Goal: Task Accomplishment & Management: Manage account settings

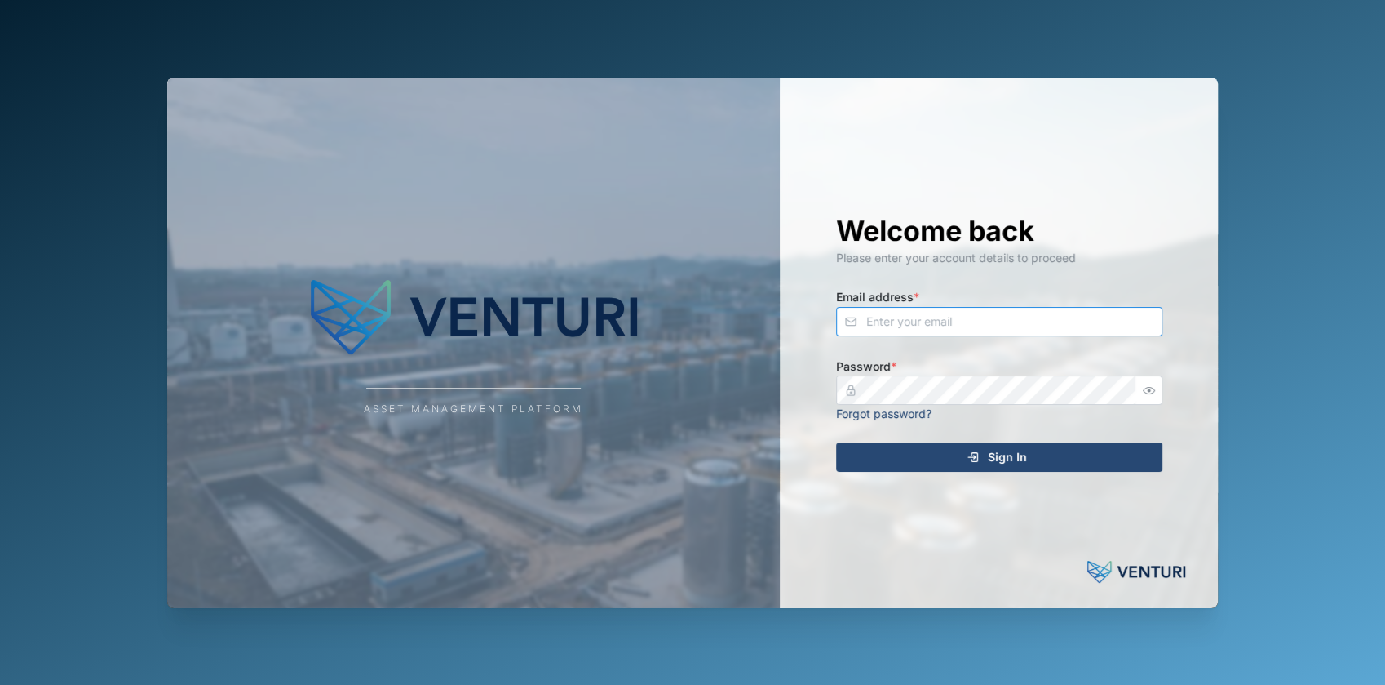
type input "[EMAIL_ADDRESS][DOMAIN_NAME]"
click at [887, 450] on div "Sign In" at bounding box center [997, 457] width 300 height 28
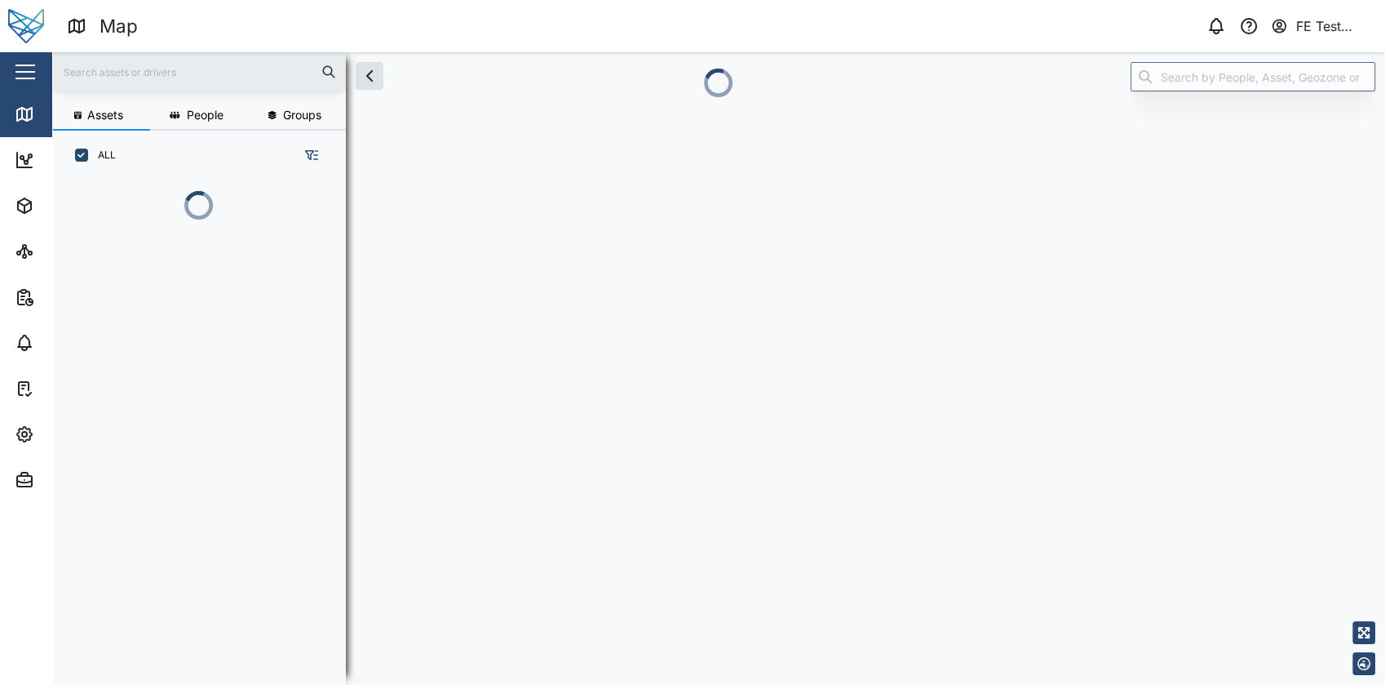
scroll to position [412, 254]
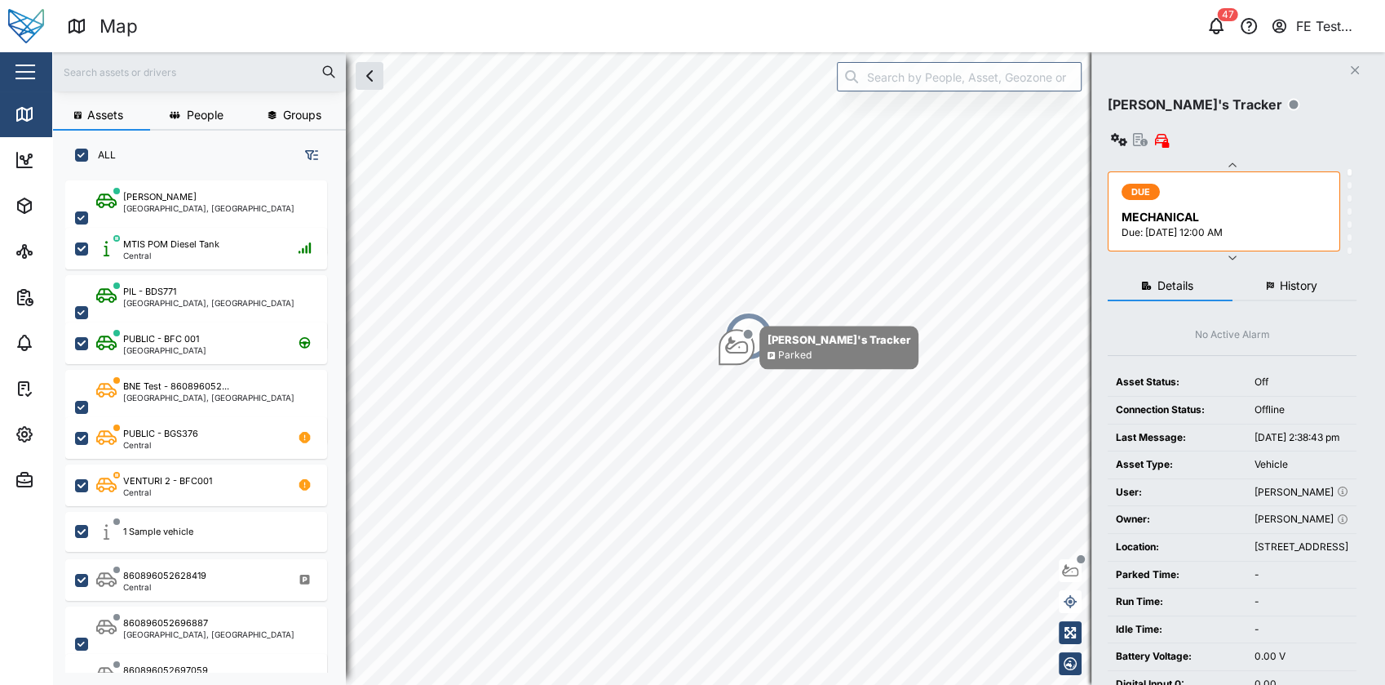
click at [33, 67] on button "button" at bounding box center [25, 72] width 28 height 28
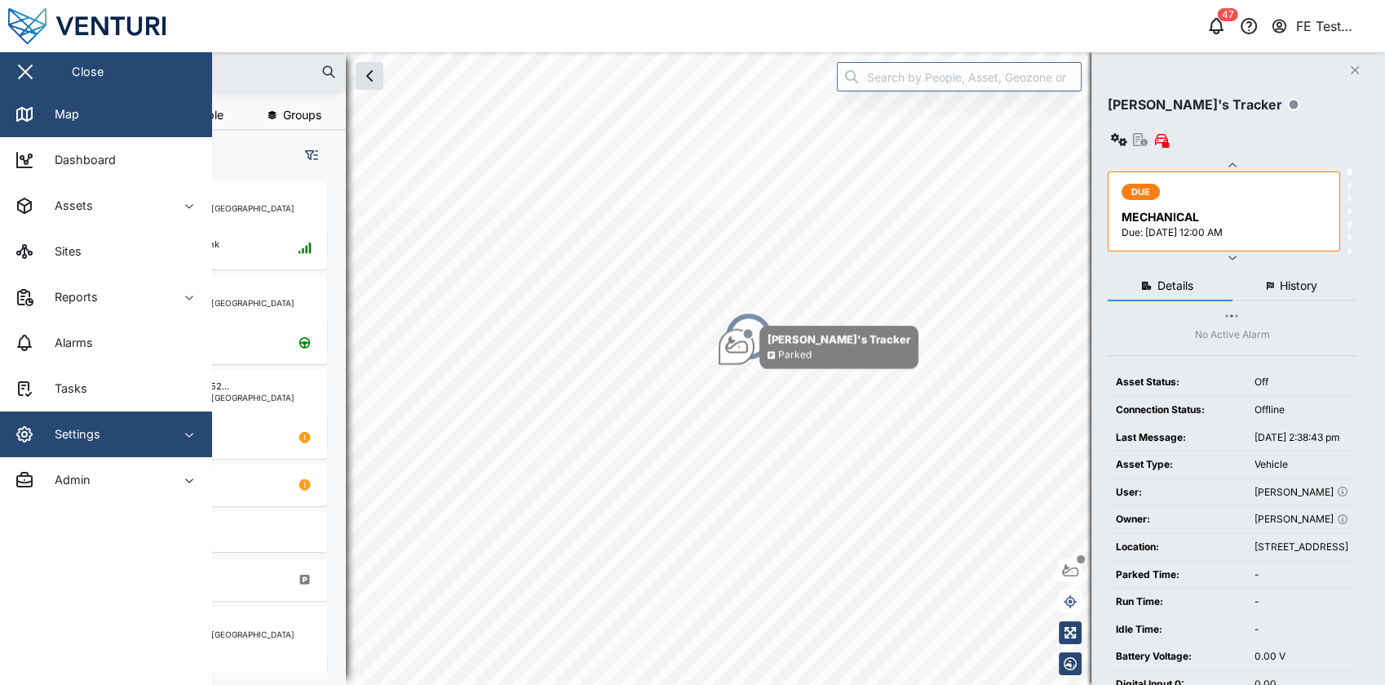
click at [148, 451] on span "Settings" at bounding box center [89, 434] width 148 height 46
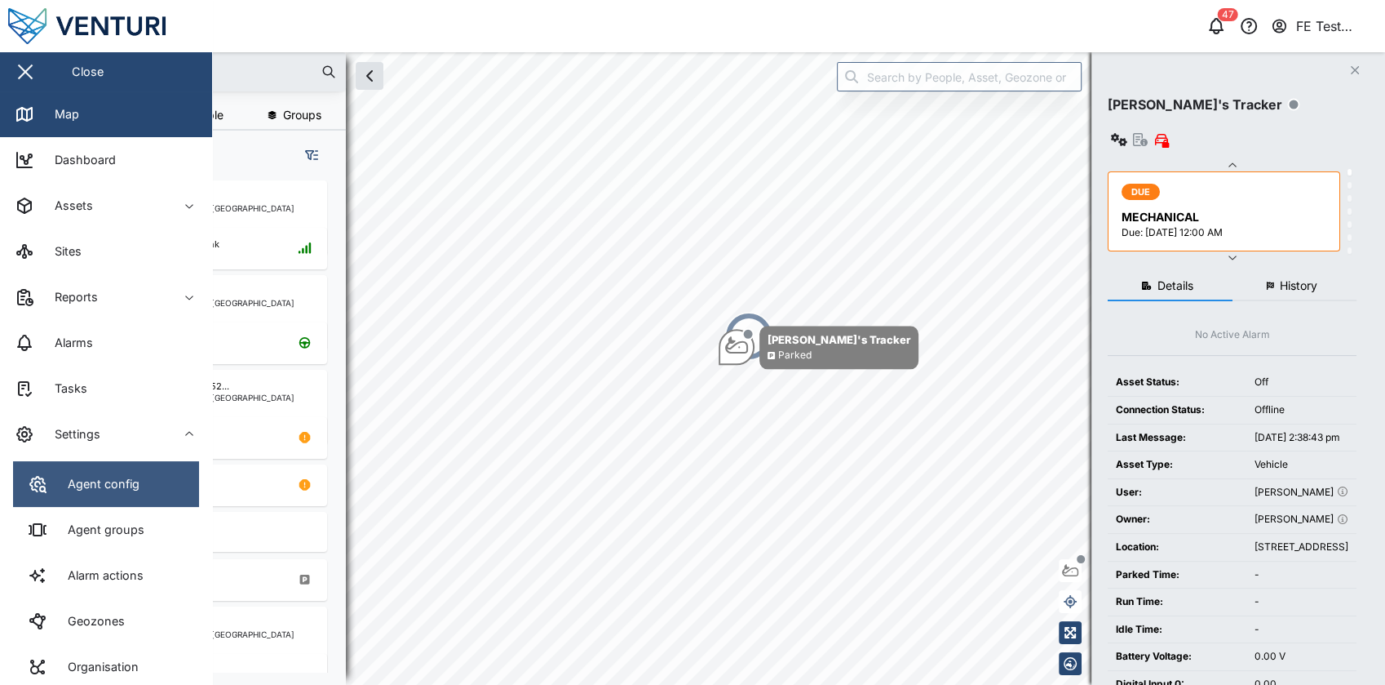
scroll to position [201, 0]
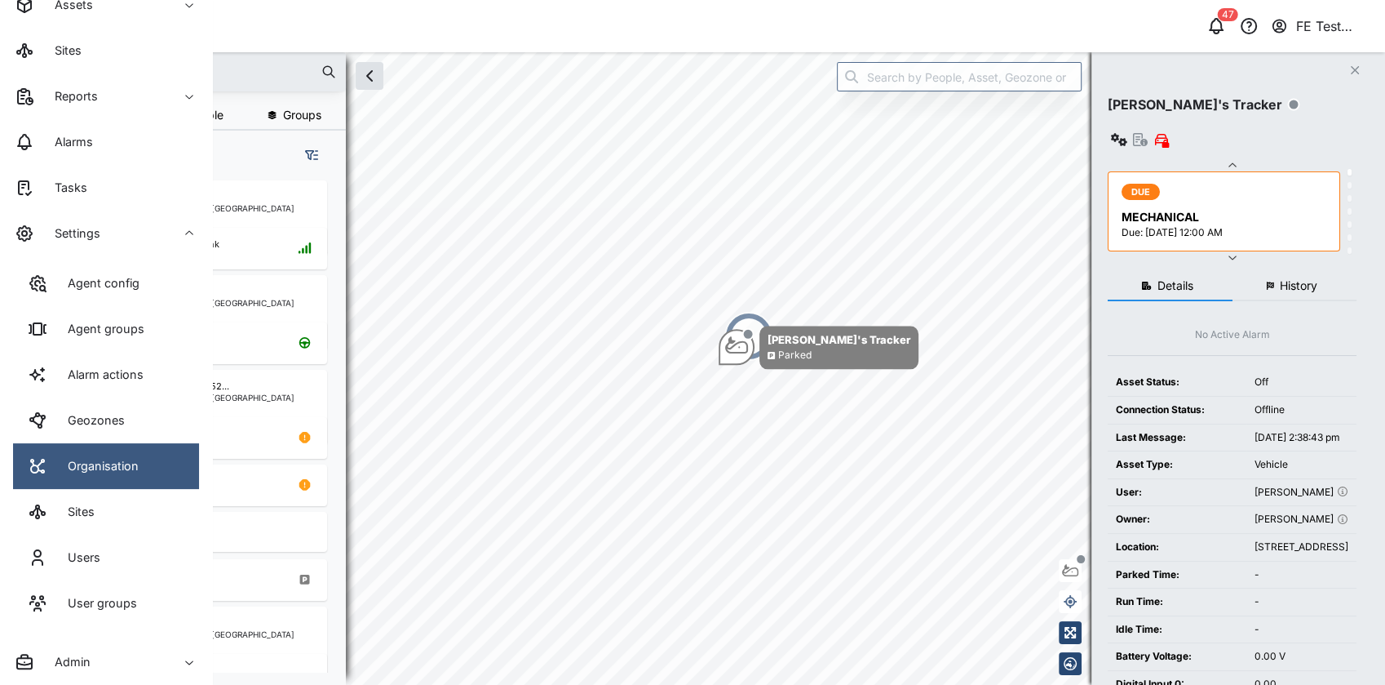
click at [135, 454] on link "Organisation" at bounding box center [106, 466] width 186 height 46
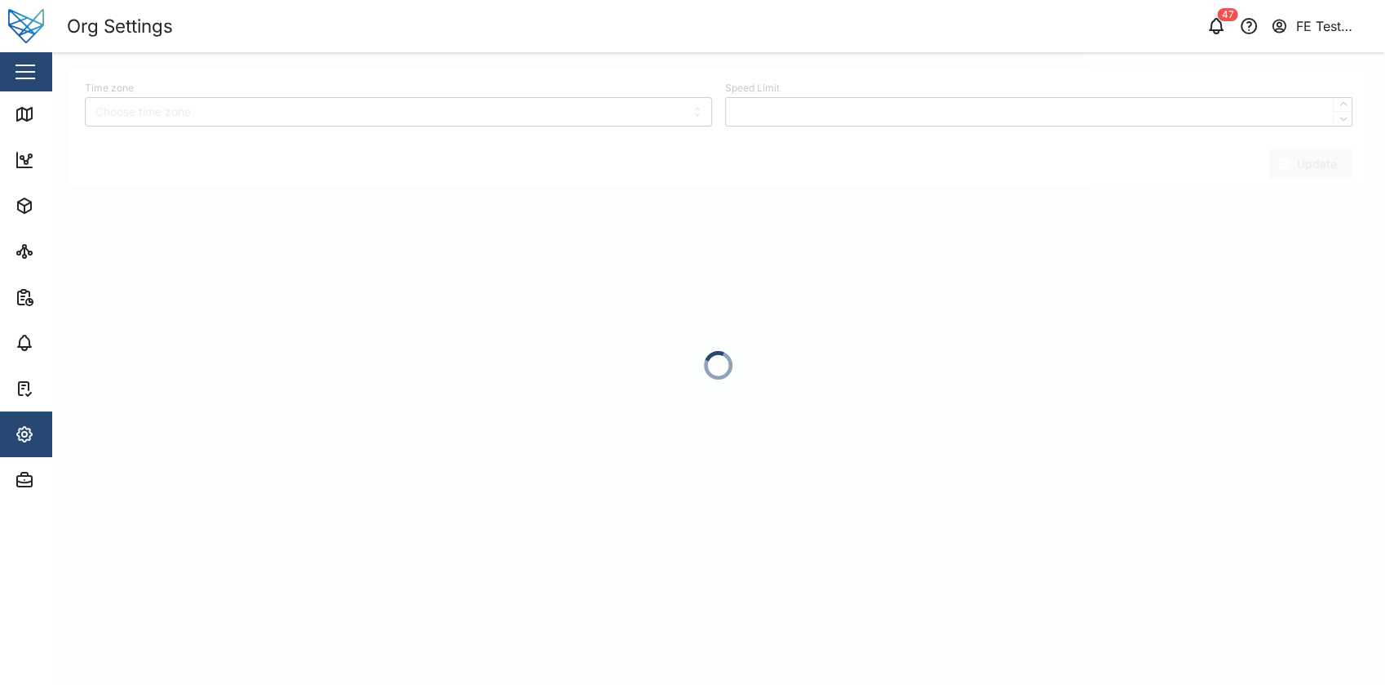
type input "[GEOGRAPHIC_DATA]/[GEOGRAPHIC_DATA]"
type input "100"
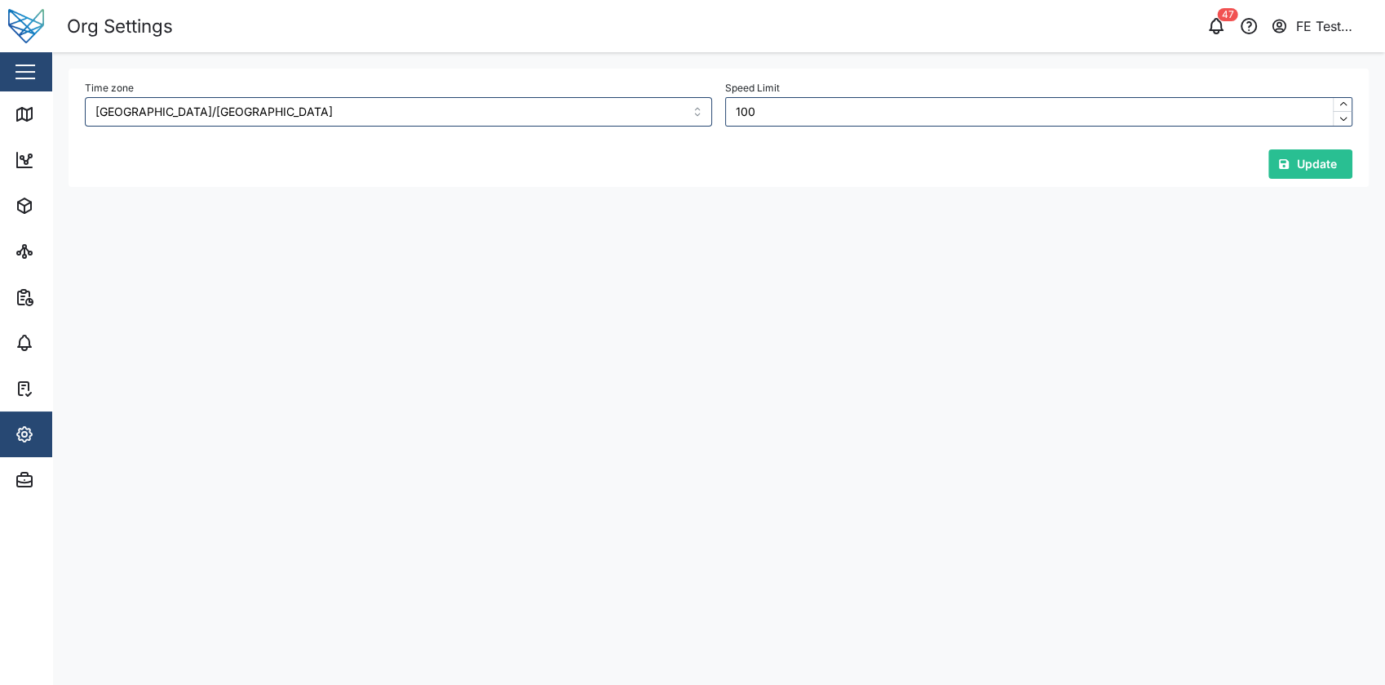
click at [33, 66] on button "button" at bounding box center [25, 72] width 28 height 28
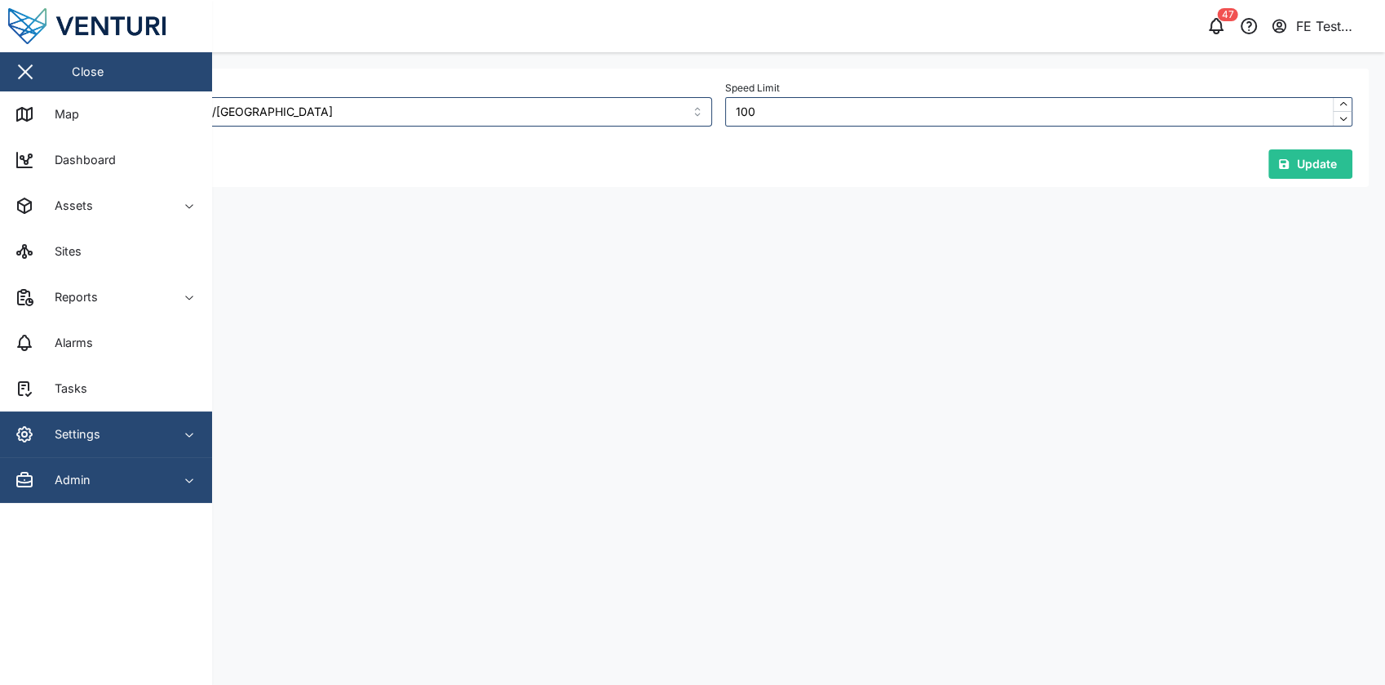
click at [92, 472] on div "Admin" at bounding box center [89, 480] width 148 height 20
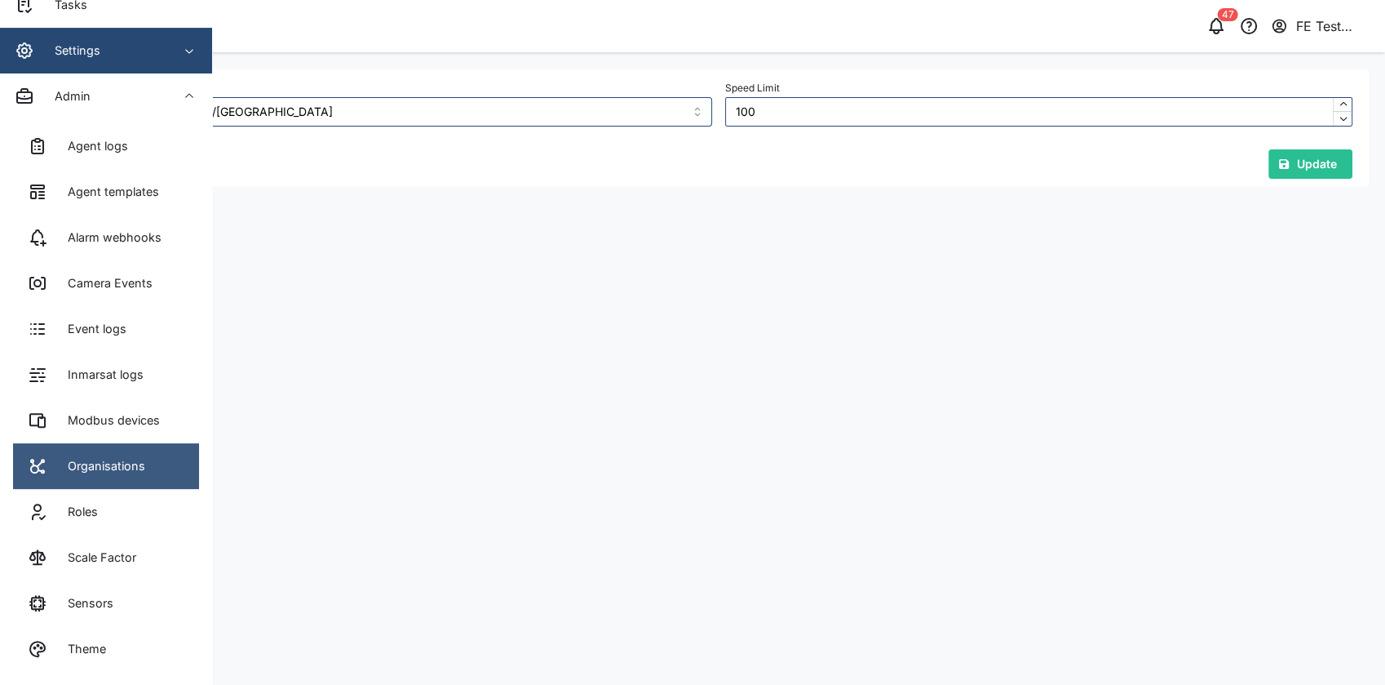
click at [149, 472] on link "Organisations" at bounding box center [106, 466] width 186 height 46
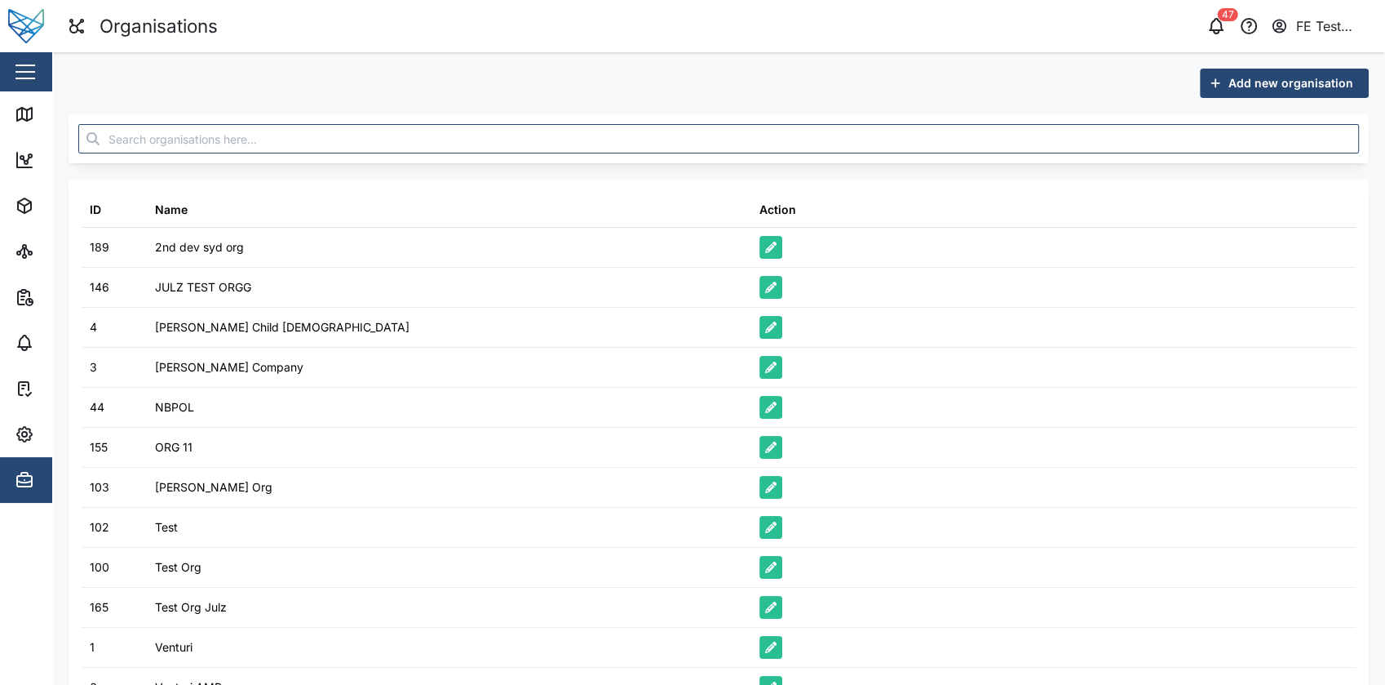
click at [1286, 82] on span "Add new organisation" at bounding box center [1291, 83] width 125 height 28
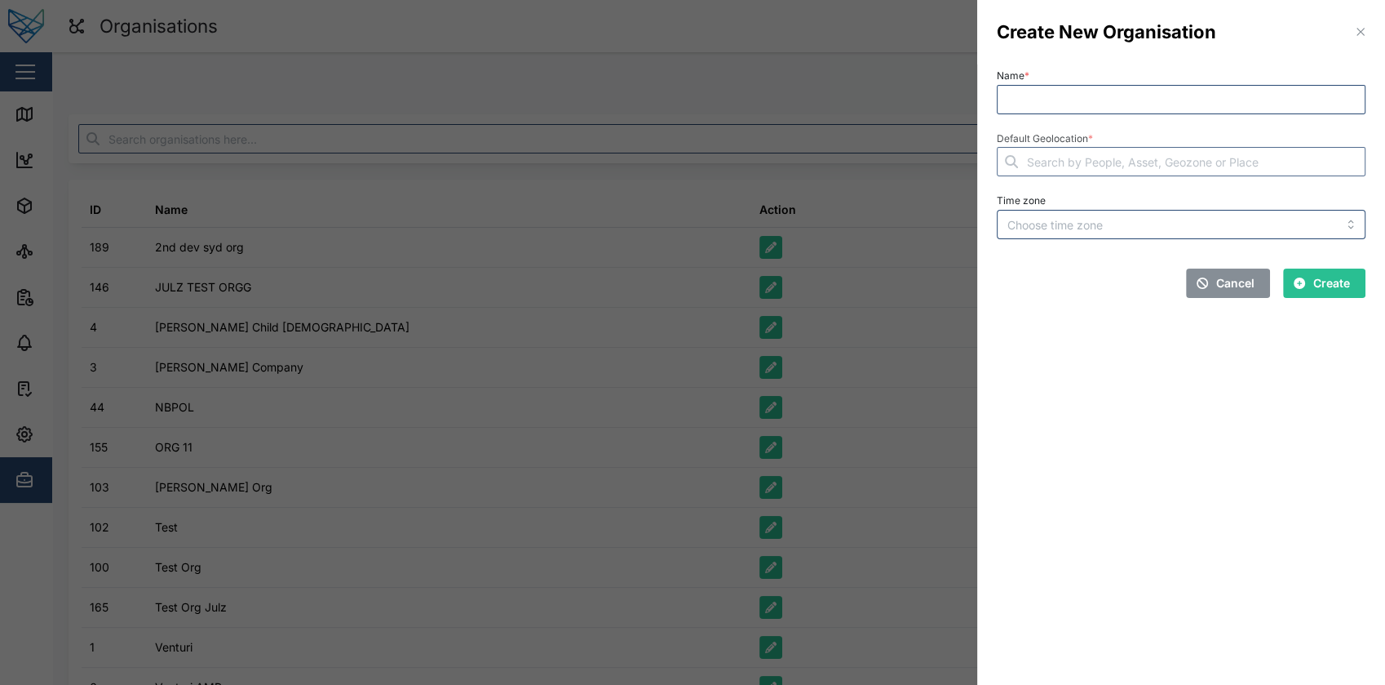
click at [598, 287] on div at bounding box center [692, 342] width 1385 height 685
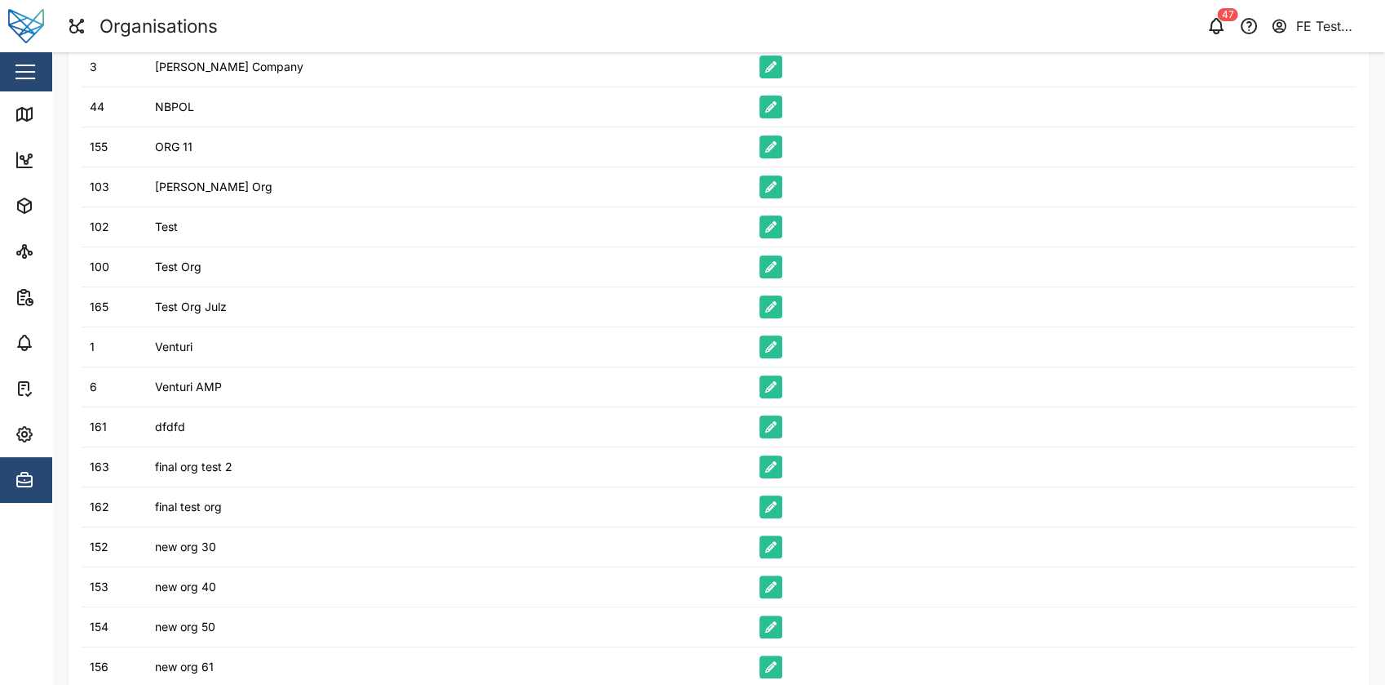
scroll to position [405, 0]
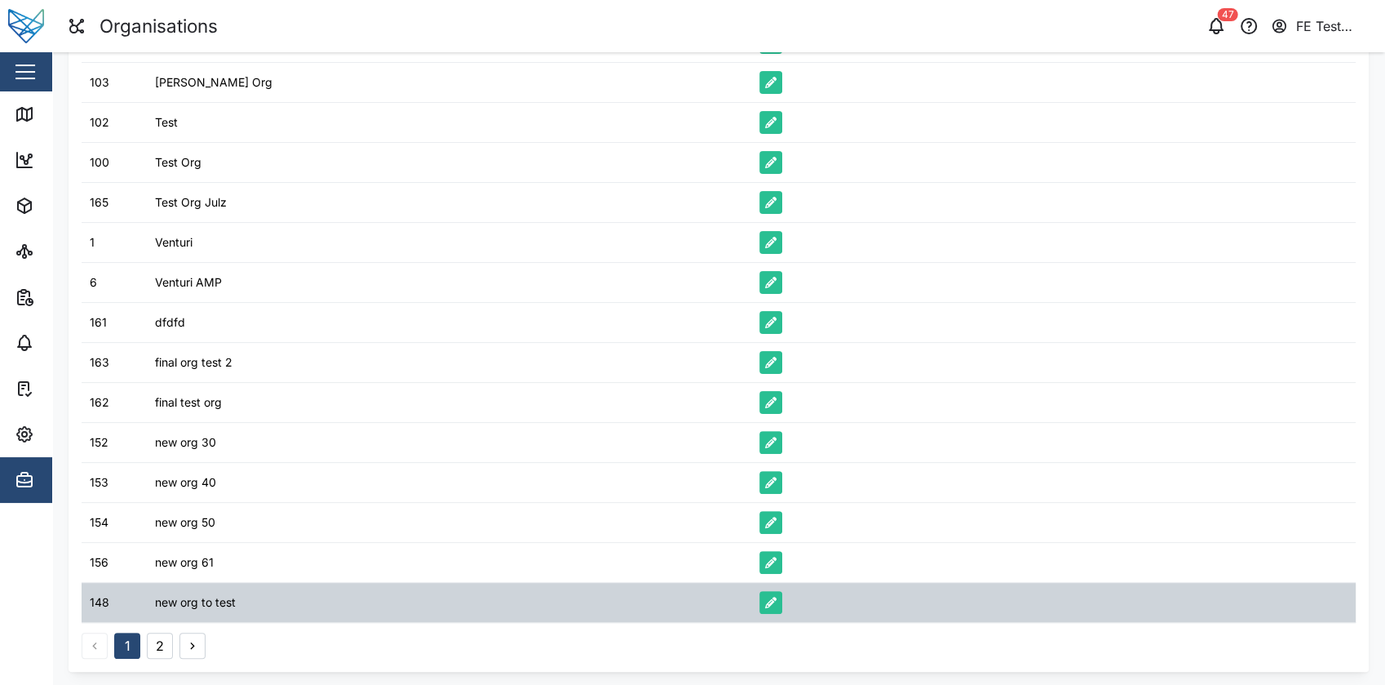
click at [772, 598] on button "button" at bounding box center [771, 602] width 23 height 23
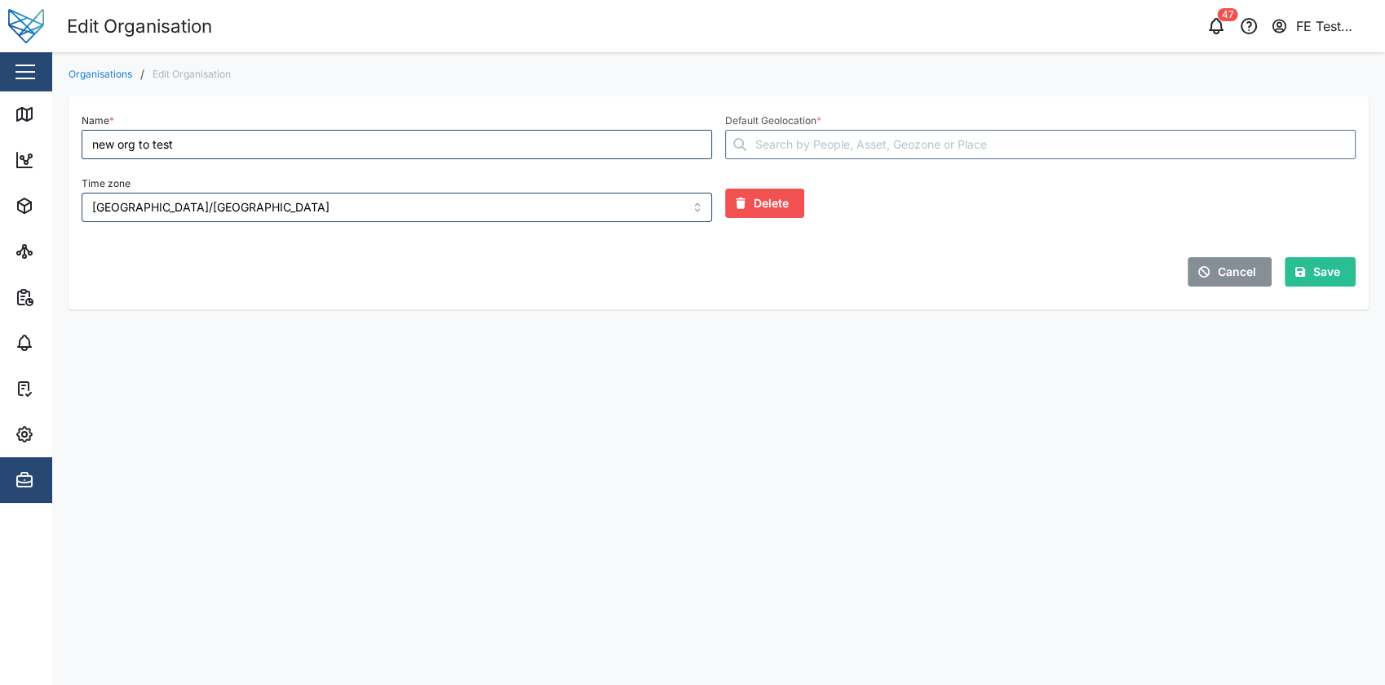
click at [1232, 273] on span "Cancel" at bounding box center [1237, 272] width 38 height 28
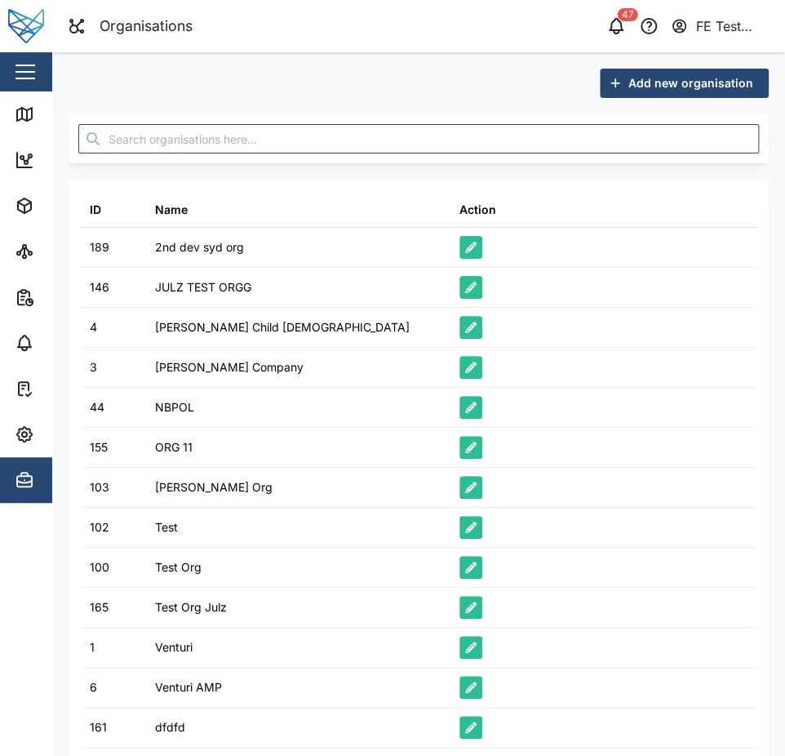
click at [730, 79] on span "Add new organisation" at bounding box center [690, 83] width 125 height 28
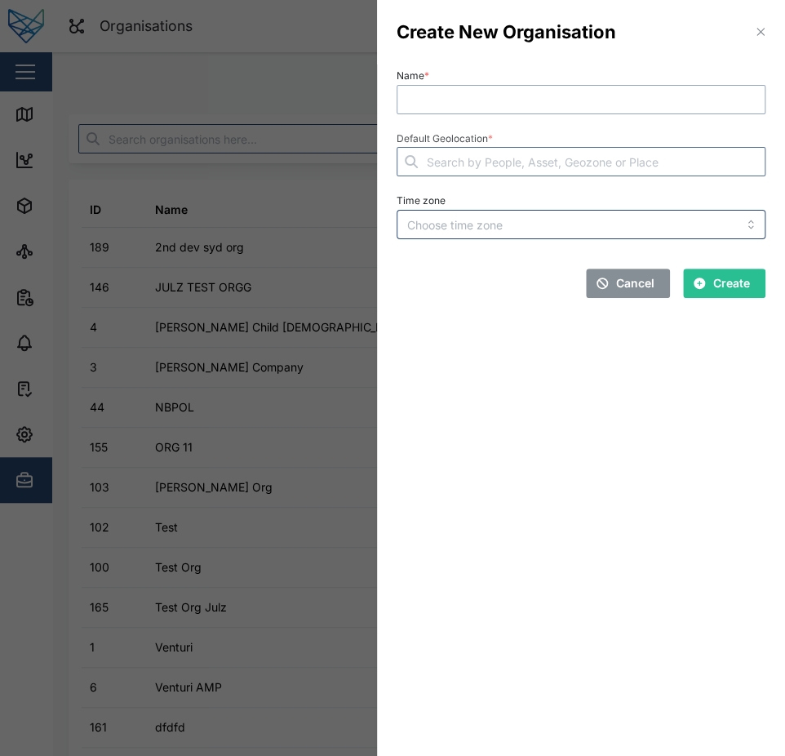
click at [558, 104] on input "Name *" at bounding box center [581, 99] width 369 height 29
type input "Test New Org"
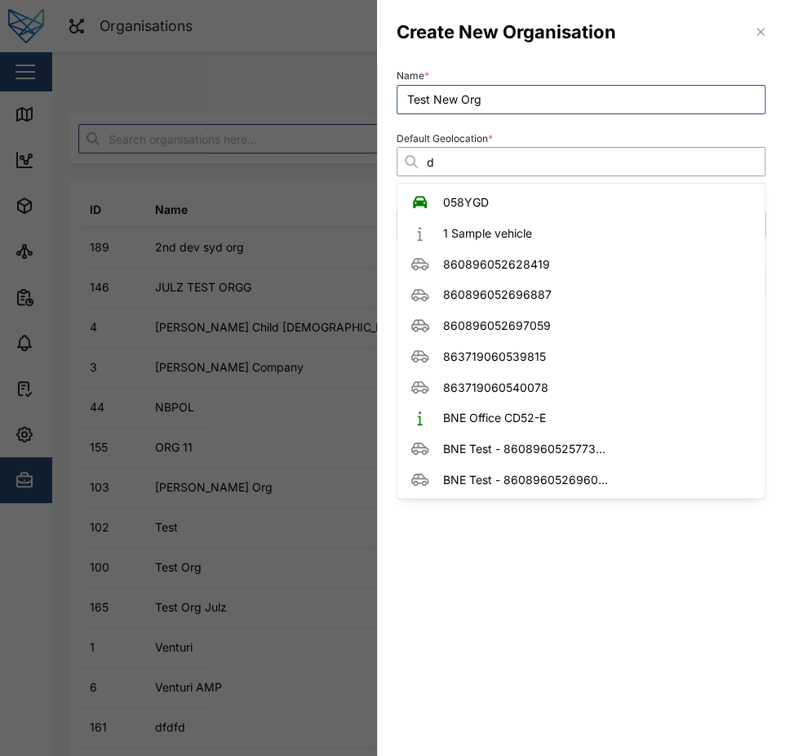
type input "de"
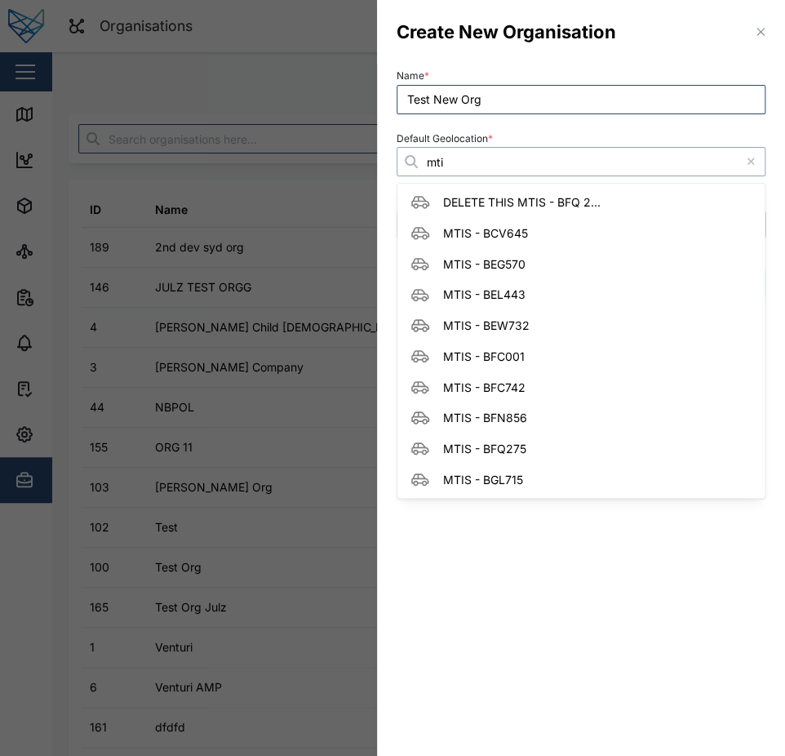
type input "mtis"
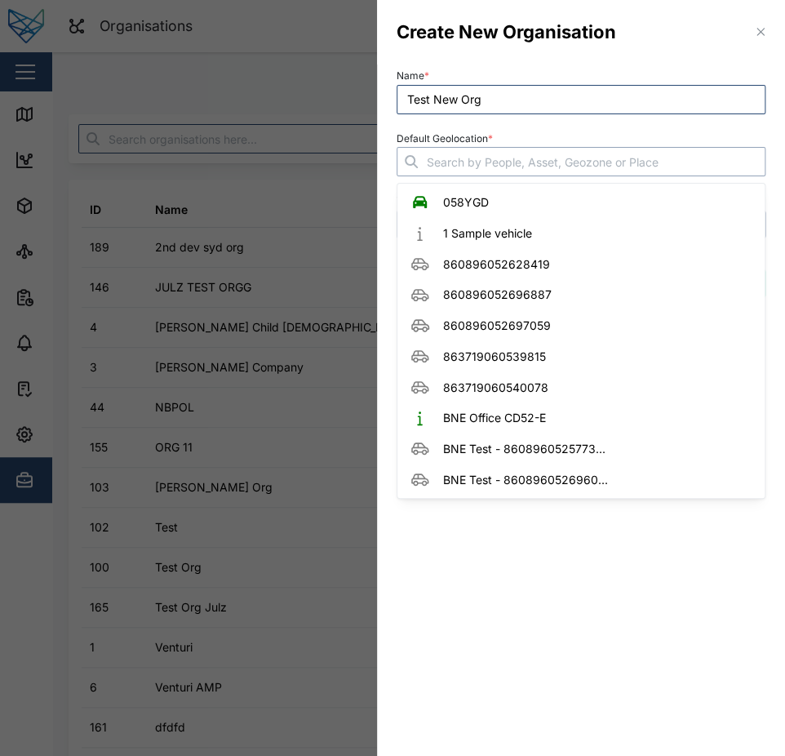
type input "r"
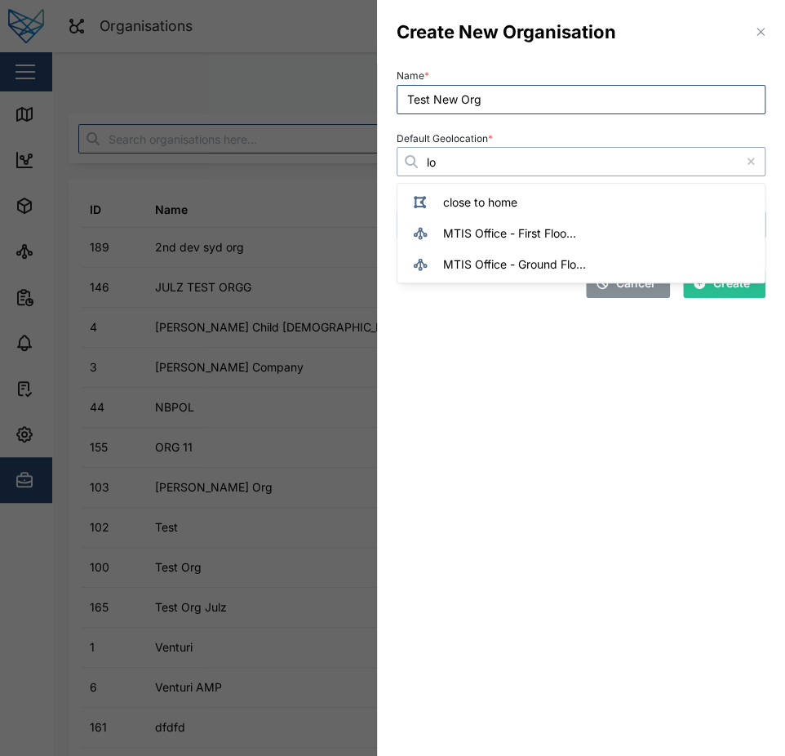
type input "l"
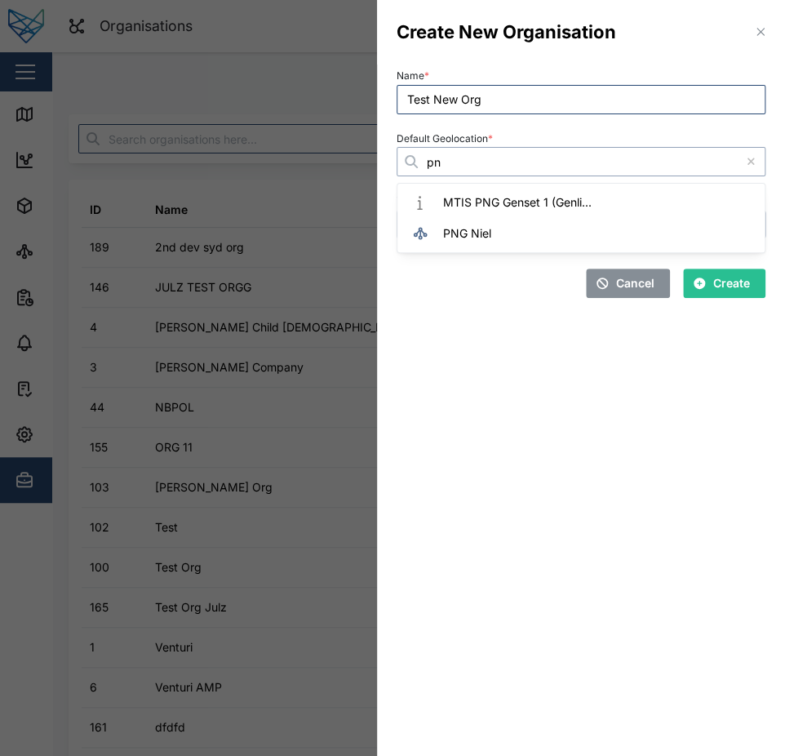
type input "png"
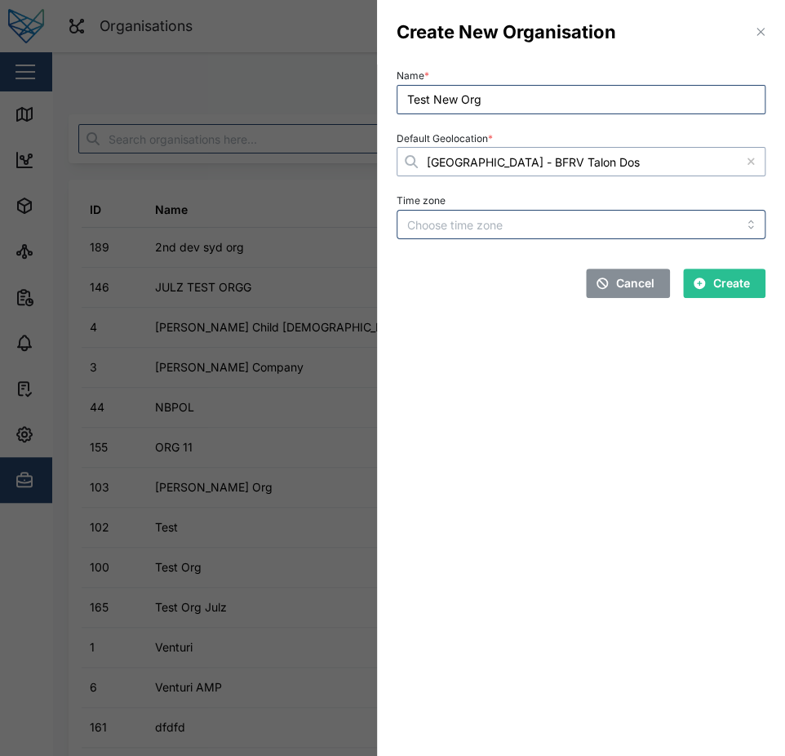
type input "[GEOGRAPHIC_DATA] - BFRV Talon Dos"
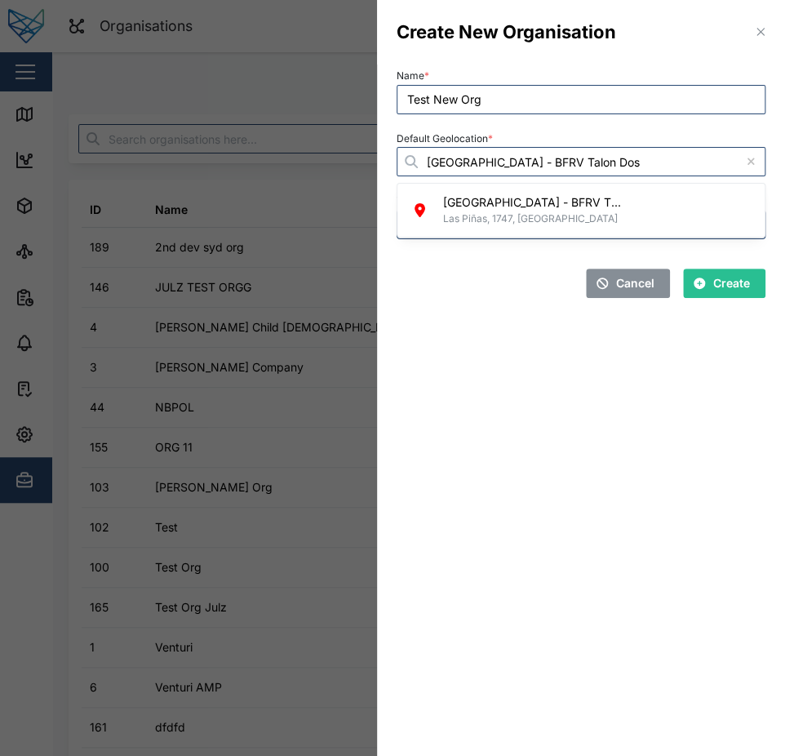
click at [640, 281] on span "Cancel" at bounding box center [635, 283] width 38 height 28
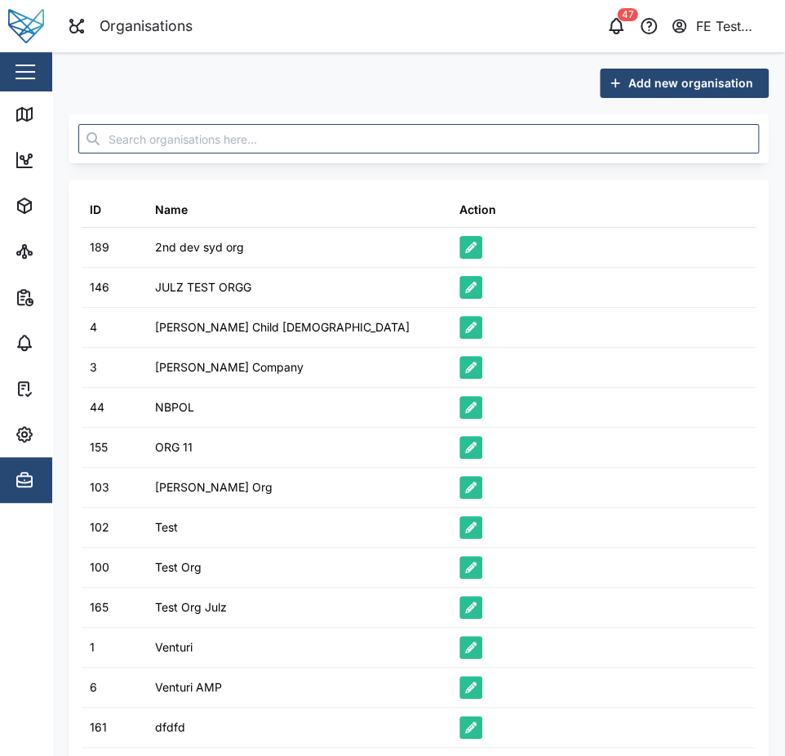
click at [29, 73] on div "button" at bounding box center [26, 72] width 20 height 2
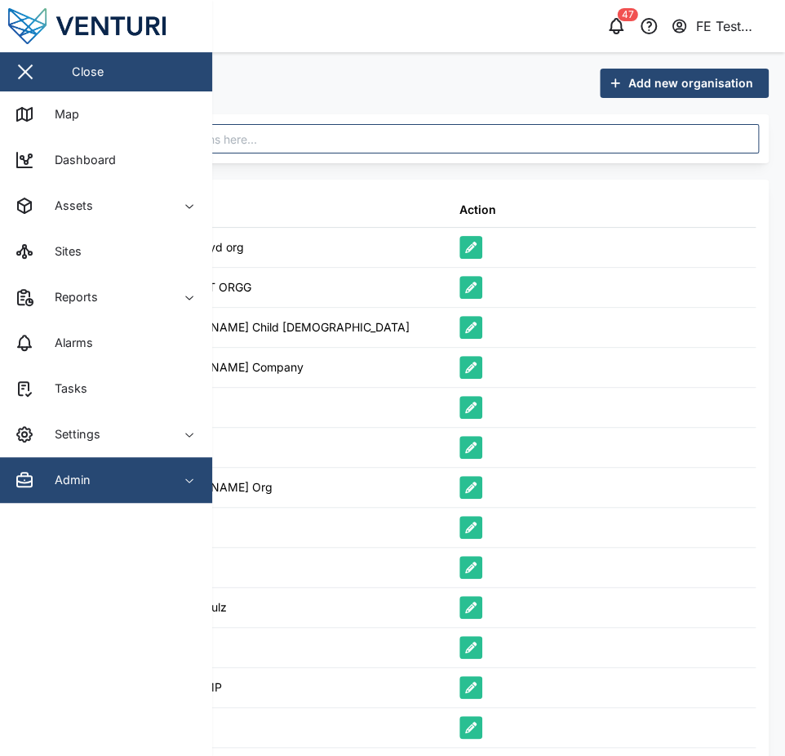
click at [97, 477] on div "Admin" at bounding box center [89, 480] width 148 height 20
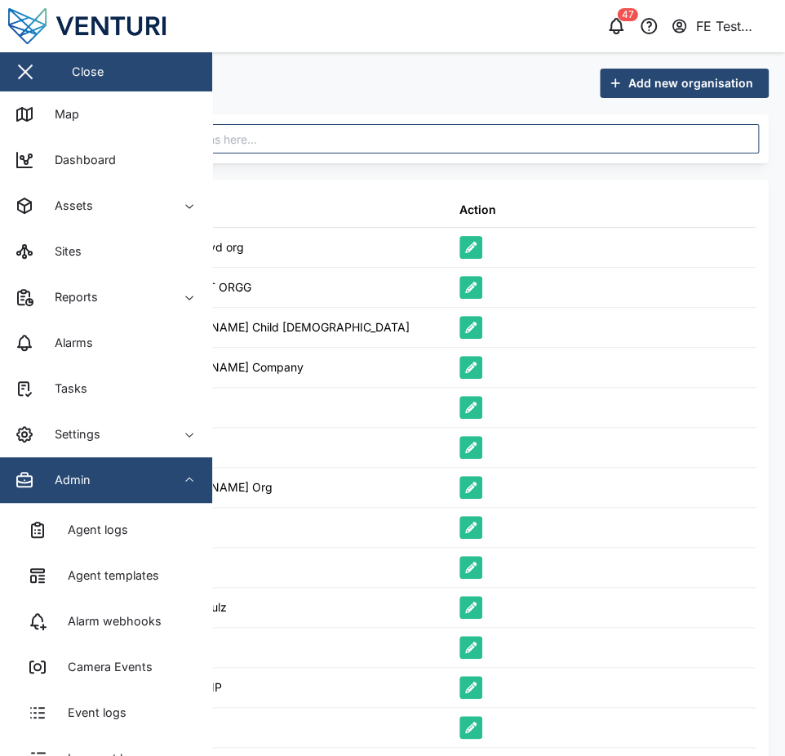
scroll to position [312, 0]
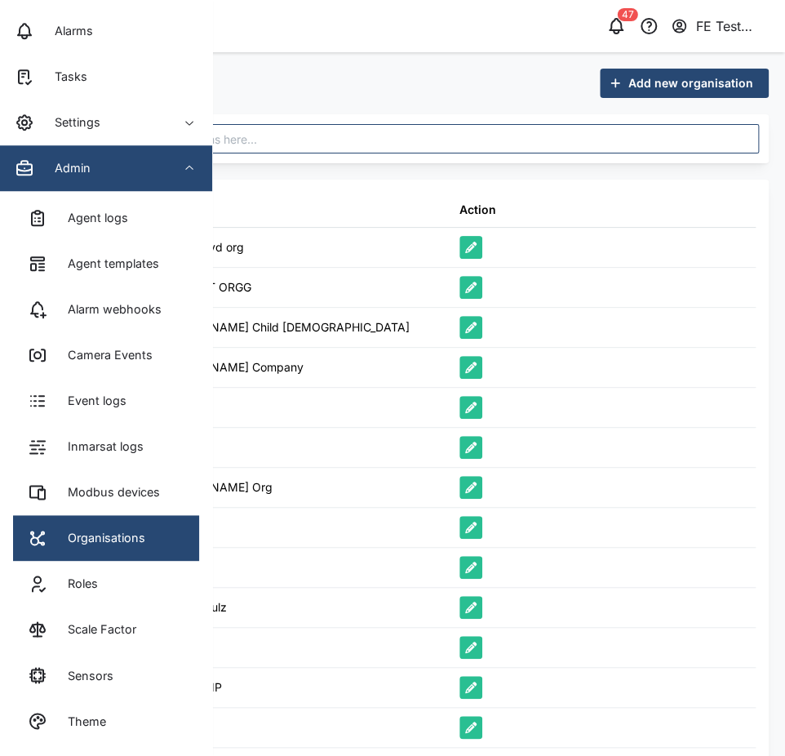
click at [137, 573] on link "Roles" at bounding box center [106, 584] width 186 height 46
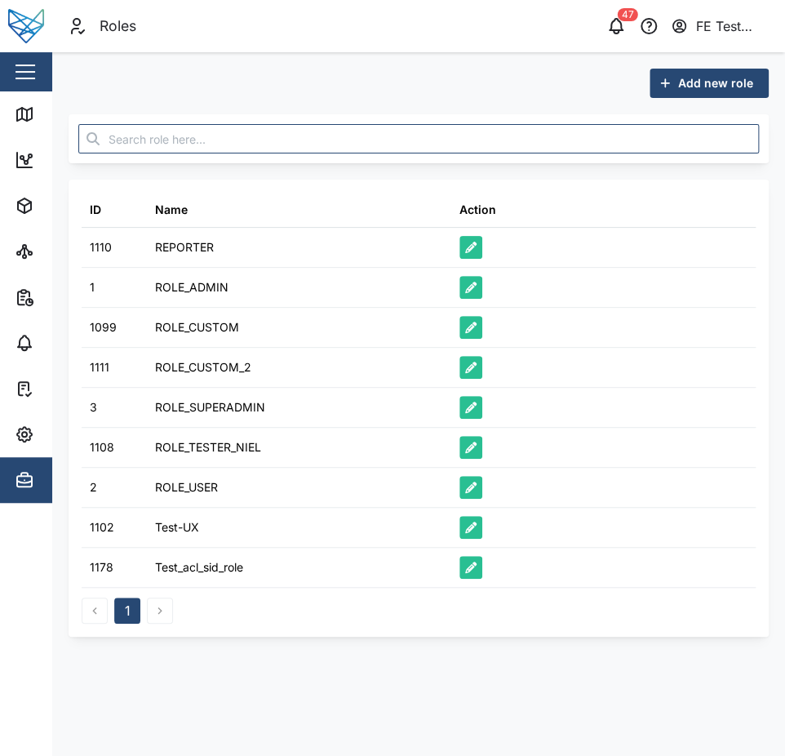
click at [471, 565] on icon "button" at bounding box center [470, 566] width 11 height 11
click at [729, 78] on span "Add new role" at bounding box center [715, 83] width 75 height 28
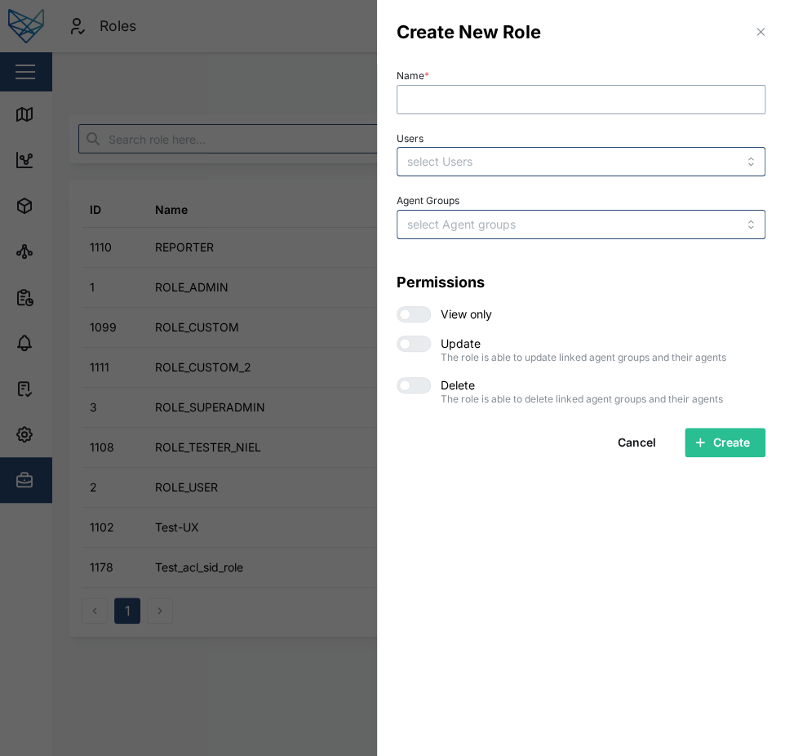
click at [505, 110] on input "Name *" at bounding box center [581, 99] width 369 height 29
click at [571, 101] on input "Name *" at bounding box center [581, 99] width 369 height 29
type input "Test New Role"
click at [587, 160] on input "Users" at bounding box center [547, 161] width 281 height 13
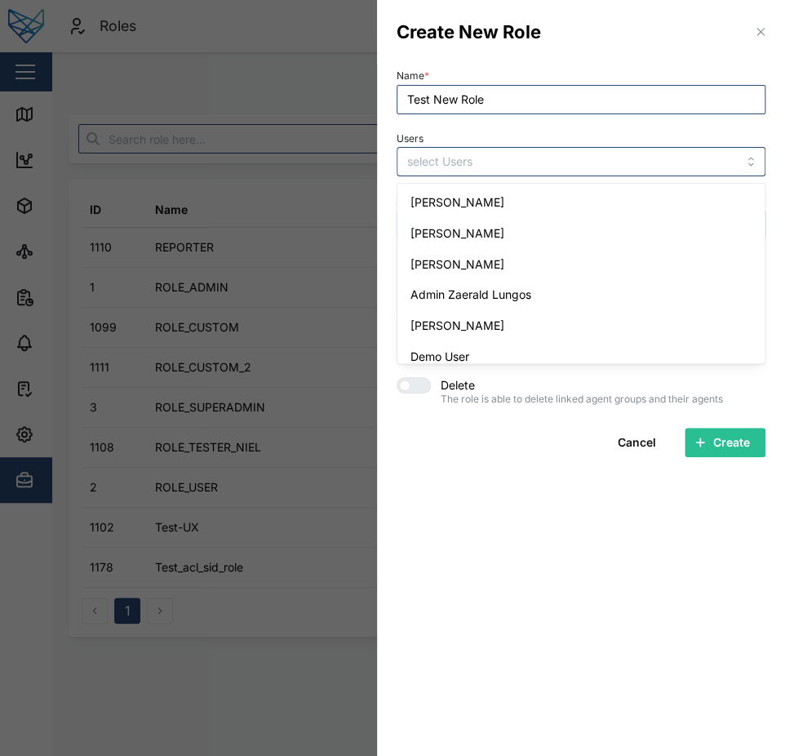
click at [636, 127] on div "Users [PERSON_NAME] [PERSON_NAME] [PERSON_NAME] Admin Zaerald Lungos [PERSON_NA…" at bounding box center [581, 152] width 369 height 50
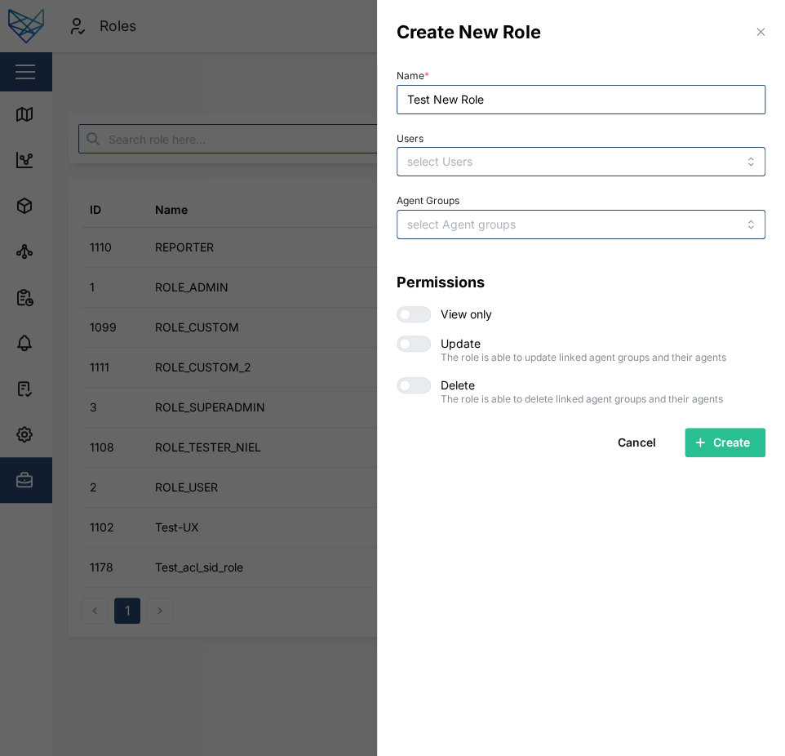
click at [734, 456] on span "Create" at bounding box center [731, 442] width 37 height 28
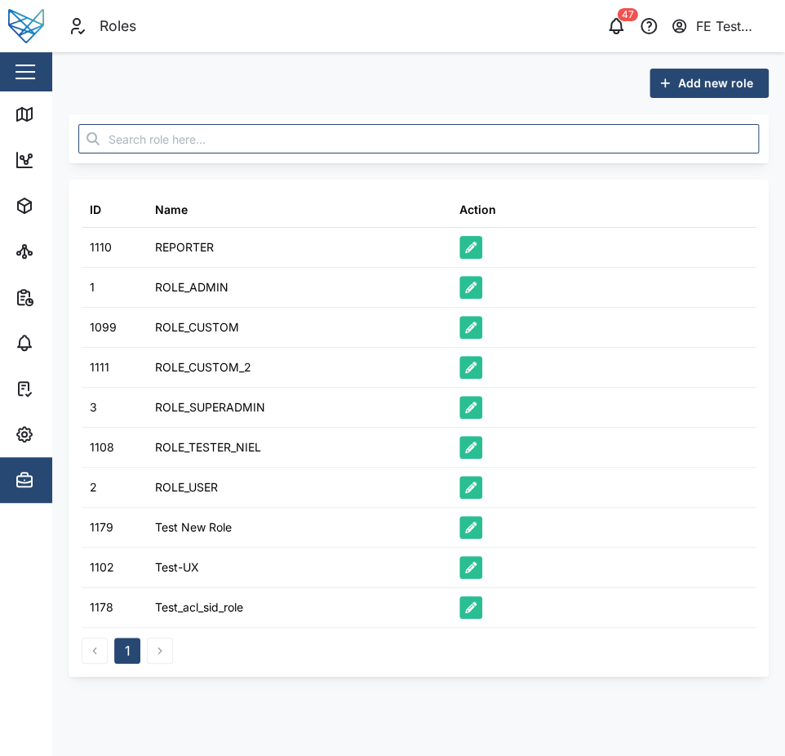
click at [471, 522] on icon "button" at bounding box center [470, 526] width 11 height 11
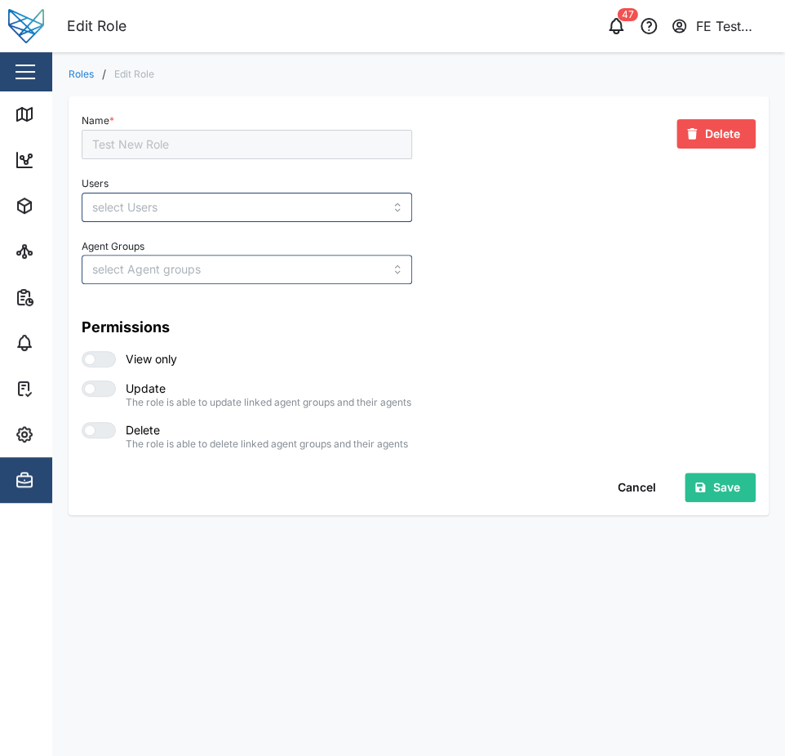
click at [631, 501] on span "Cancel" at bounding box center [637, 487] width 38 height 28
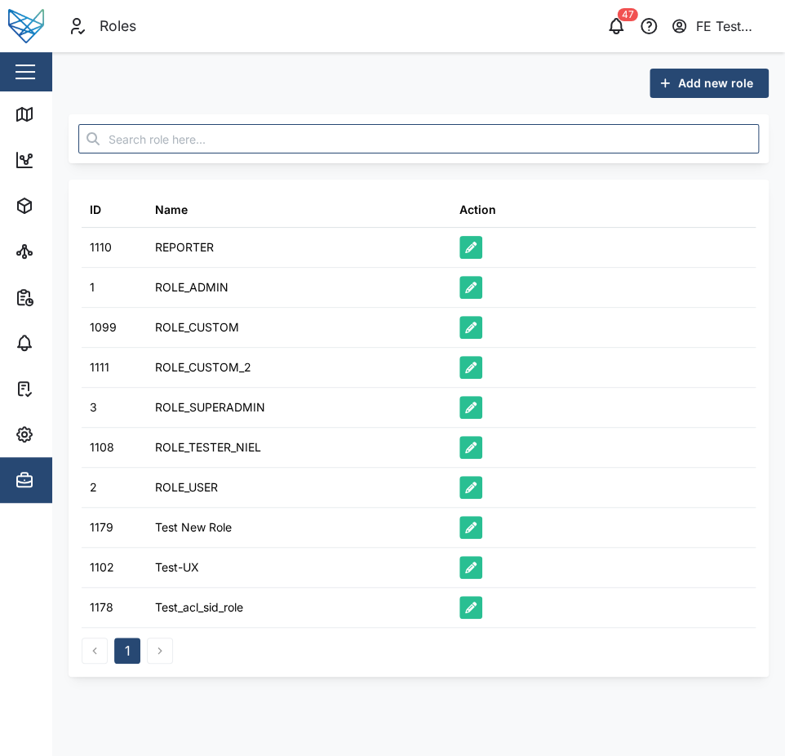
click at [468, 237] on button "button" at bounding box center [470, 247] width 23 height 23
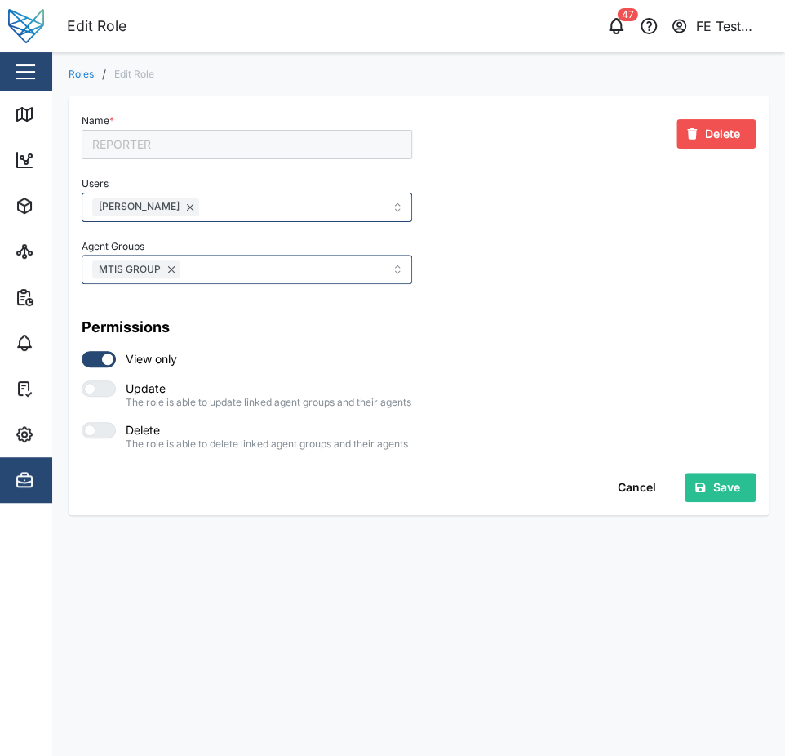
click at [649, 498] on span "Cancel" at bounding box center [637, 487] width 38 height 28
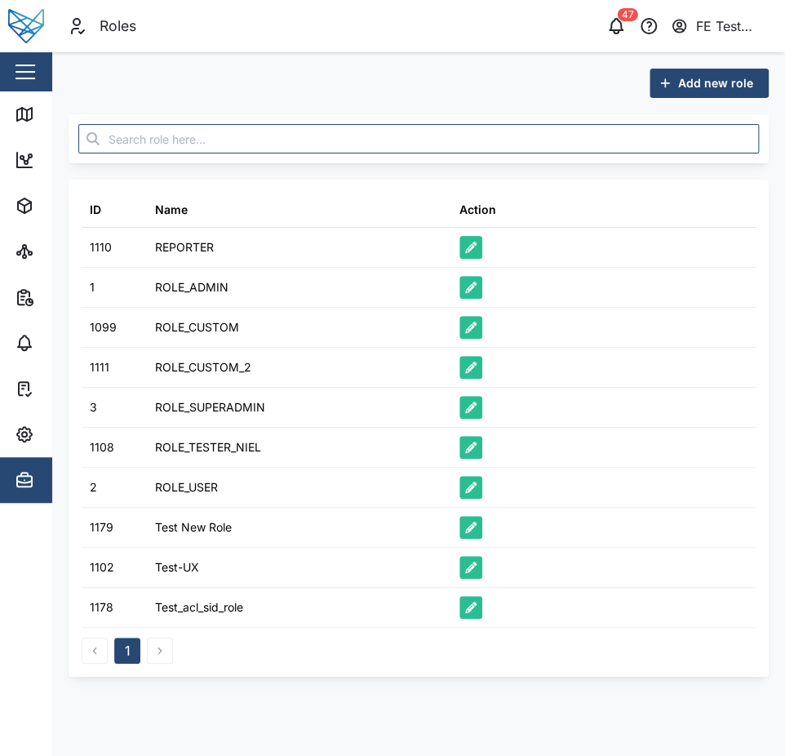
click at [472, 565] on icon "button" at bounding box center [470, 566] width 11 height 11
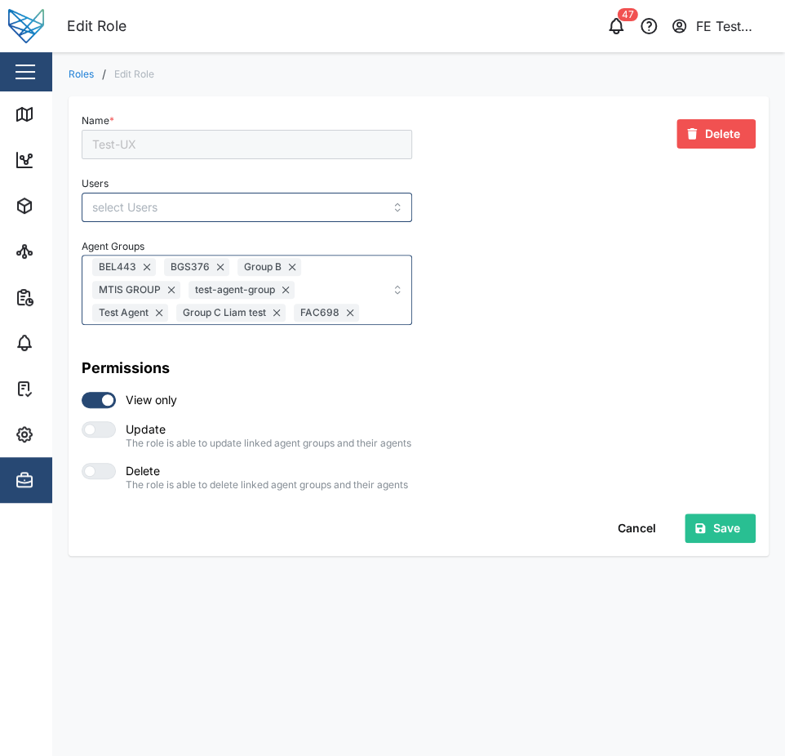
click at [632, 542] on span "Cancel" at bounding box center [637, 528] width 38 height 28
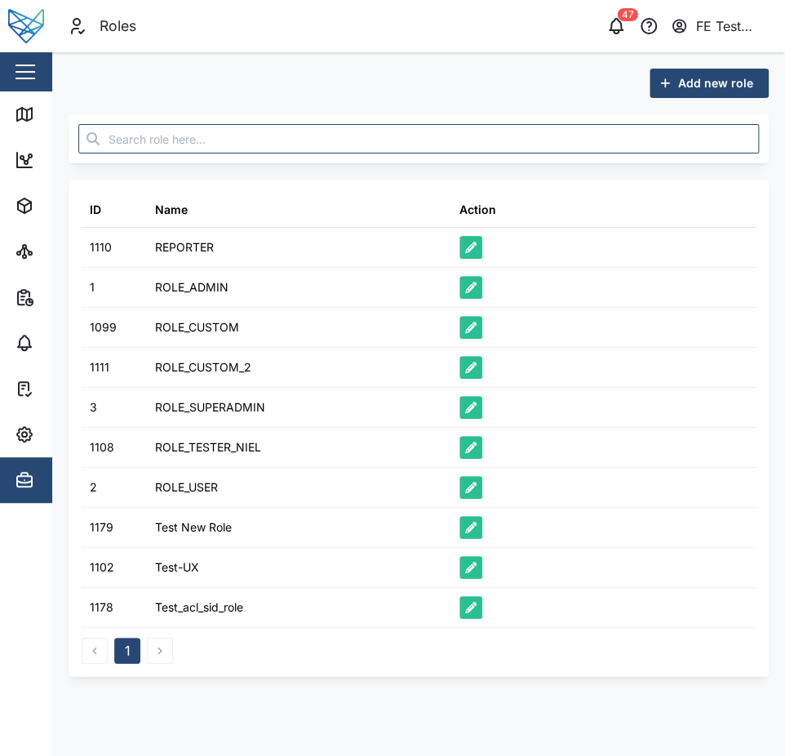
click at [472, 605] on icon "button" at bounding box center [470, 606] width 11 height 11
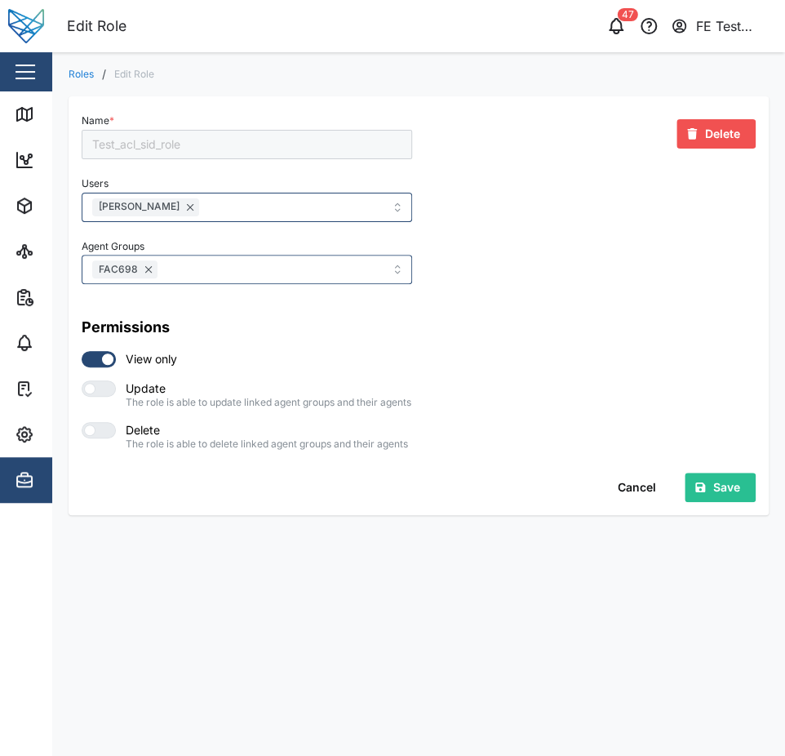
click at [91, 71] on link "Roles" at bounding box center [81, 74] width 25 height 10
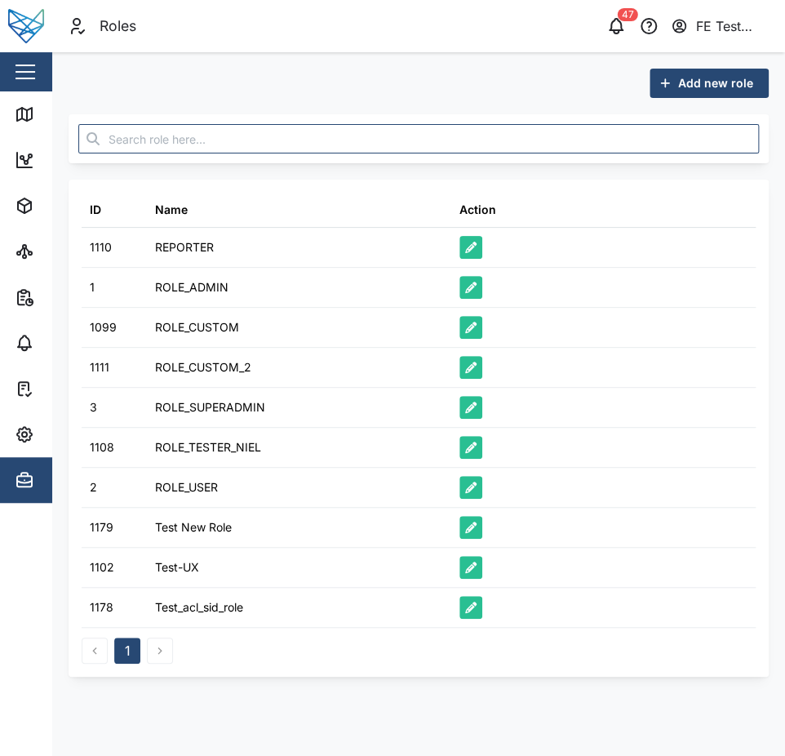
click at [468, 521] on icon "button" at bounding box center [470, 526] width 11 height 11
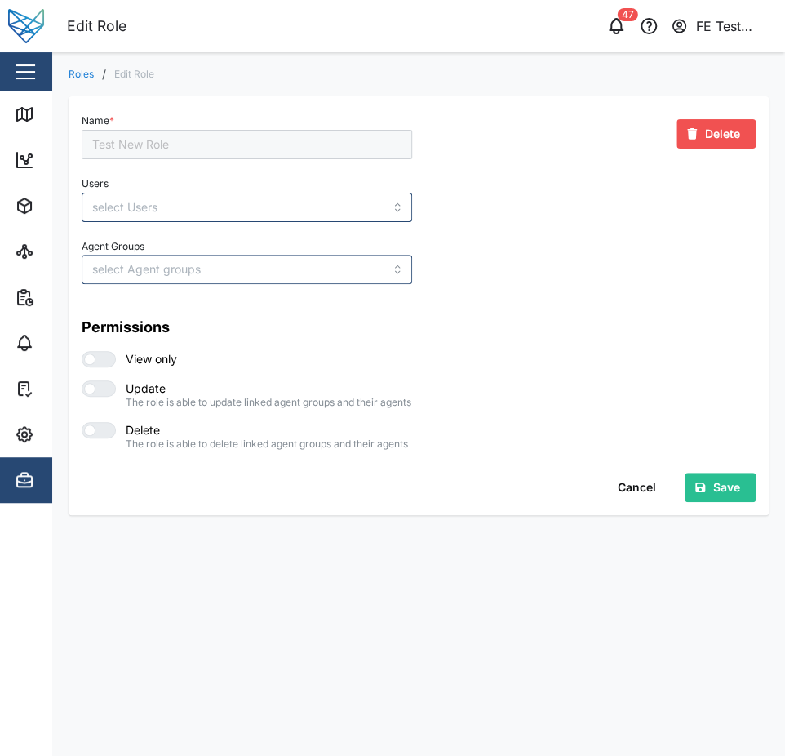
click at [633, 493] on span "Cancel" at bounding box center [637, 487] width 38 height 28
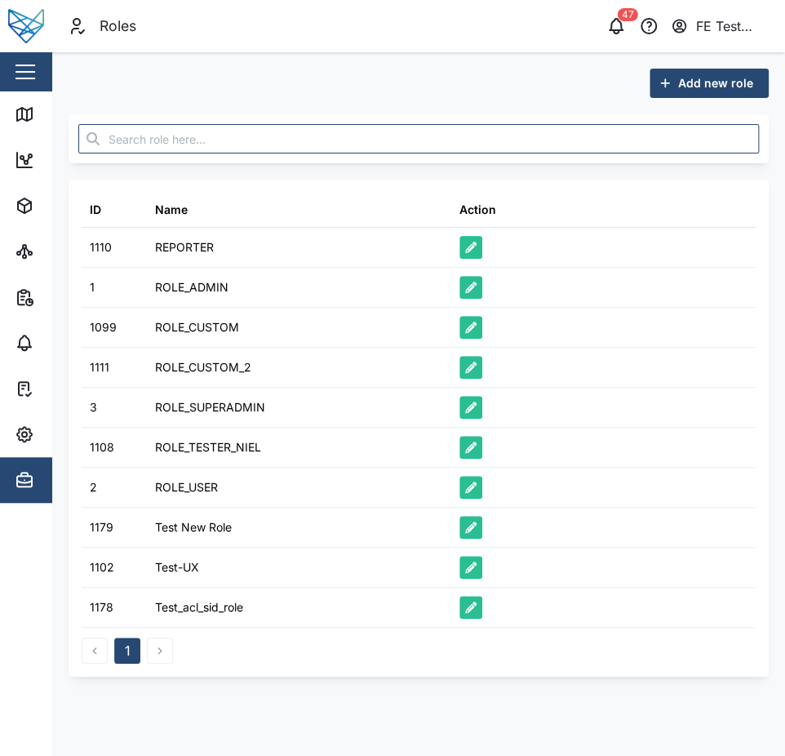
click at [724, 71] on span "Add new role" at bounding box center [715, 83] width 75 height 28
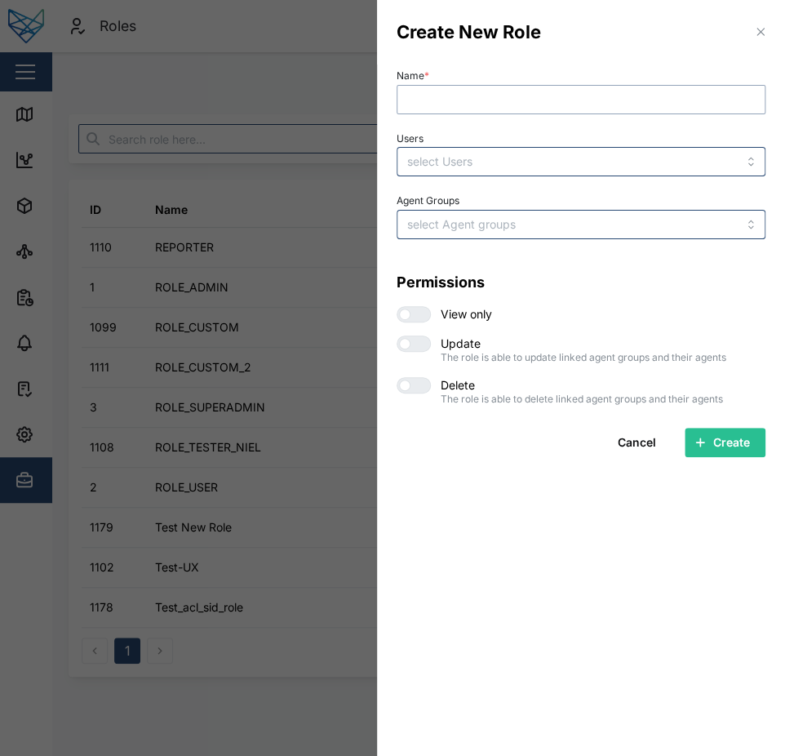
click at [646, 96] on input "Name *" at bounding box center [581, 99] width 369 height 29
type input "Test Julz"
click at [601, 157] on input "Users" at bounding box center [547, 161] width 281 height 13
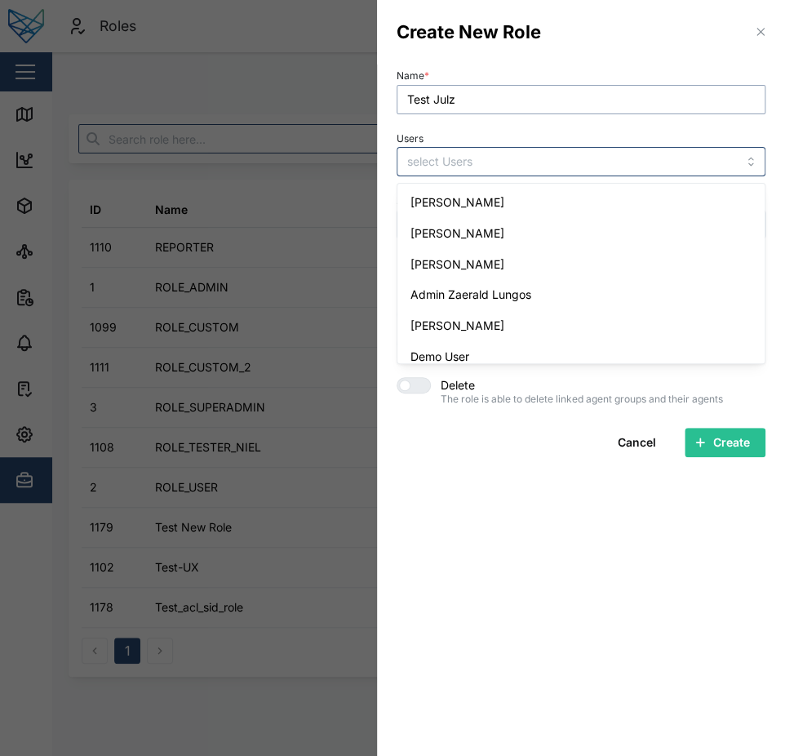
click at [664, 113] on input "Test Julz" at bounding box center [581, 99] width 369 height 29
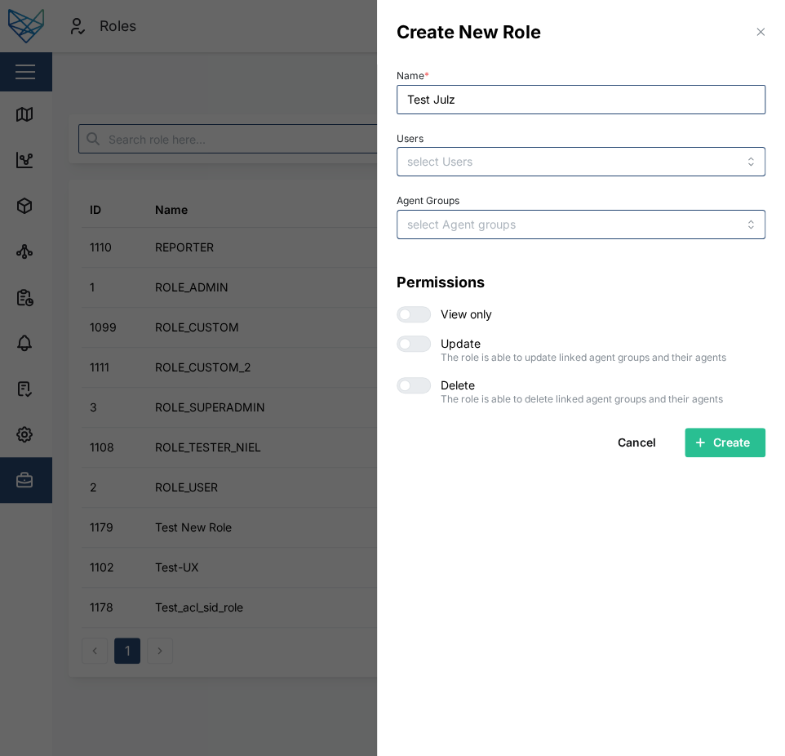
click at [656, 442] on button "Cancel" at bounding box center [636, 442] width 69 height 29
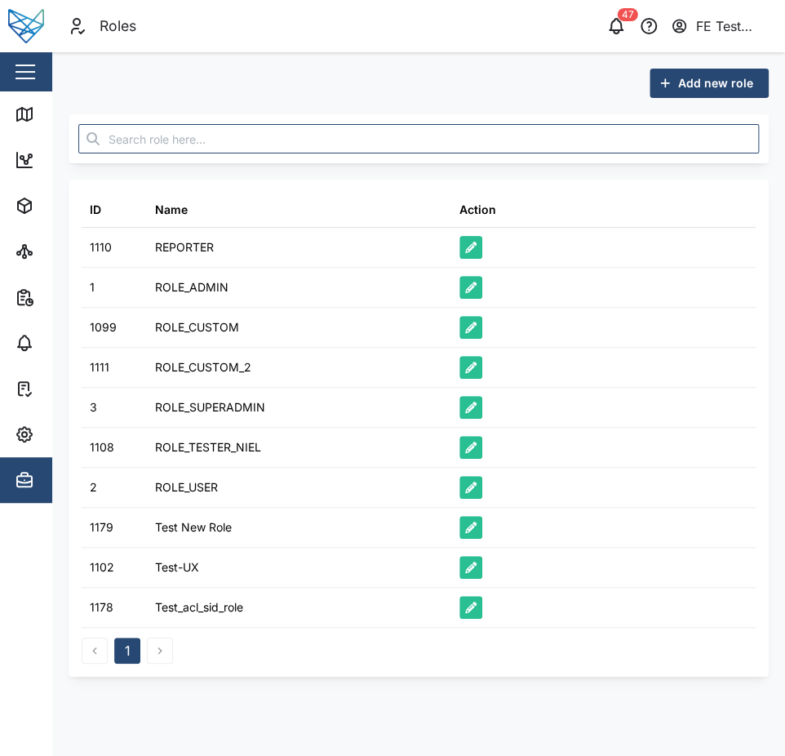
click at [469, 525] on icon "button" at bounding box center [470, 526] width 11 height 11
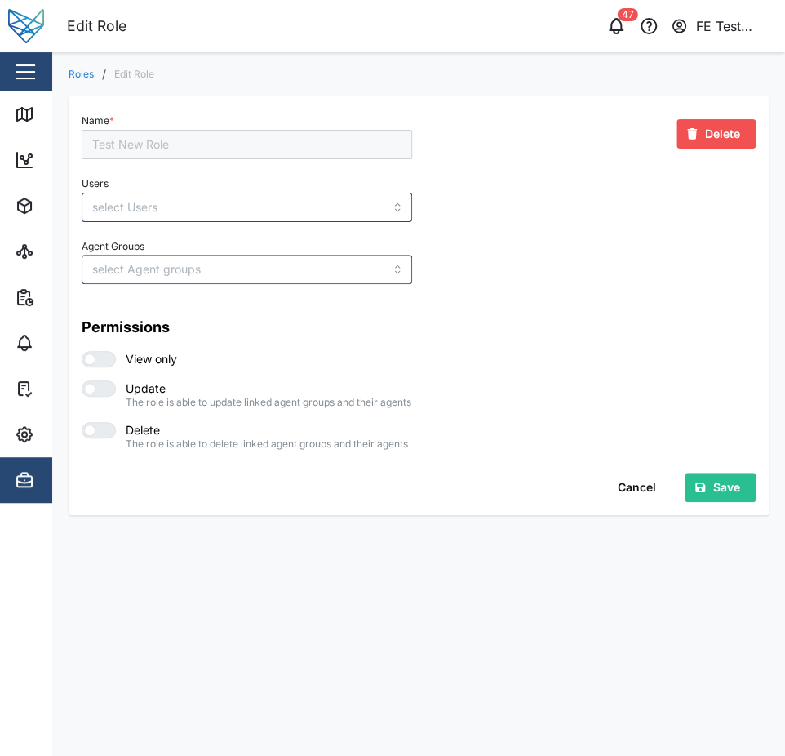
click at [649, 501] on span "Cancel" at bounding box center [637, 487] width 38 height 28
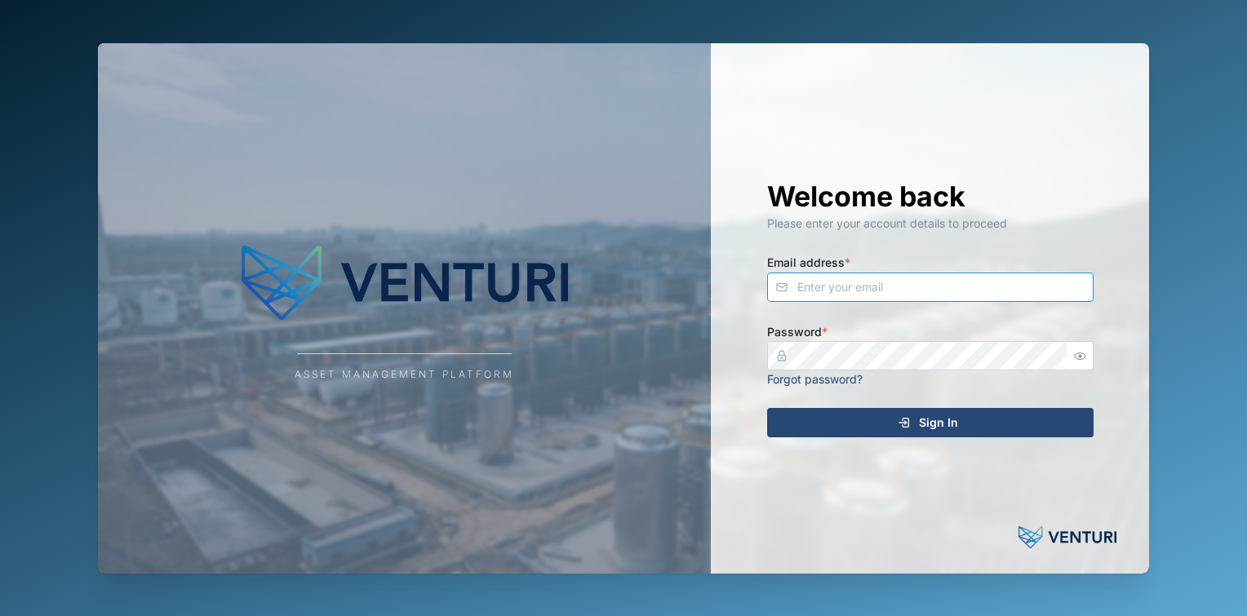
type input "[EMAIL_ADDRESS][DOMAIN_NAME]"
click at [915, 420] on div "Sign In" at bounding box center [928, 423] width 300 height 28
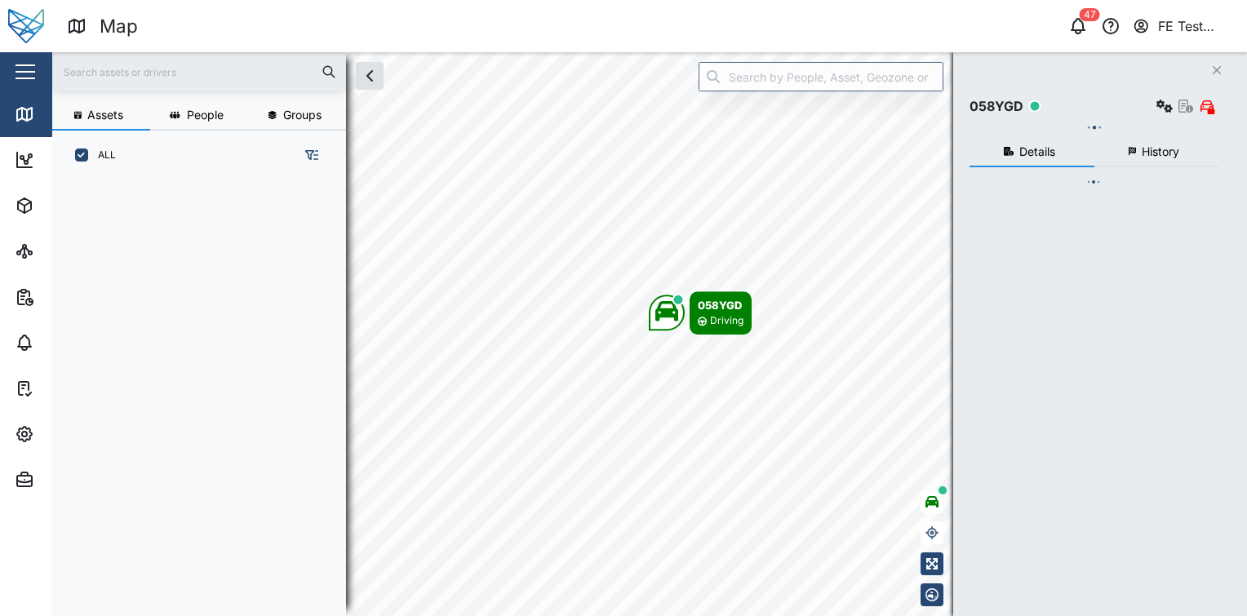
scroll to position [415, 255]
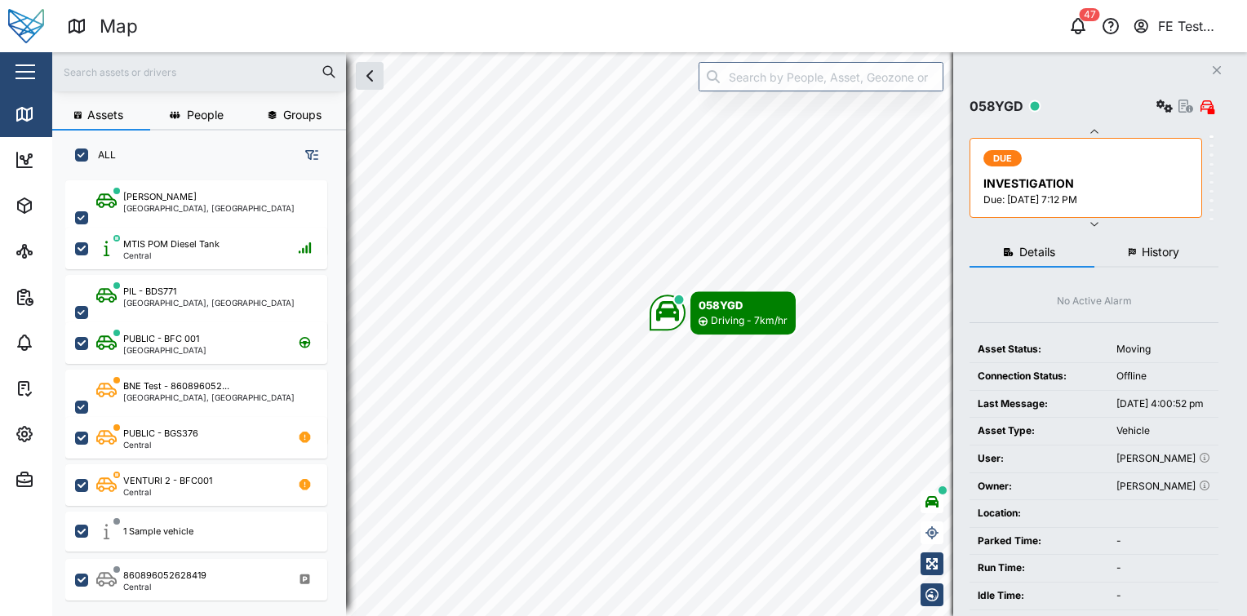
click at [35, 83] on button "button" at bounding box center [25, 72] width 28 height 28
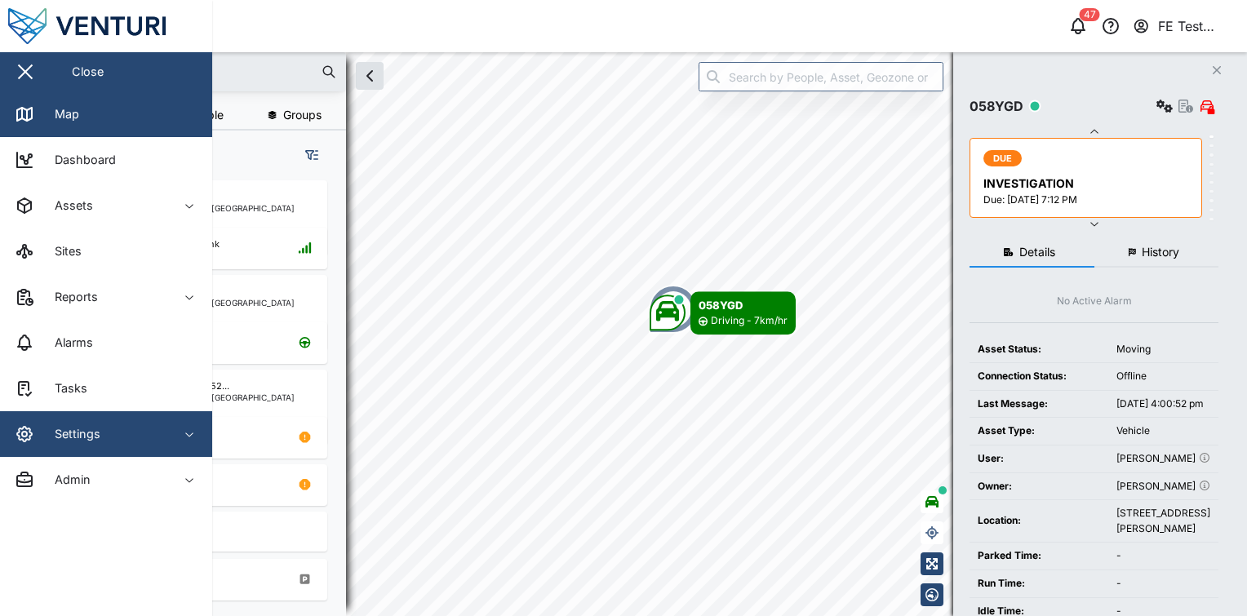
click at [100, 426] on div "Settings" at bounding box center [89, 434] width 148 height 20
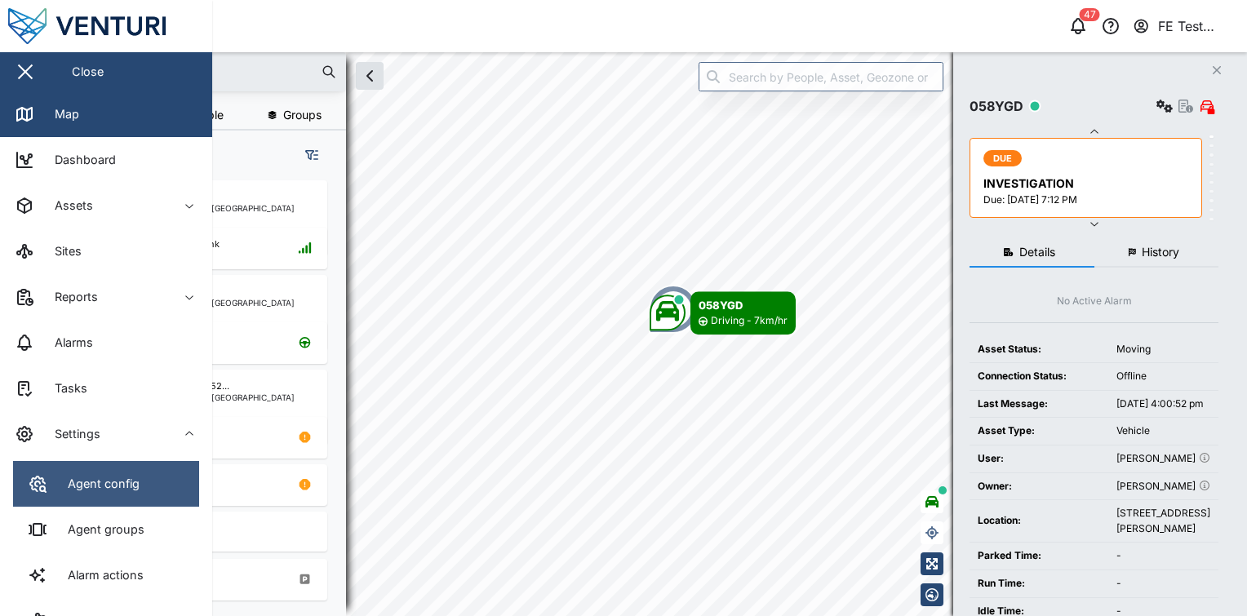
scroll to position [211, 0]
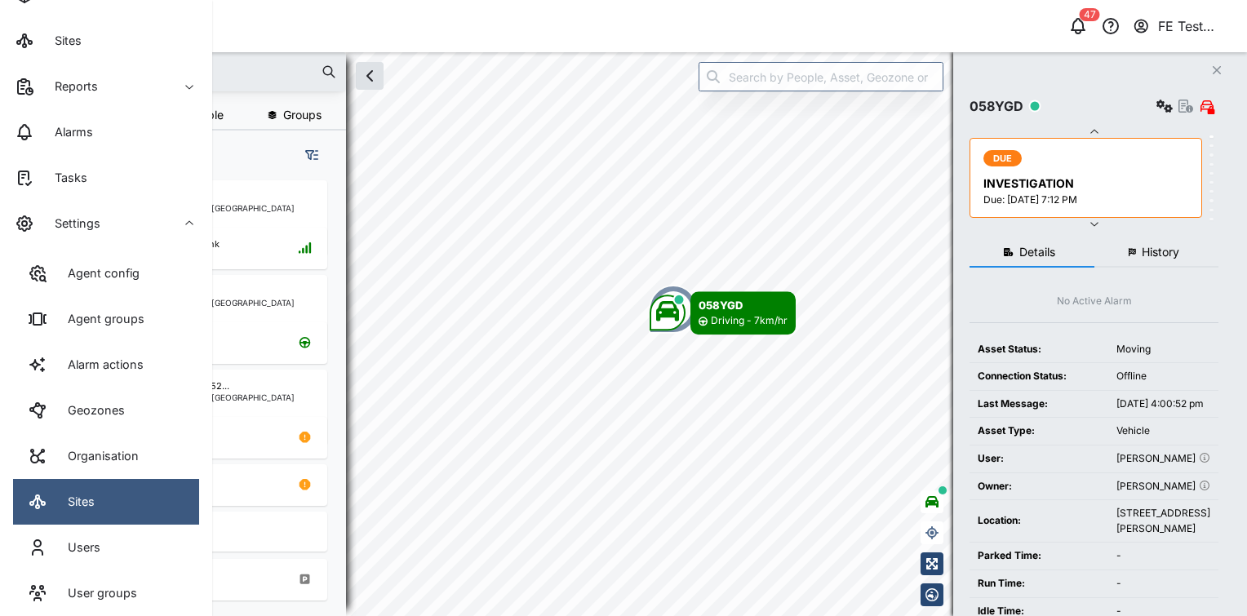
click at [121, 503] on link "Sites" at bounding box center [106, 502] width 186 height 46
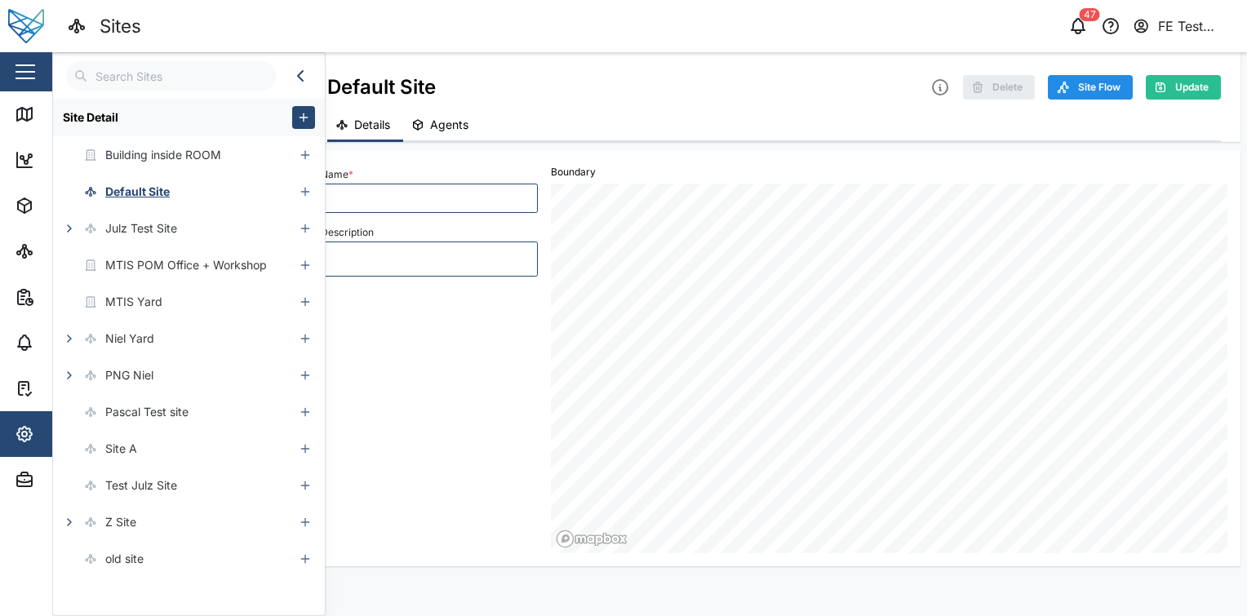
type textarea "x"
type input "Default Site"
type textarea "default site"
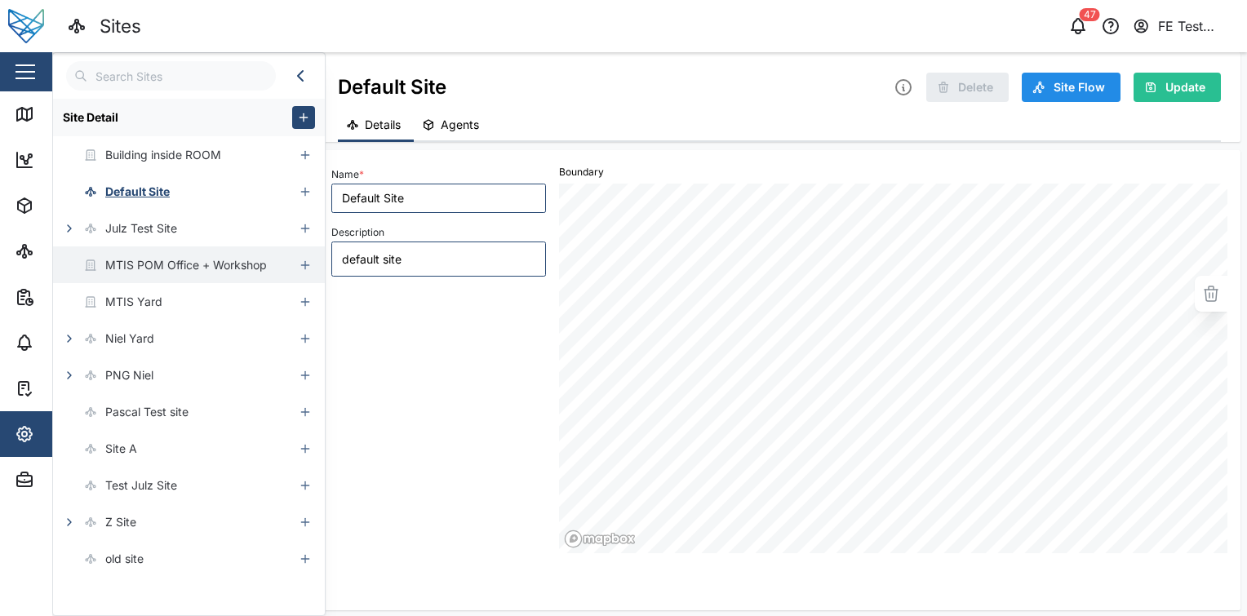
click at [202, 253] on div "MTIS POM Office + Workshop" at bounding box center [160, 264] width 214 height 37
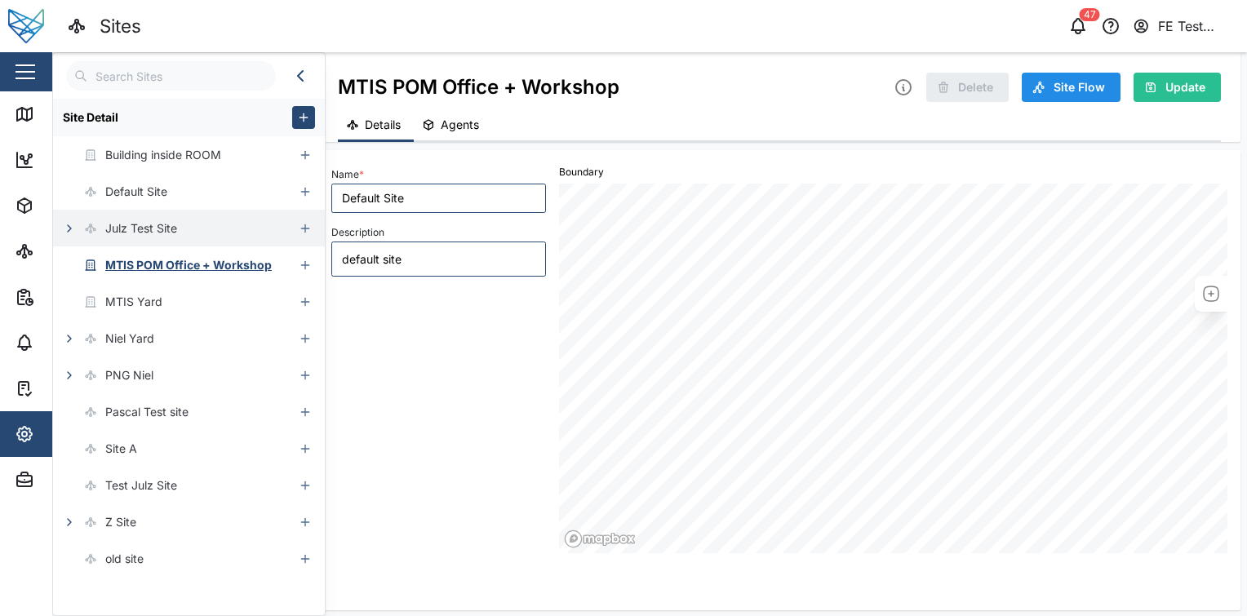
type textarea "x"
type input "MTIS POM Office + Workshop"
type textarea "test"
click at [211, 233] on div "Julz Test Site" at bounding box center [173, 228] width 241 height 37
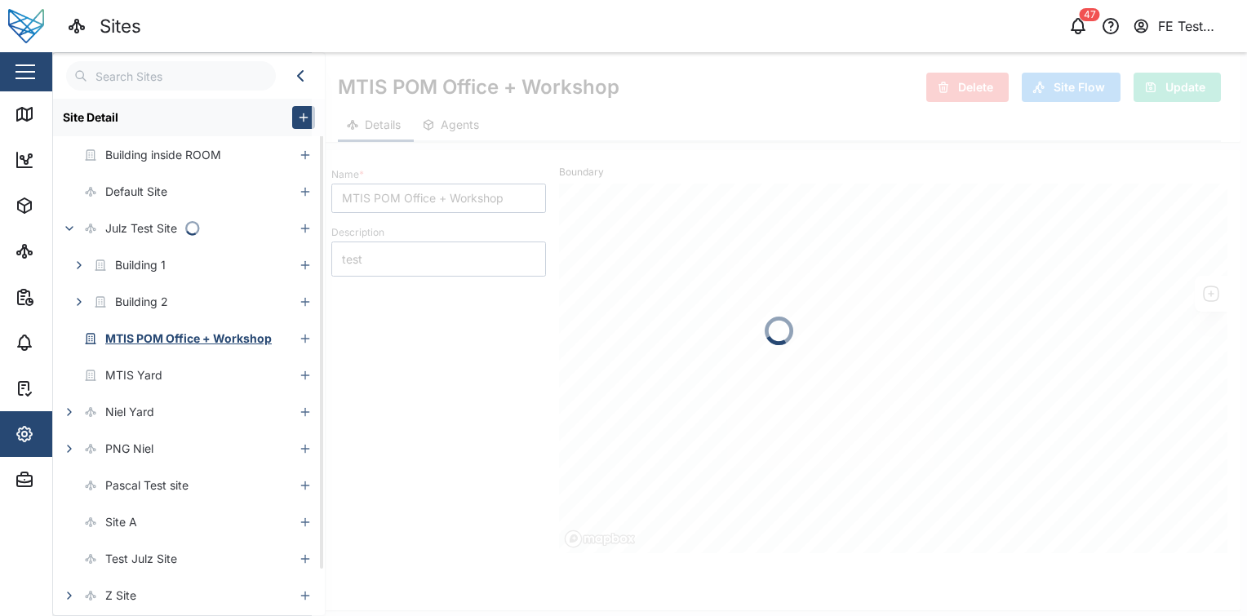
type textarea "x"
type input "Julz Test Site"
type textarea "sample"
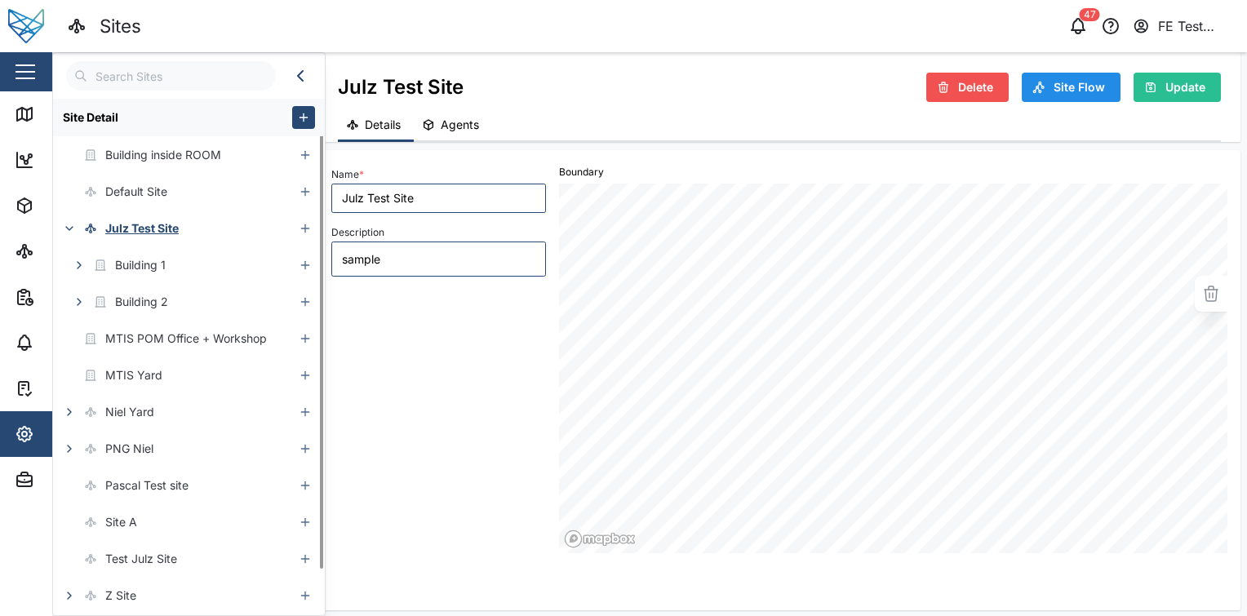
type textarea "x"
click at [36, 63] on button "button" at bounding box center [25, 72] width 28 height 28
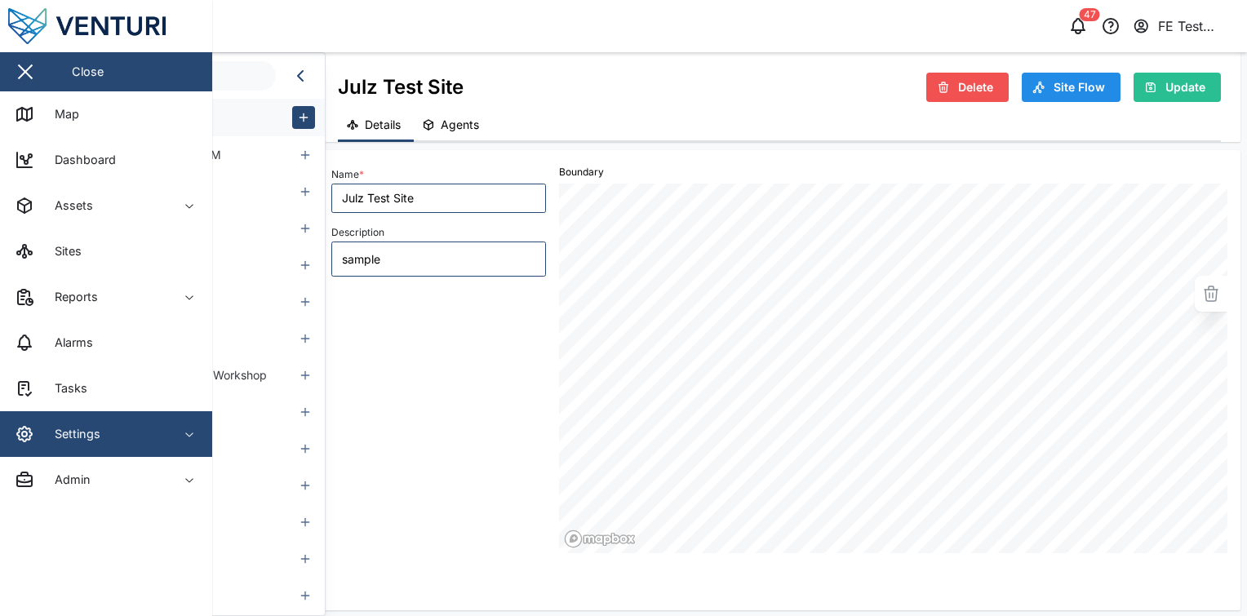
click at [130, 437] on div "Settings" at bounding box center [89, 434] width 148 height 20
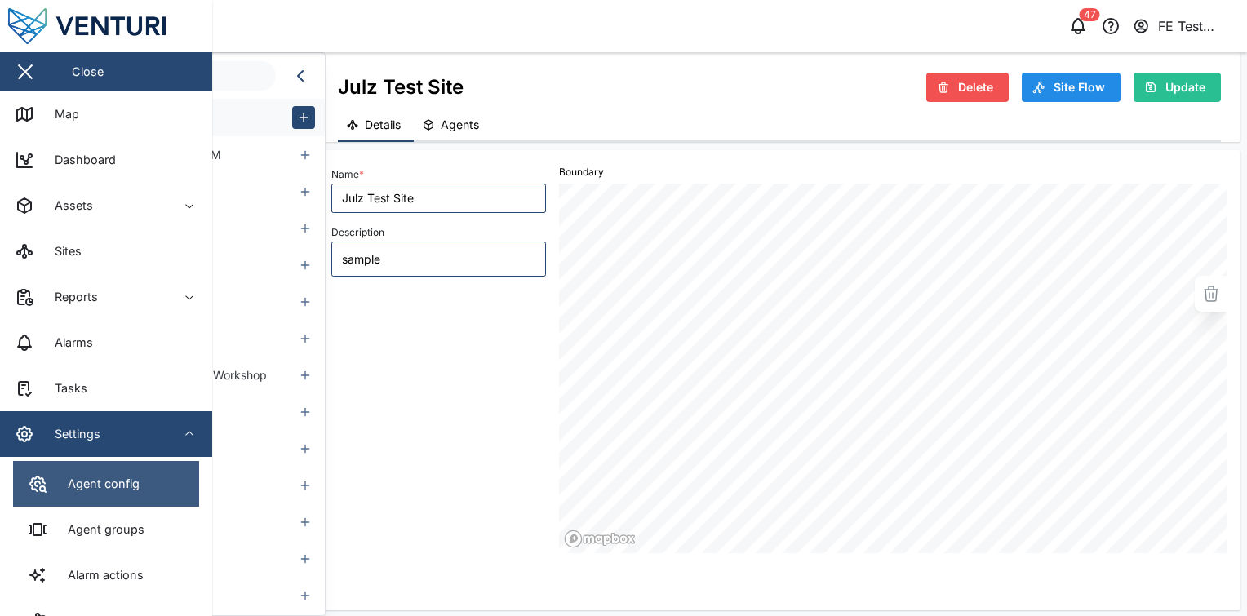
click at [127, 475] on div "Agent config" at bounding box center [97, 484] width 84 height 18
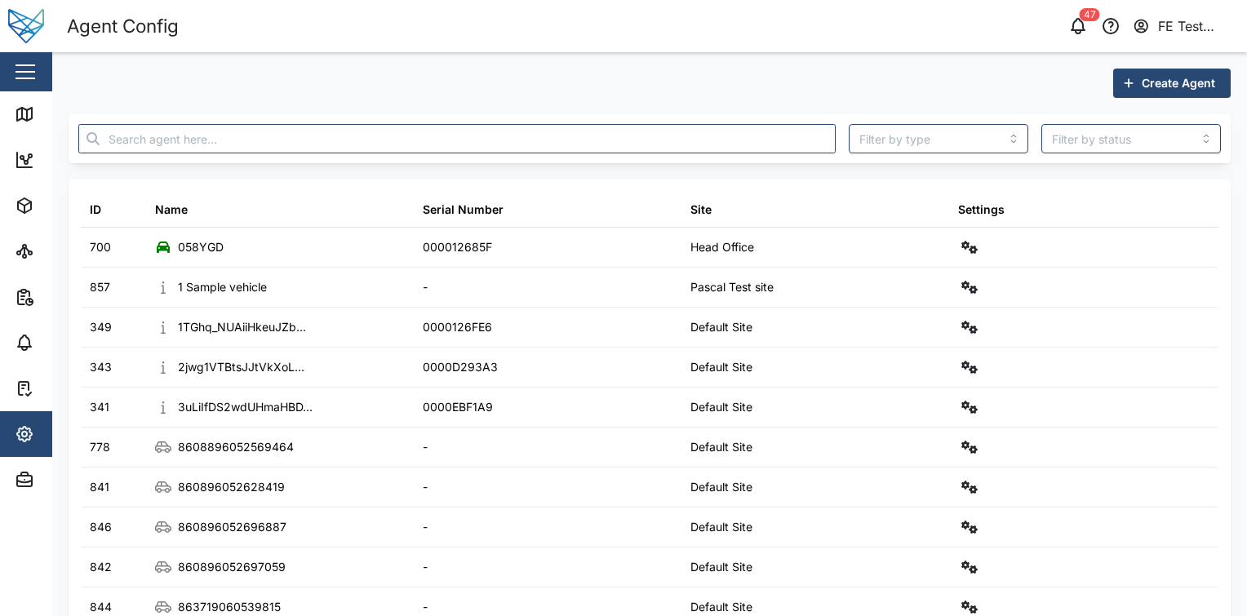
click at [1170, 78] on span "Create Agent" at bounding box center [1177, 83] width 73 height 28
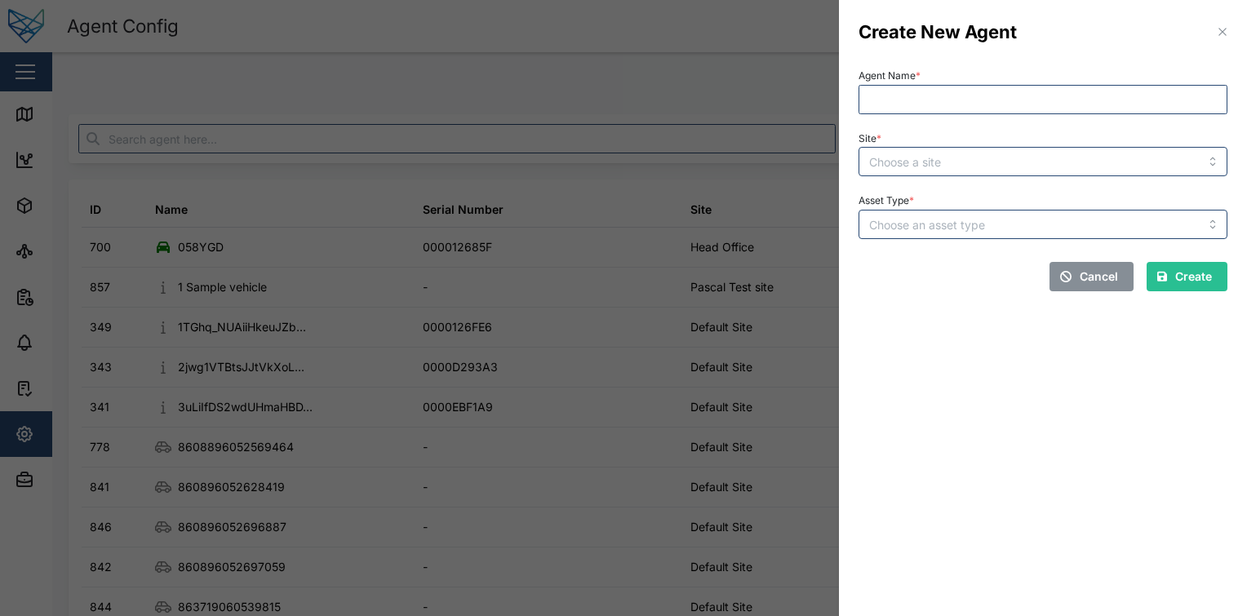
click at [1001, 241] on div "Asset Type *" at bounding box center [1043, 214] width 382 height 63
click at [1057, 181] on div "Site *" at bounding box center [1043, 152] width 382 height 63
click at [1073, 168] on input "Site *" at bounding box center [1042, 161] width 369 height 29
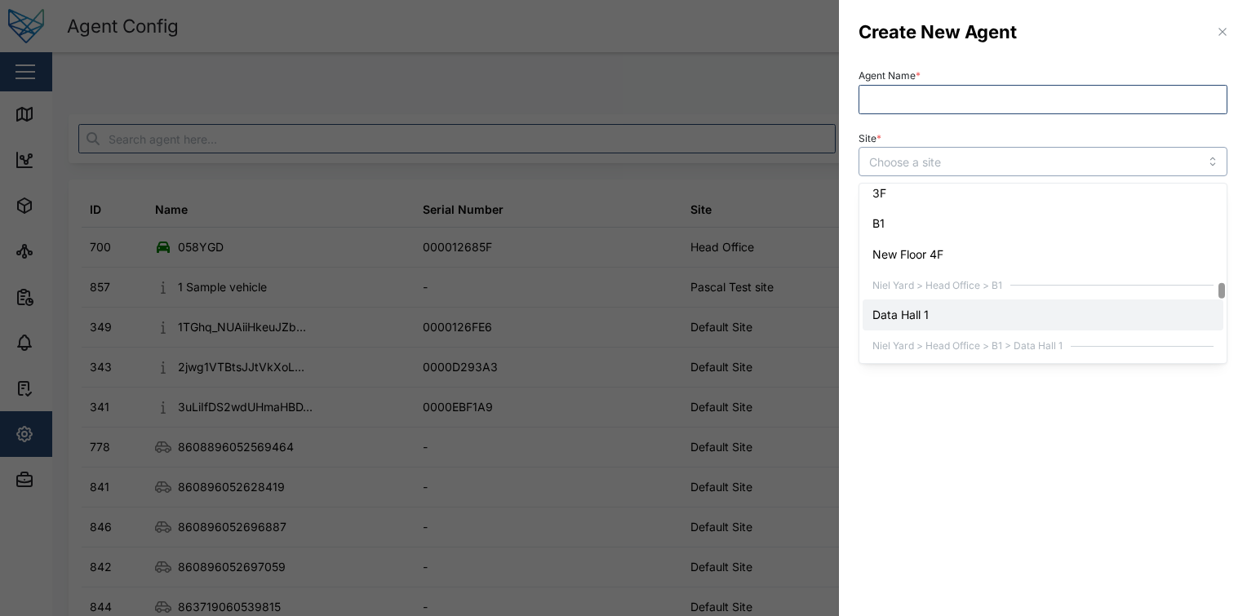
scroll to position [1158, 0]
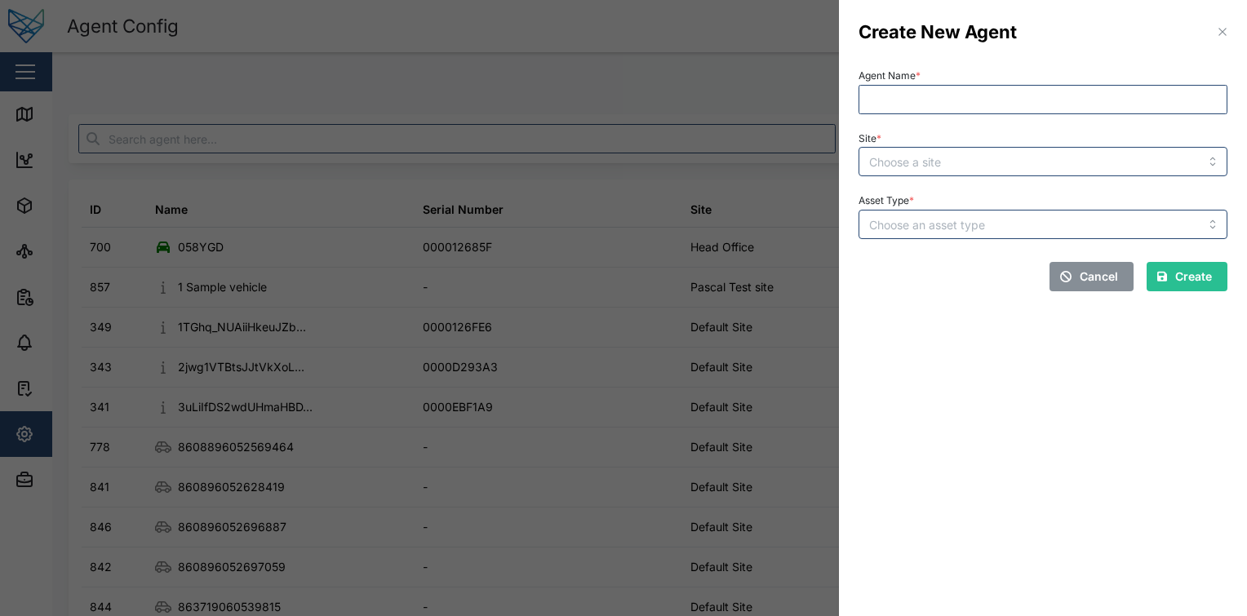
click at [946, 179] on div "Site *" at bounding box center [1043, 152] width 382 height 63
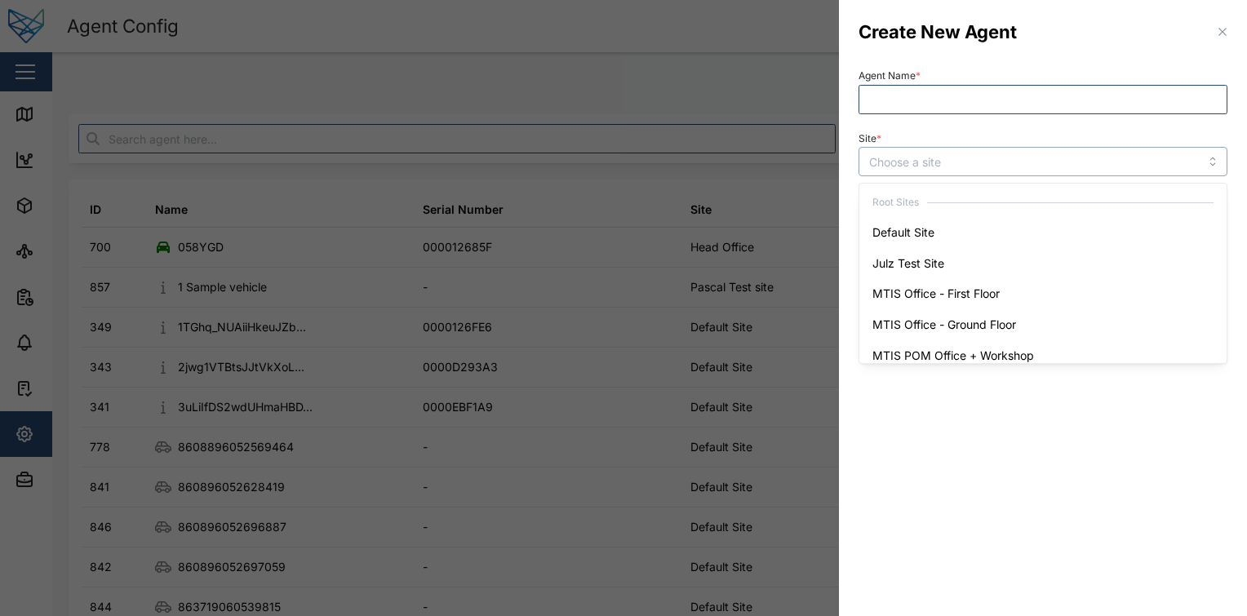
click at [968, 172] on input "Site *" at bounding box center [1042, 161] width 369 height 29
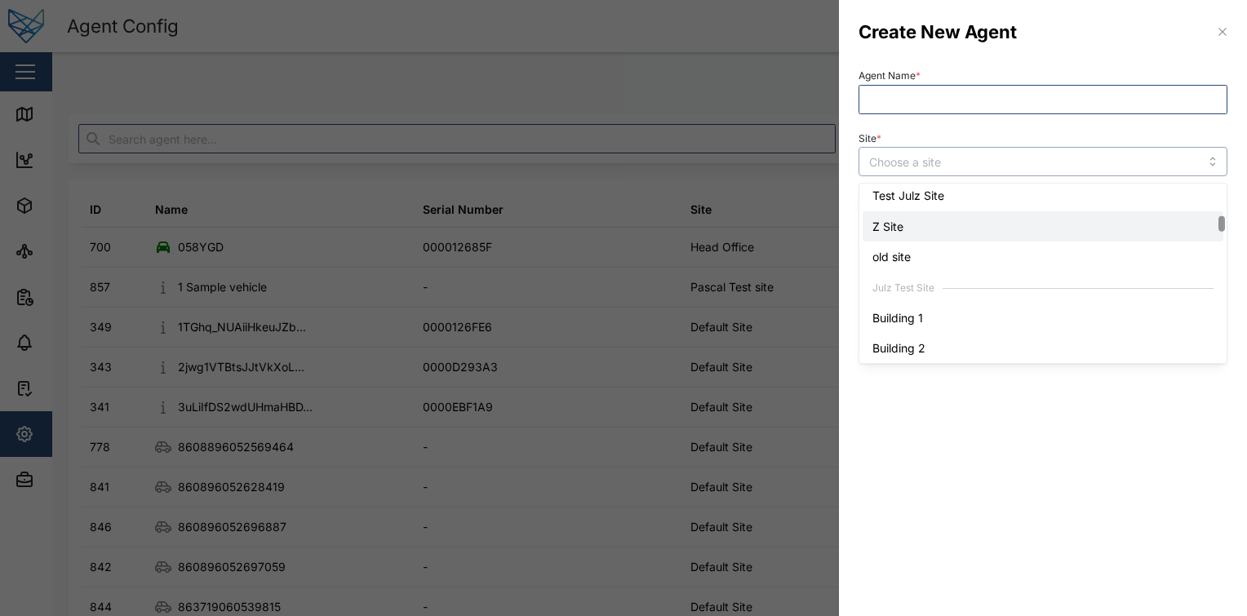
scroll to position [423, 0]
type input "Building 1"
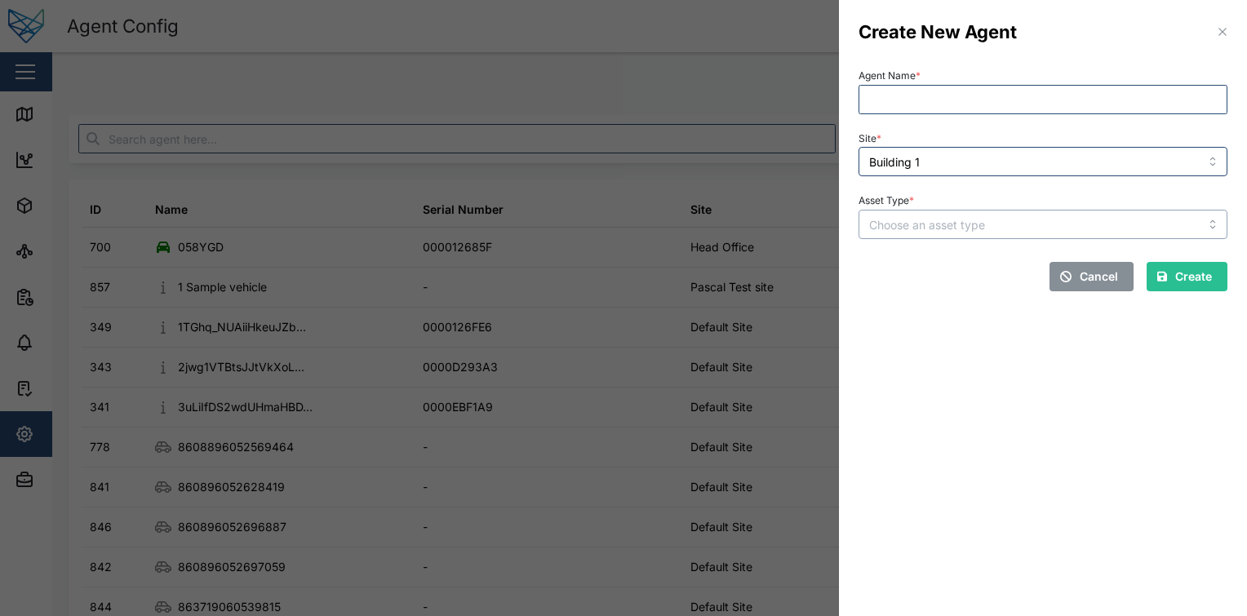
click at [1067, 215] on input "Asset Type *" at bounding box center [1042, 224] width 369 height 29
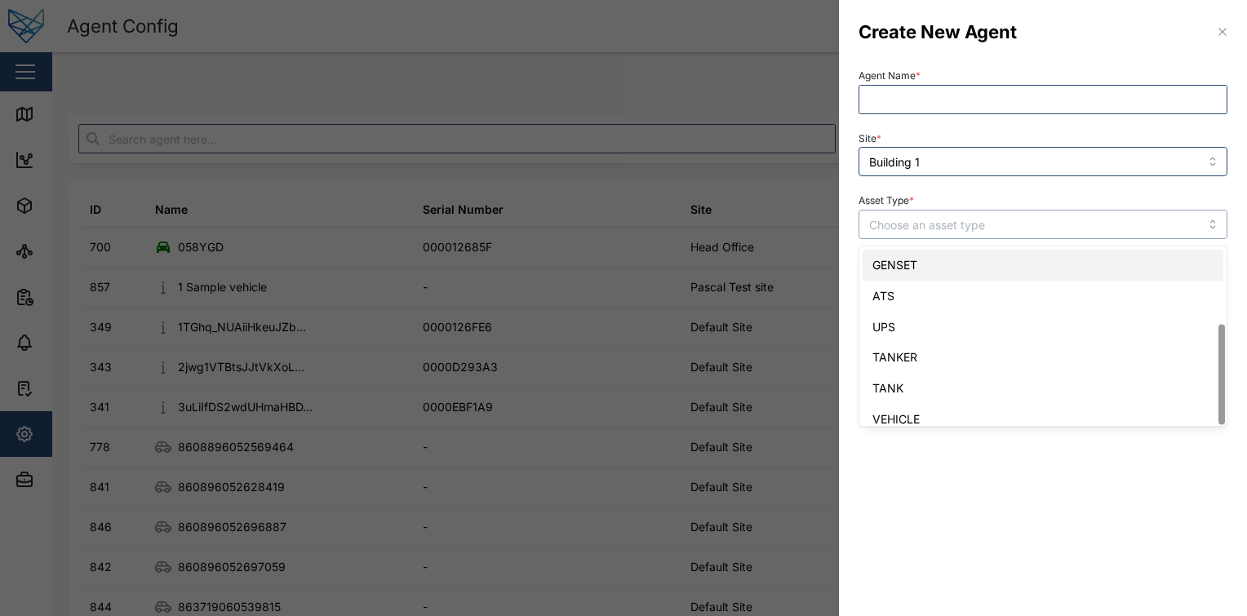
scroll to position [134, 0]
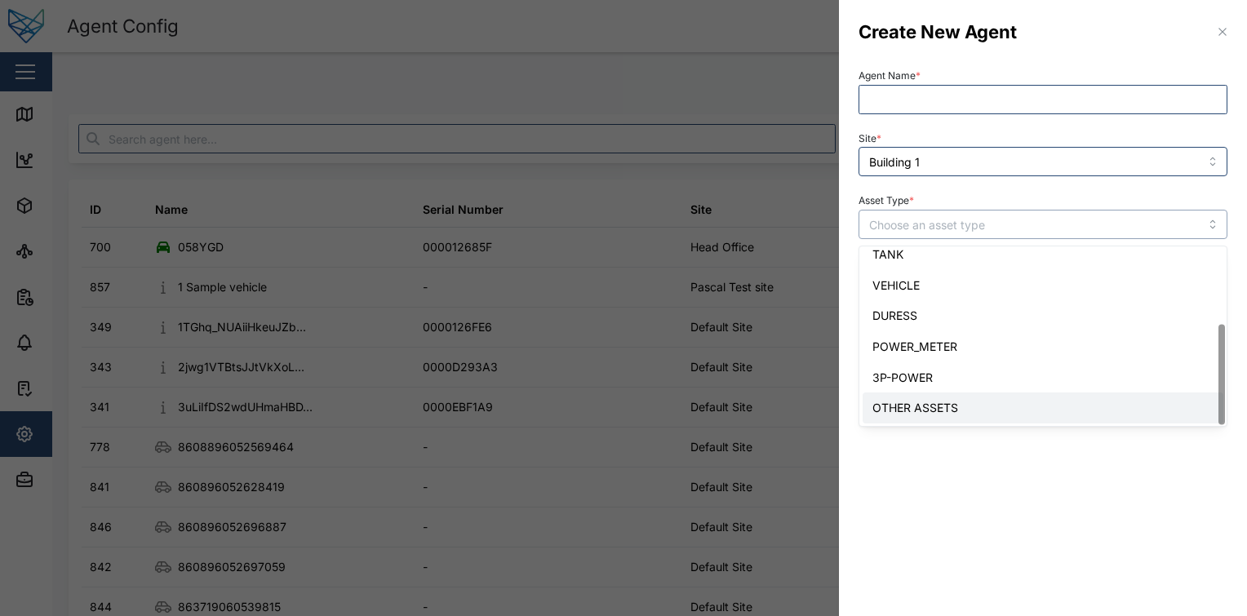
type input "OTHER ASSETS"
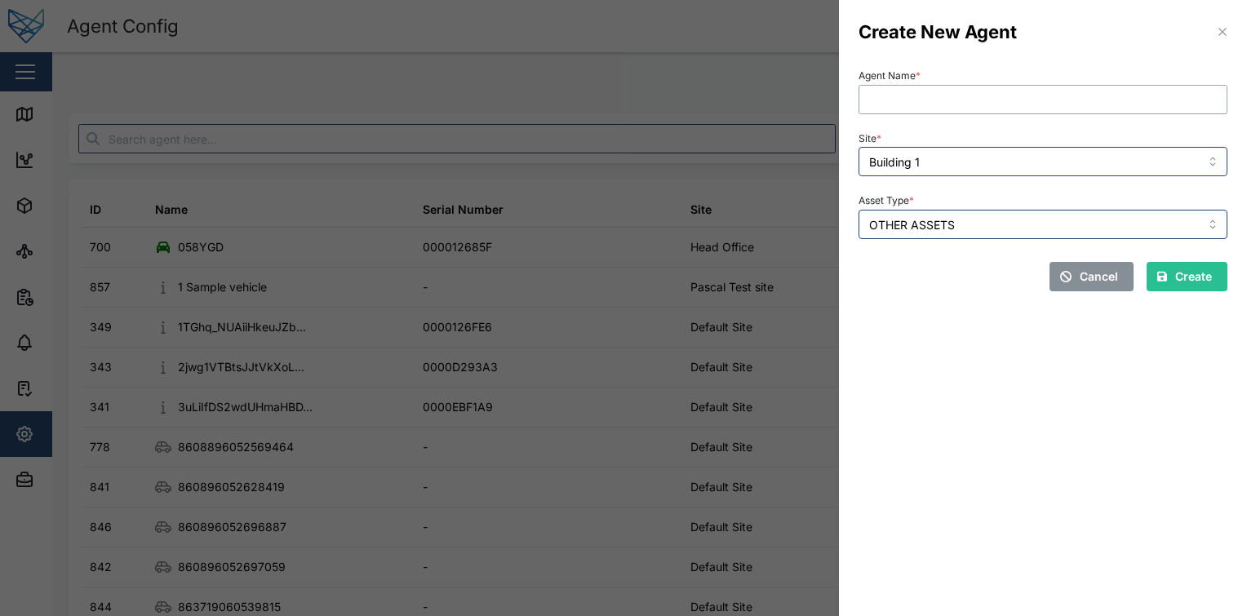
click at [1029, 101] on input "Agent Name *" at bounding box center [1042, 99] width 369 height 29
type input "Test Asset"
click at [1205, 277] on span "Create" at bounding box center [1193, 277] width 37 height 28
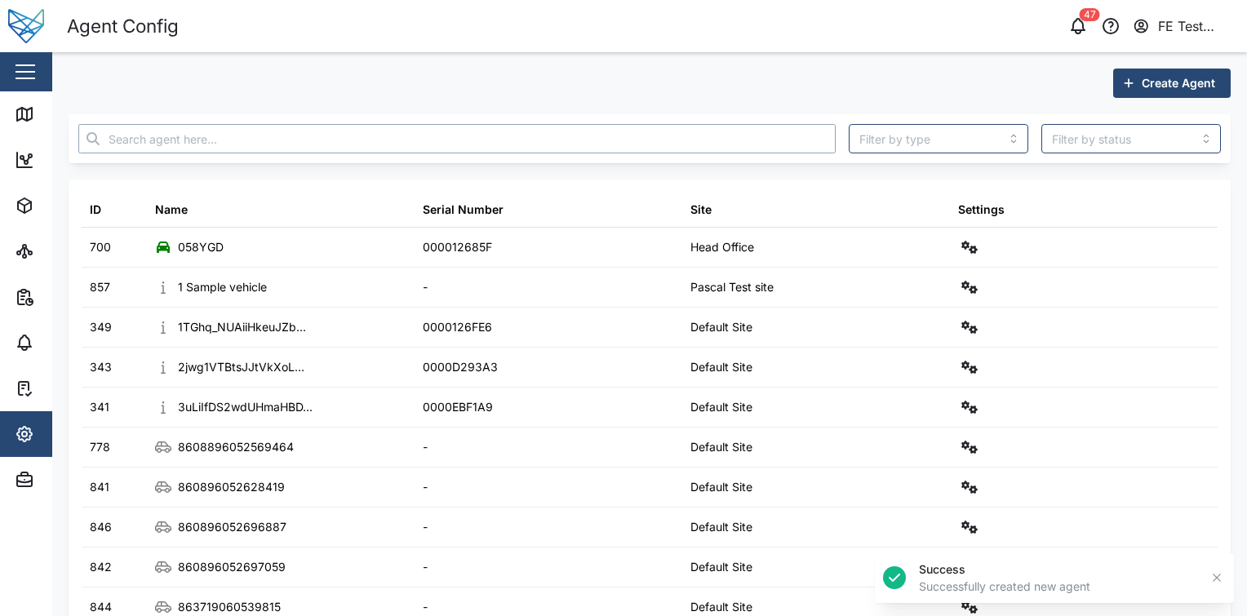
click at [627, 134] on input "text" at bounding box center [456, 138] width 757 height 29
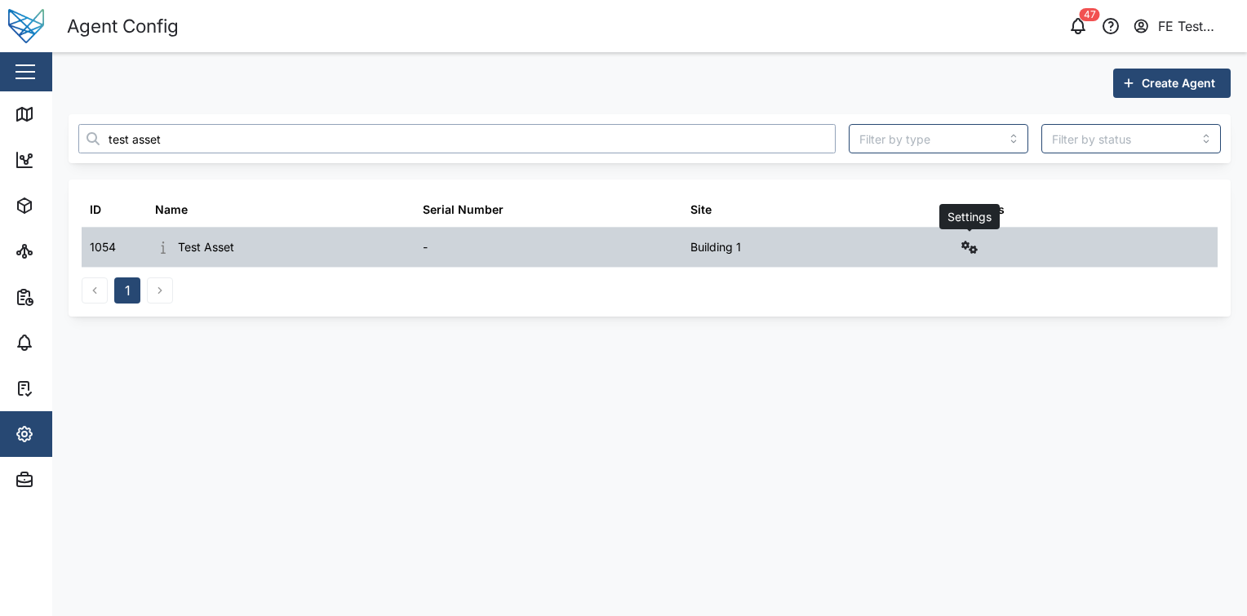
type input "test asset"
click at [975, 250] on icon "button" at bounding box center [969, 247] width 16 height 13
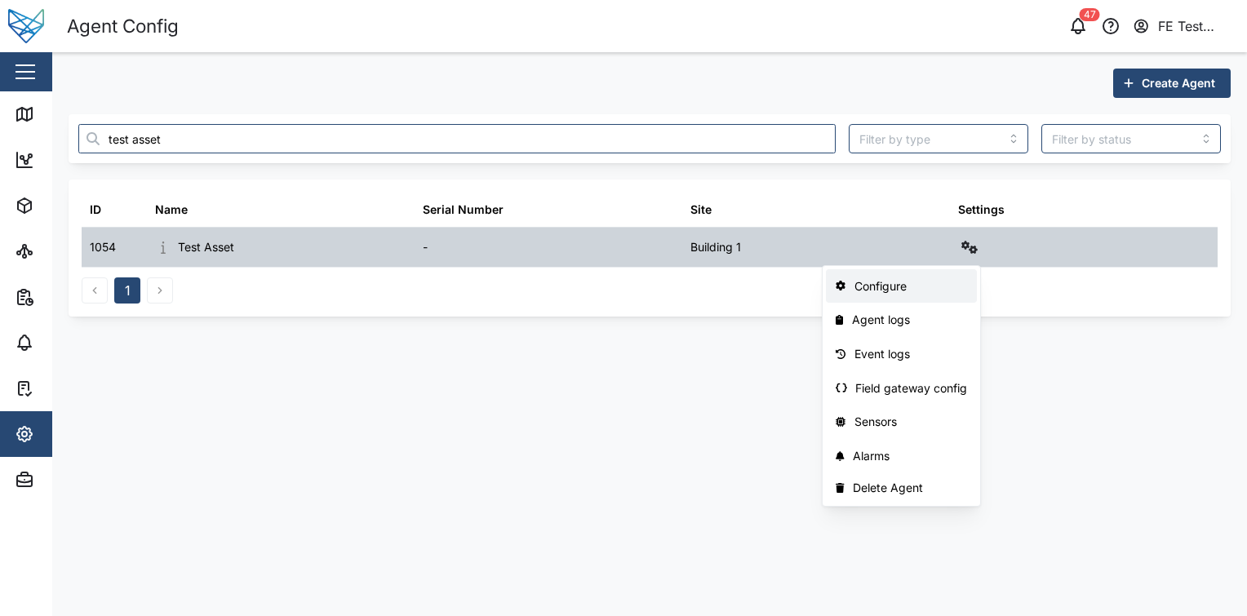
click at [932, 286] on div "Configure" at bounding box center [910, 286] width 113 height 18
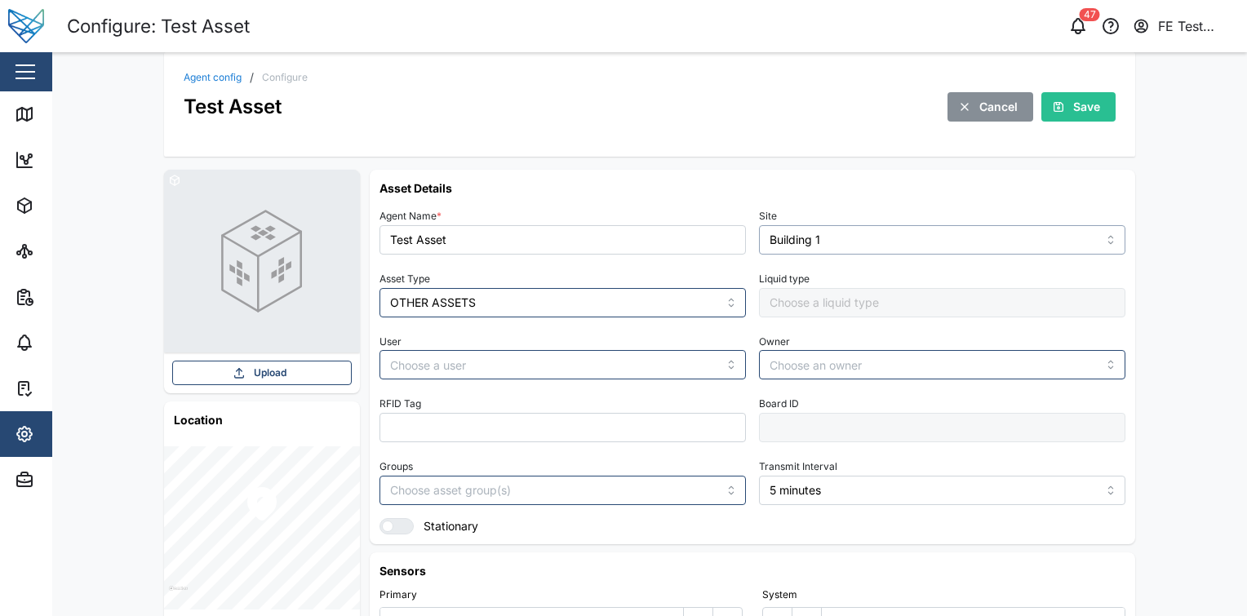
click at [849, 248] on input "Building 1" at bounding box center [942, 239] width 366 height 29
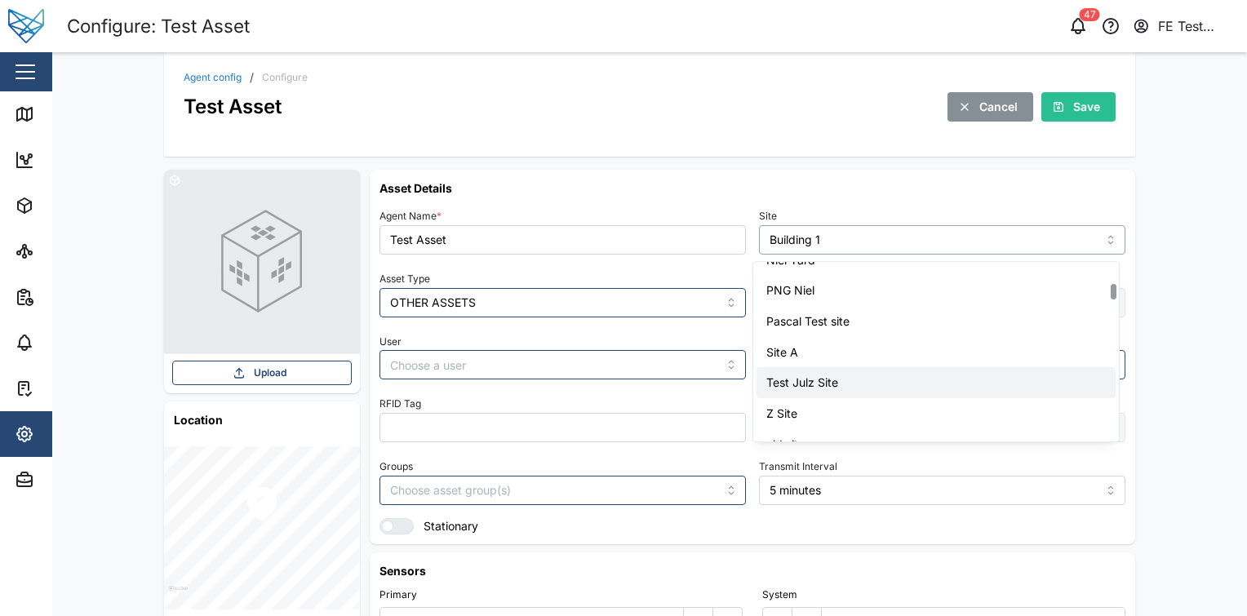
scroll to position [371, 0]
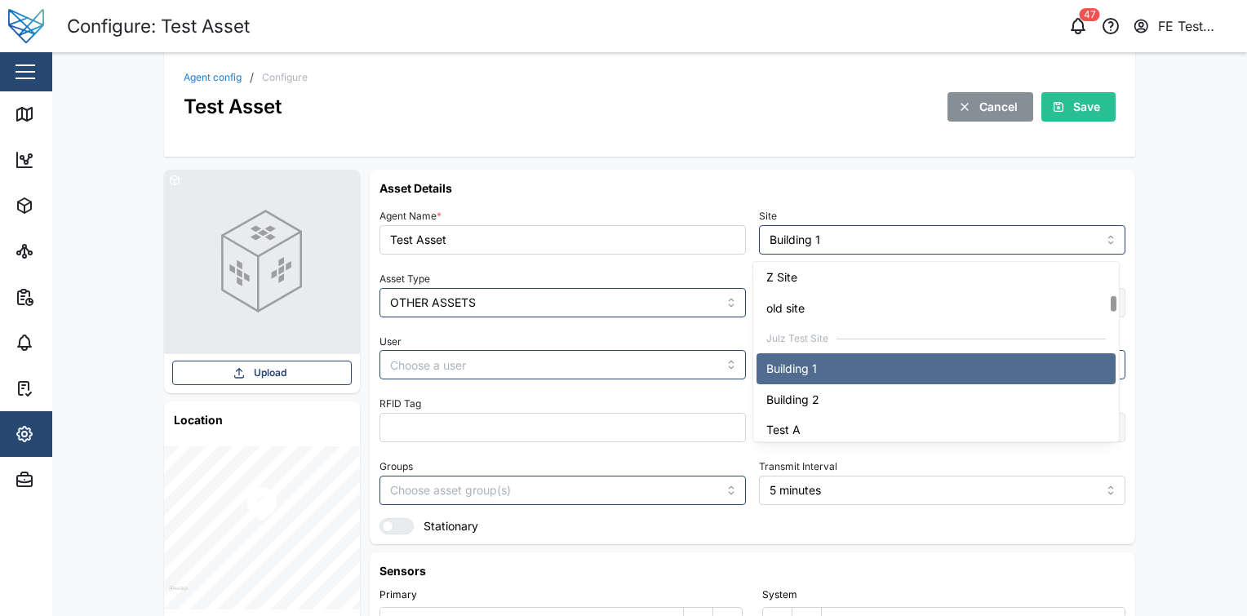
click at [676, 386] on div "Agent Name * Test Asset Site Building 1 Asset Type OTHER ASSETS Liquid type Use…" at bounding box center [752, 370] width 746 height 330
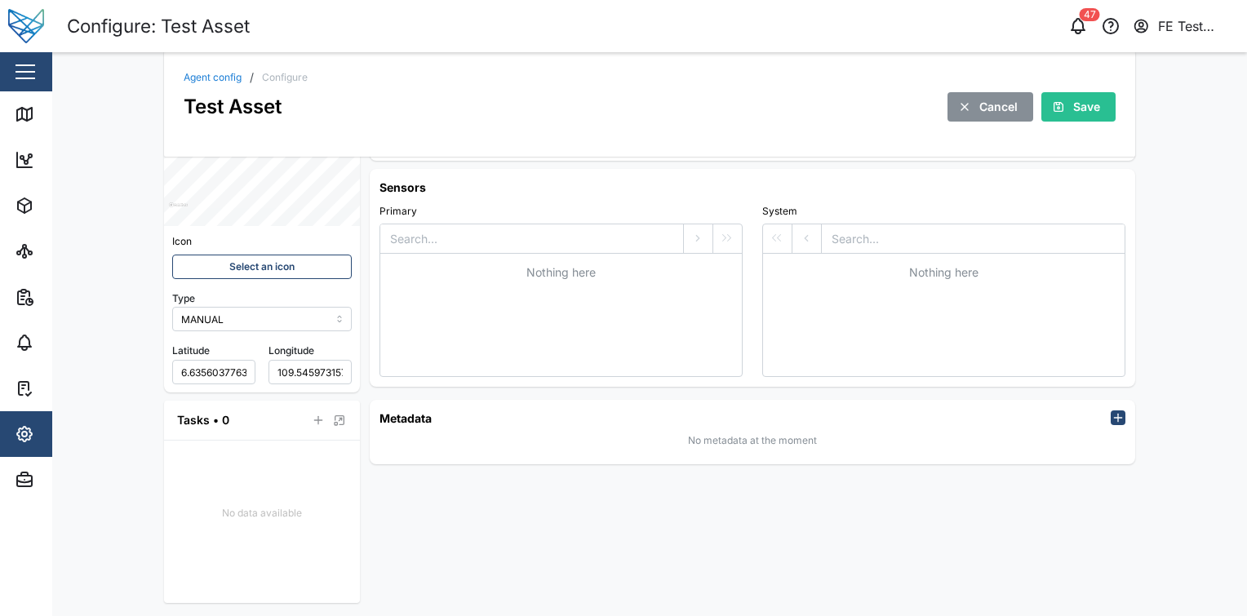
scroll to position [0, 0]
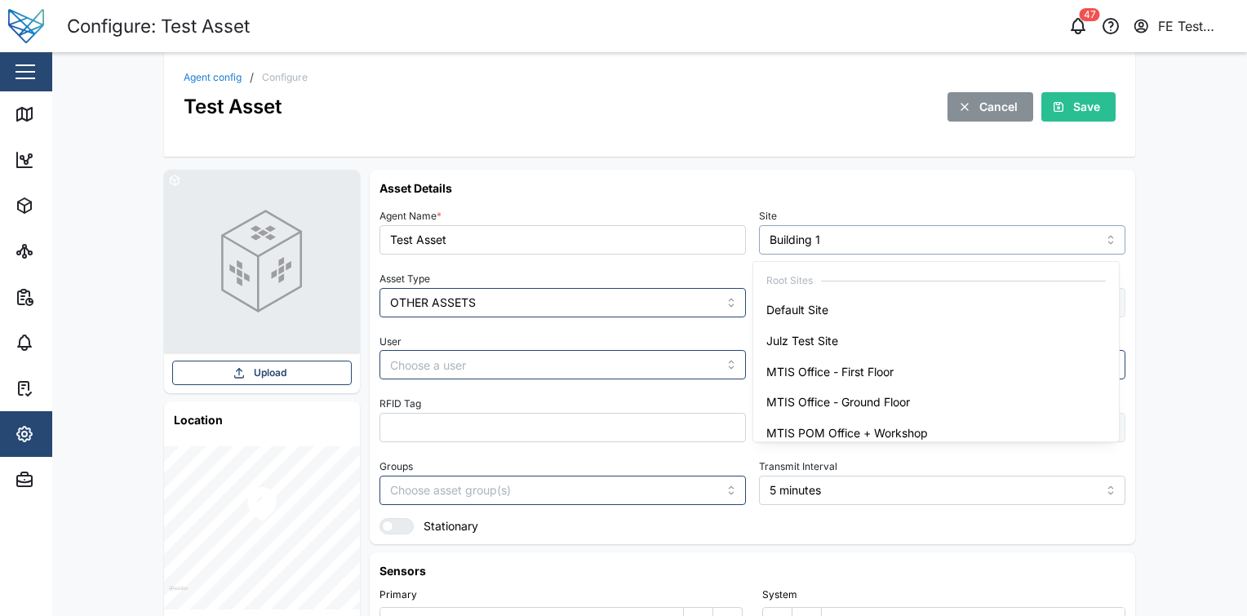
click at [942, 250] on input "Building 1" at bounding box center [942, 239] width 366 height 29
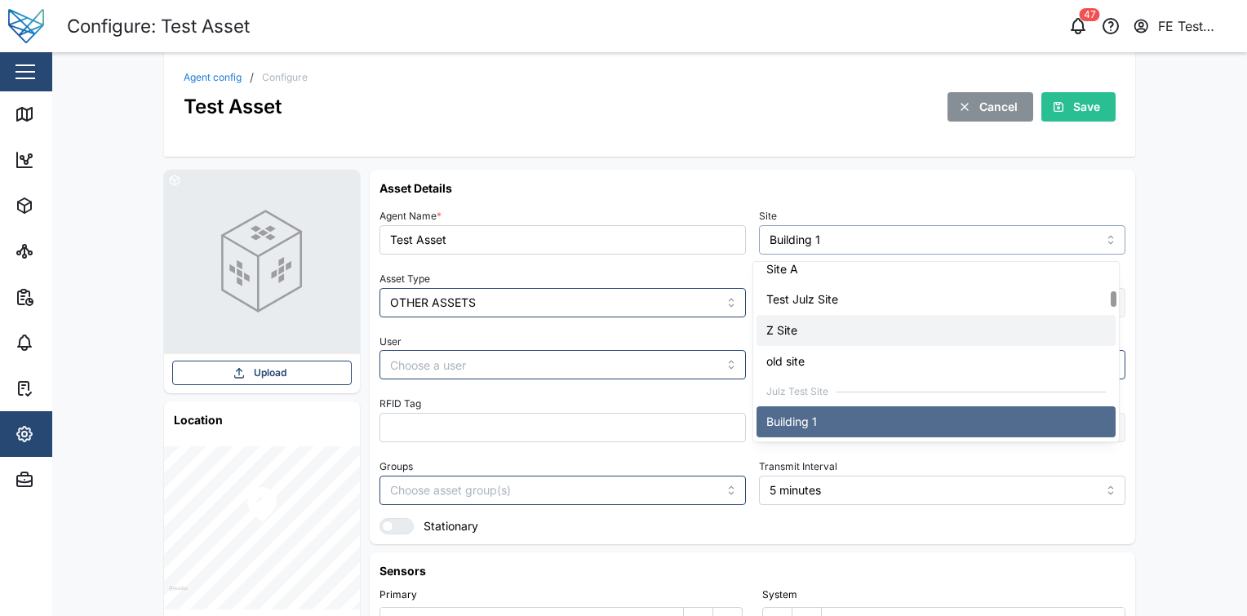
scroll to position [393, 0]
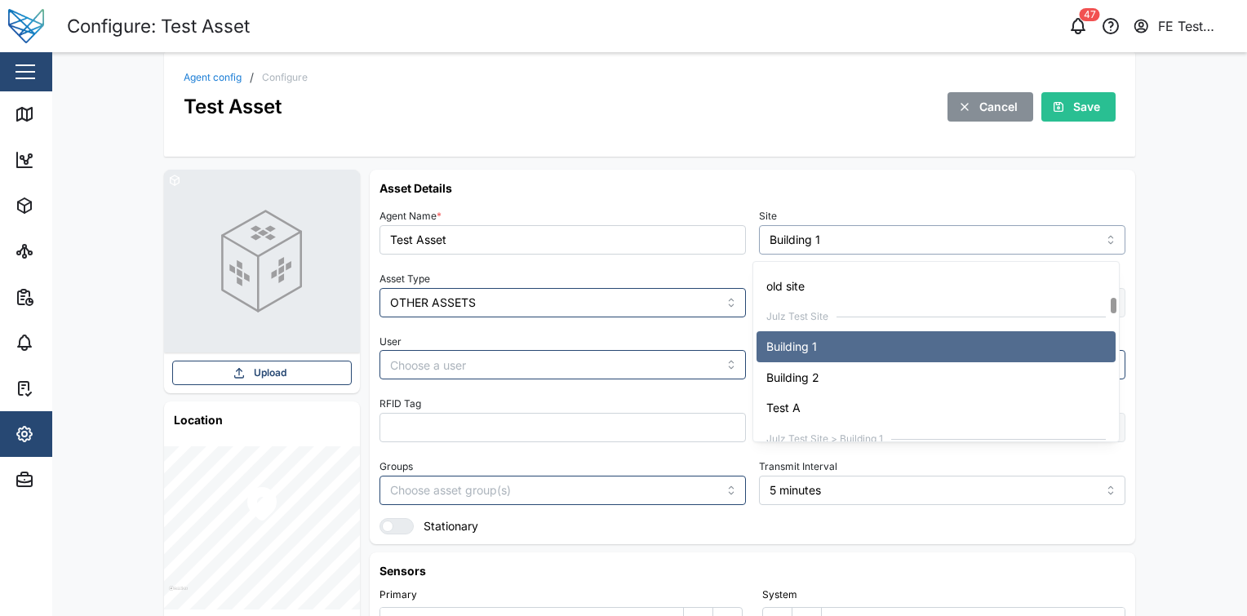
type input "Building 2"
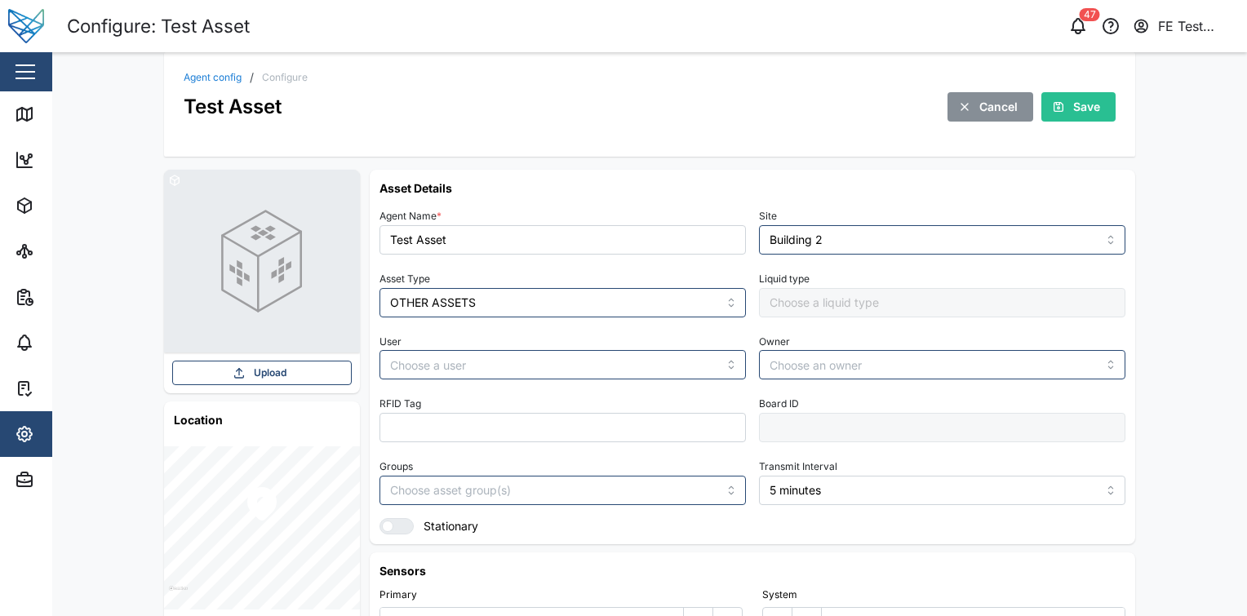
click at [1093, 109] on button "Save" at bounding box center [1078, 106] width 74 height 29
type input "MANUAL"
type input "OTHER ASSETS"
type input "5 minutes"
type input "Building 2"
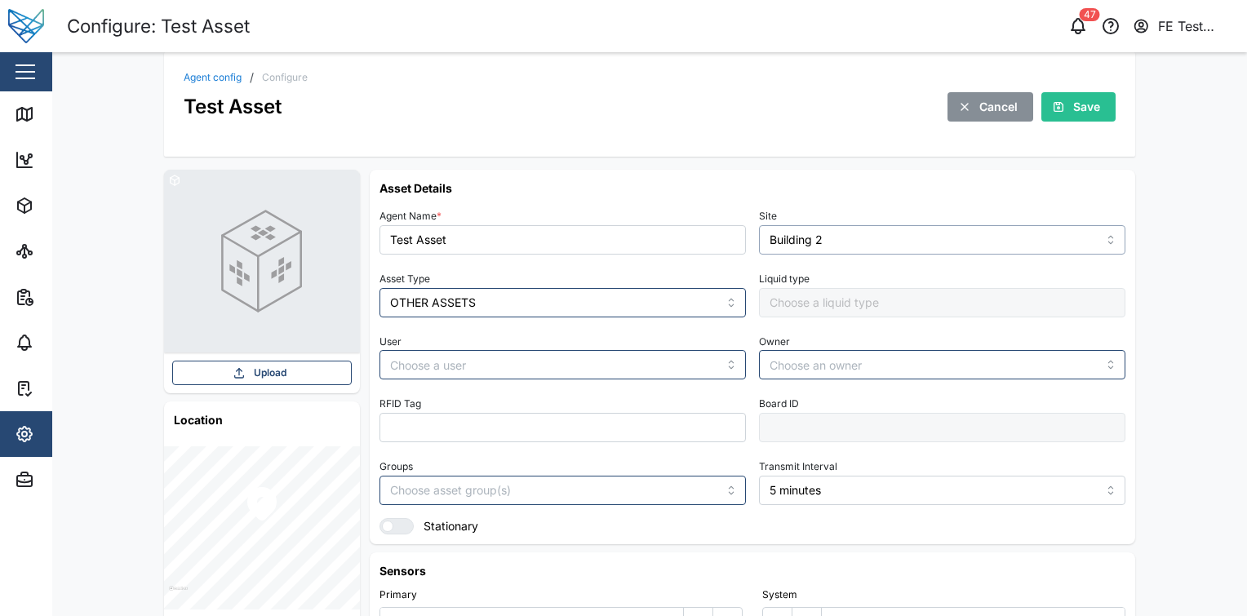
click at [846, 241] on input "Building 2" at bounding box center [942, 239] width 366 height 29
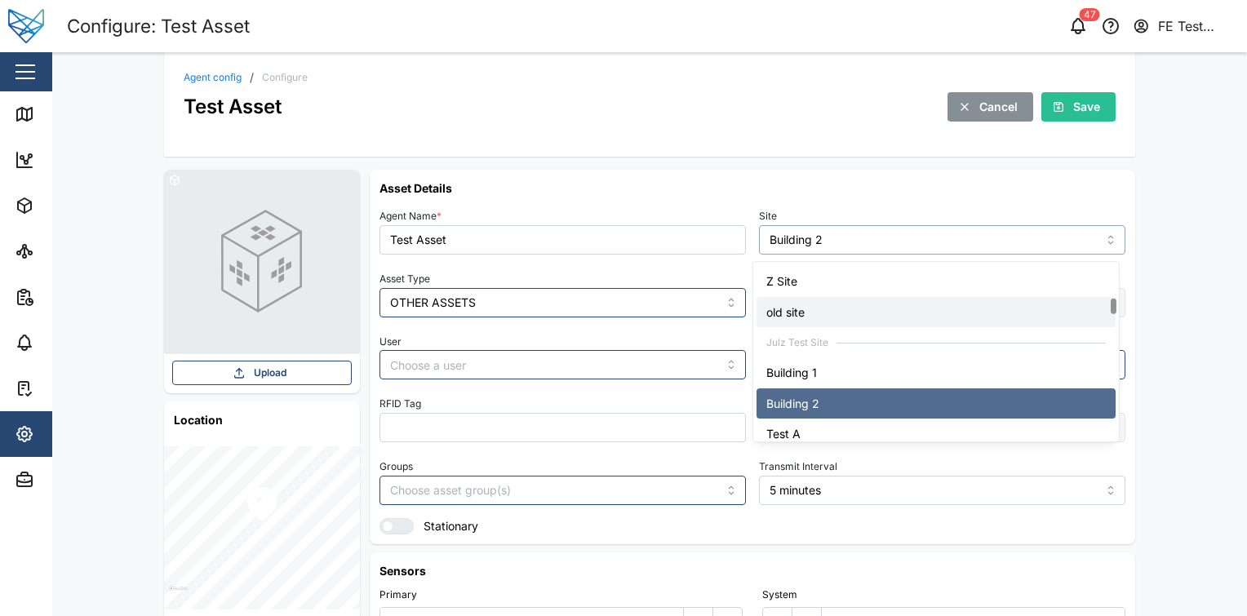
scroll to position [366, 0]
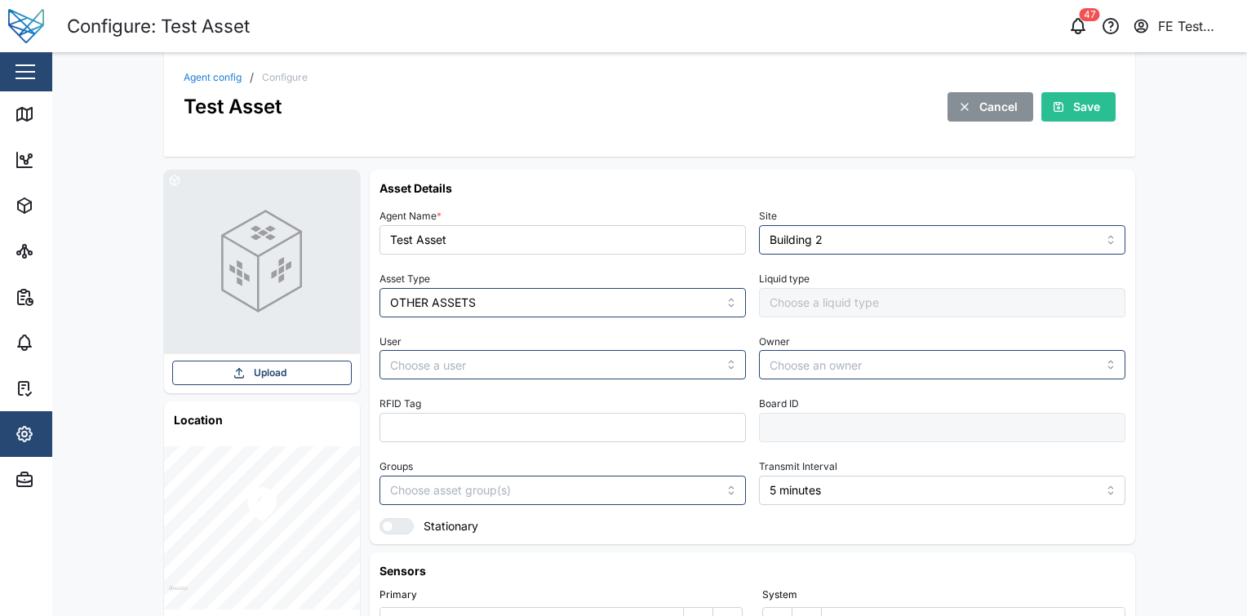
click at [692, 211] on div "Agent Name * Test Asset" at bounding box center [562, 230] width 366 height 50
click at [62, 77] on div "Agent config / Configure Test Asset Cancel Save Upload Location Icon Select an …" at bounding box center [649, 334] width 1194 height 564
click at [33, 76] on button "button" at bounding box center [25, 72] width 28 height 28
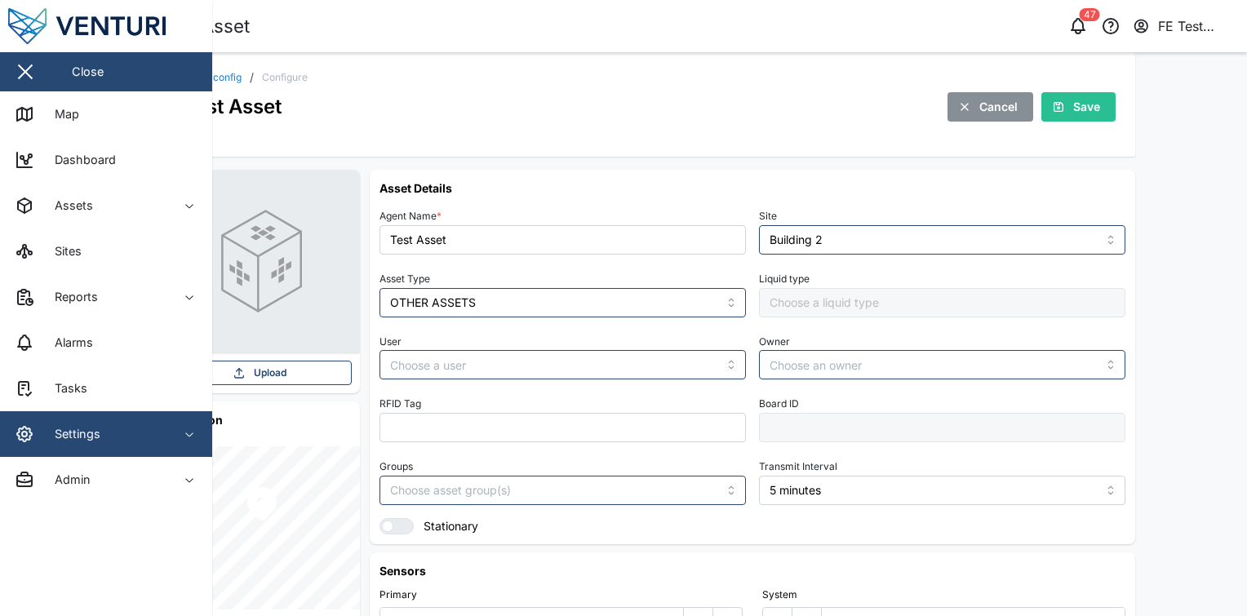
click at [132, 444] on span "Settings" at bounding box center [89, 434] width 148 height 46
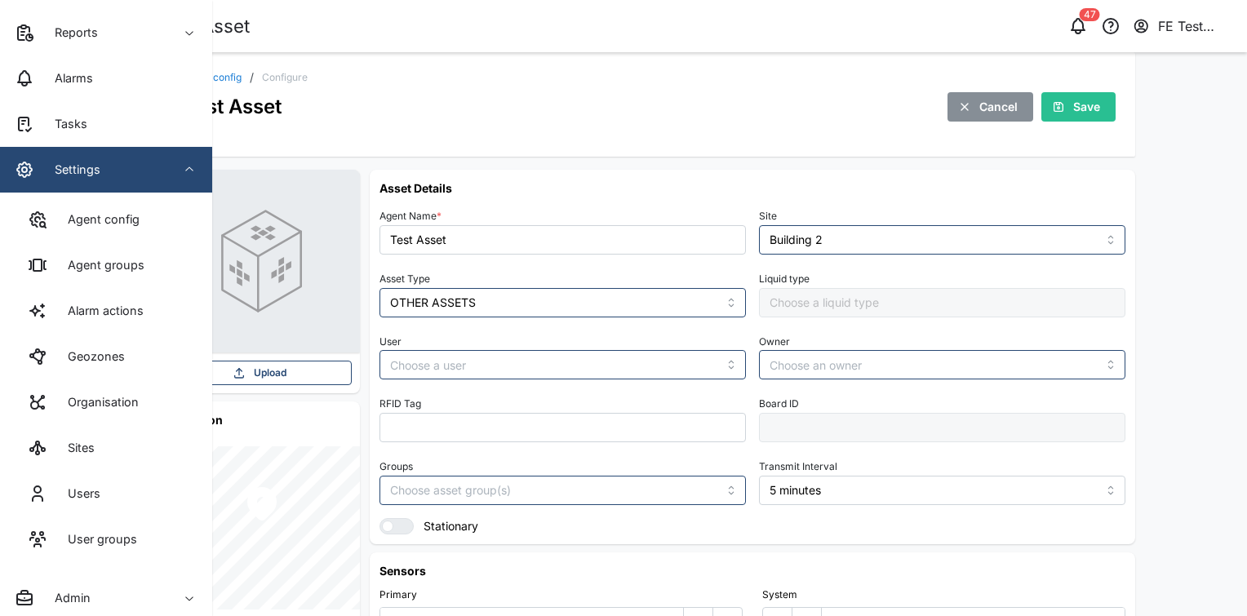
scroll to position [266, 0]
click at [888, 223] on div "Site Building 2" at bounding box center [942, 230] width 366 height 50
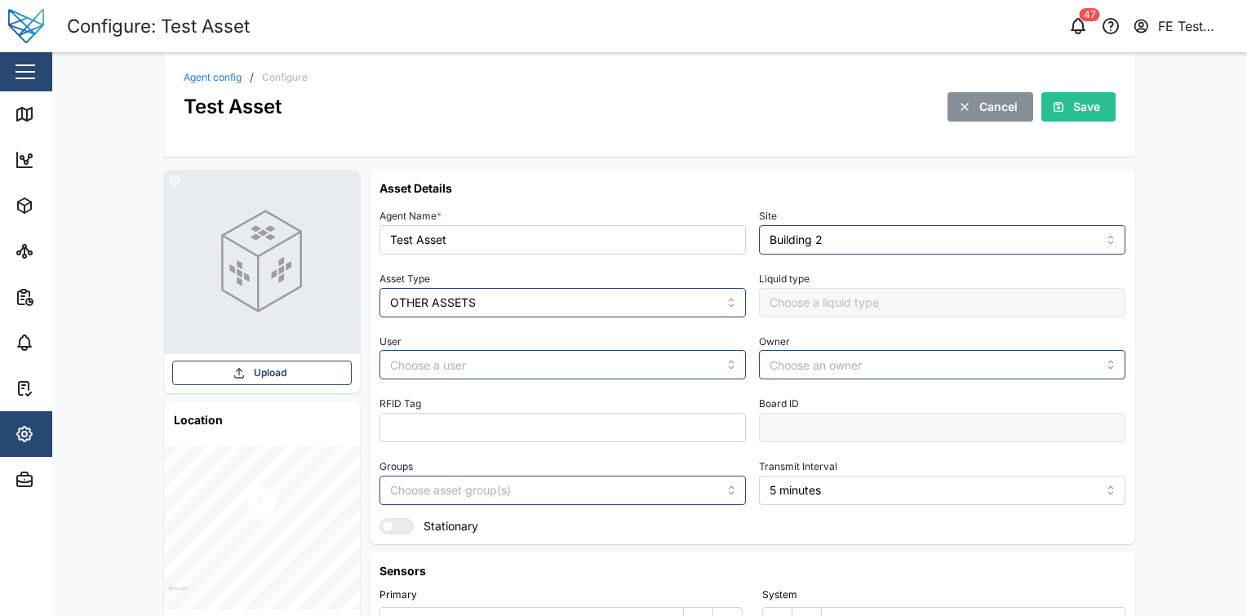
scroll to position [0, 0]
click at [873, 237] on input "Building 2" at bounding box center [942, 239] width 366 height 29
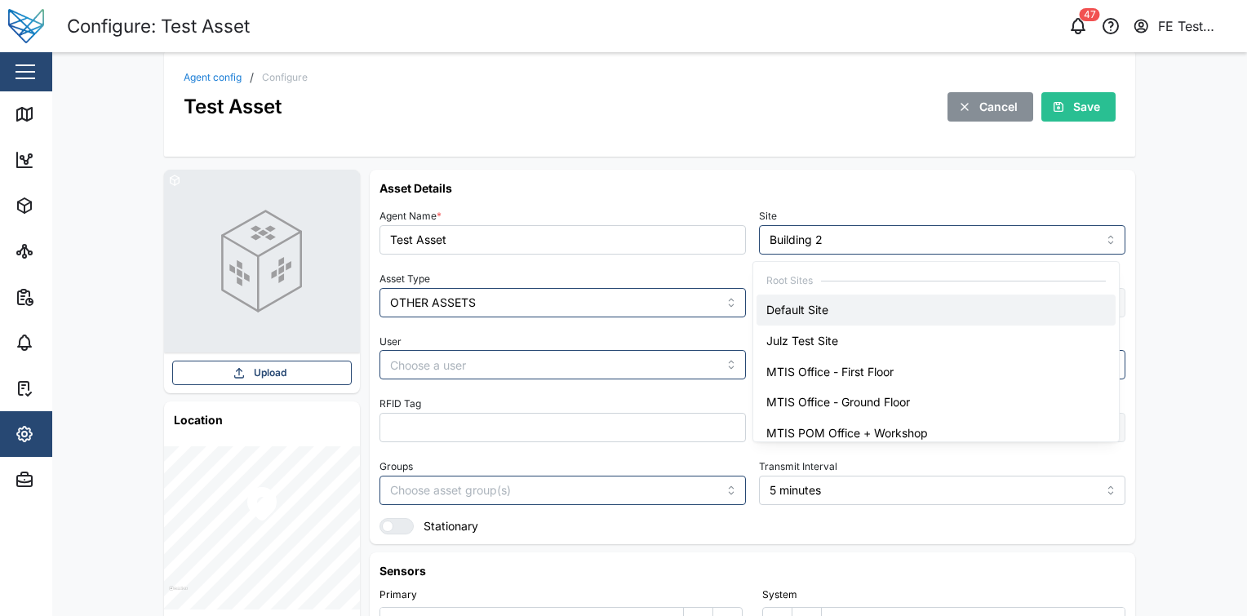
click at [608, 113] on div "Test Asset Cancel Save" at bounding box center [650, 106] width 932 height 30
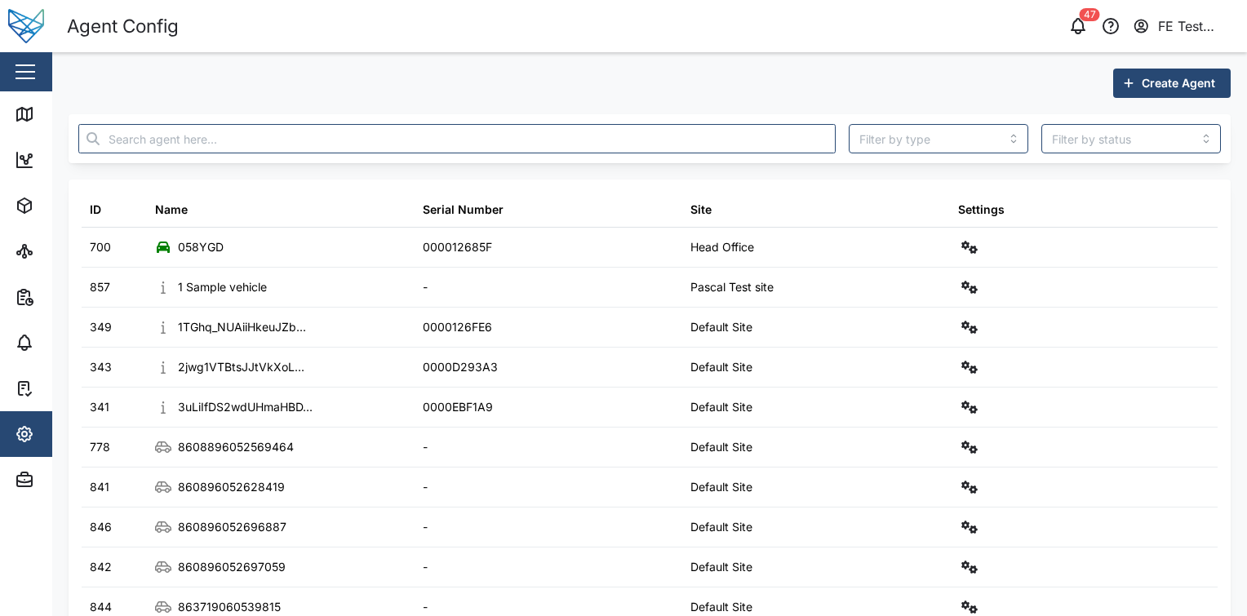
click at [1166, 82] on span "Create Agent" at bounding box center [1177, 83] width 73 height 28
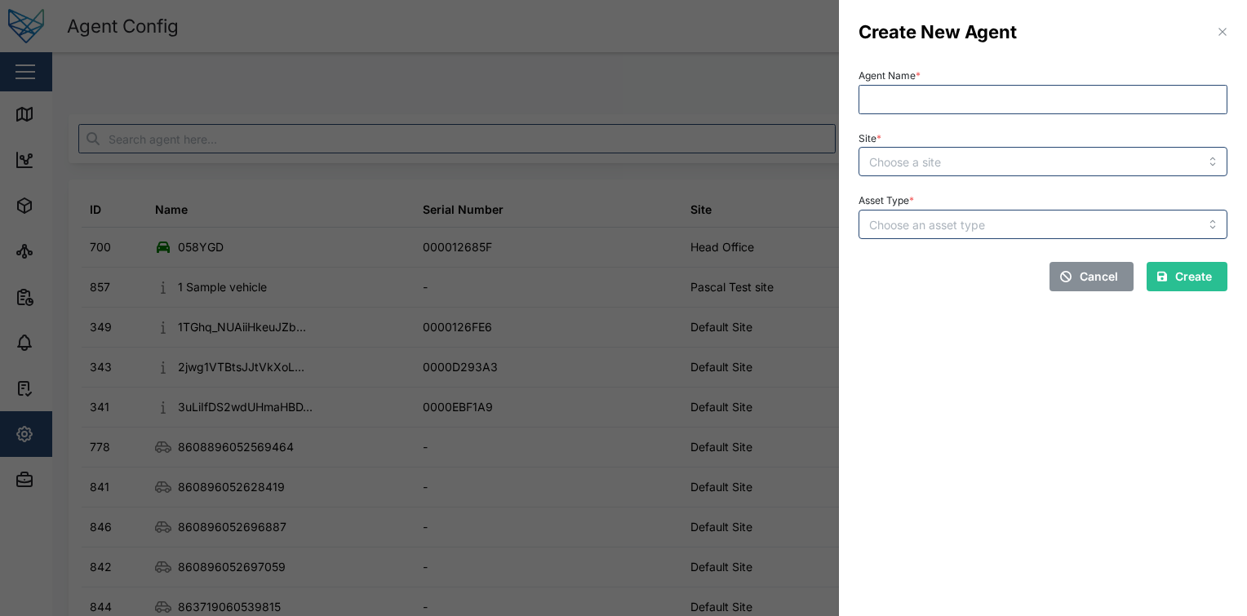
click at [678, 130] on div at bounding box center [623, 308] width 1247 height 616
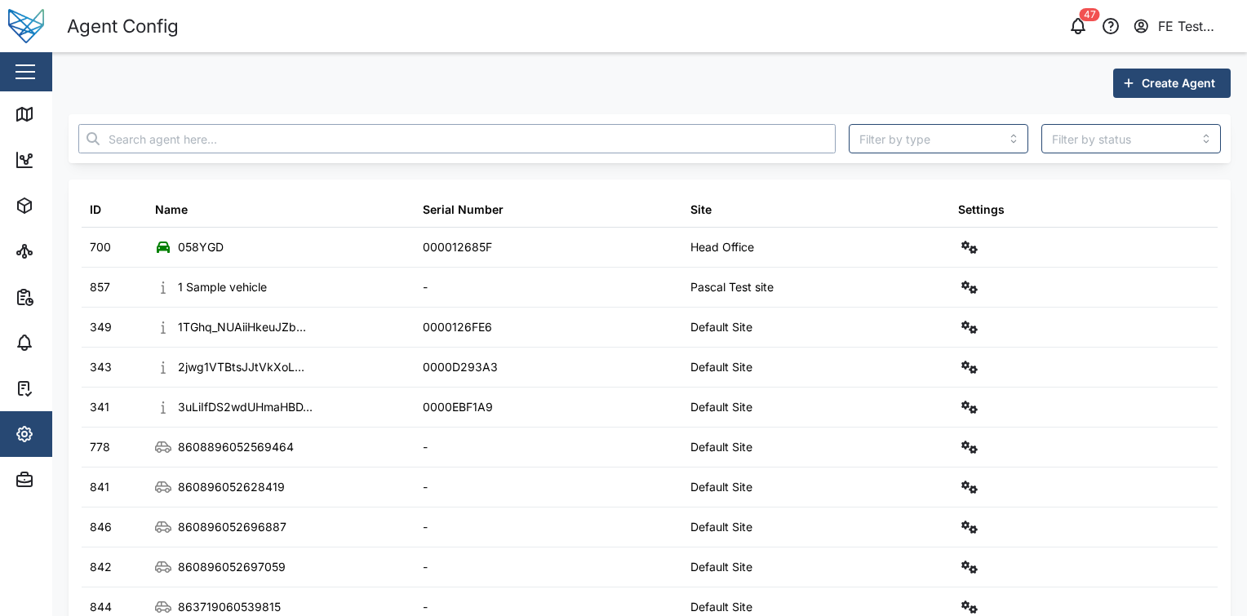
click at [678, 130] on input "text" at bounding box center [456, 138] width 757 height 29
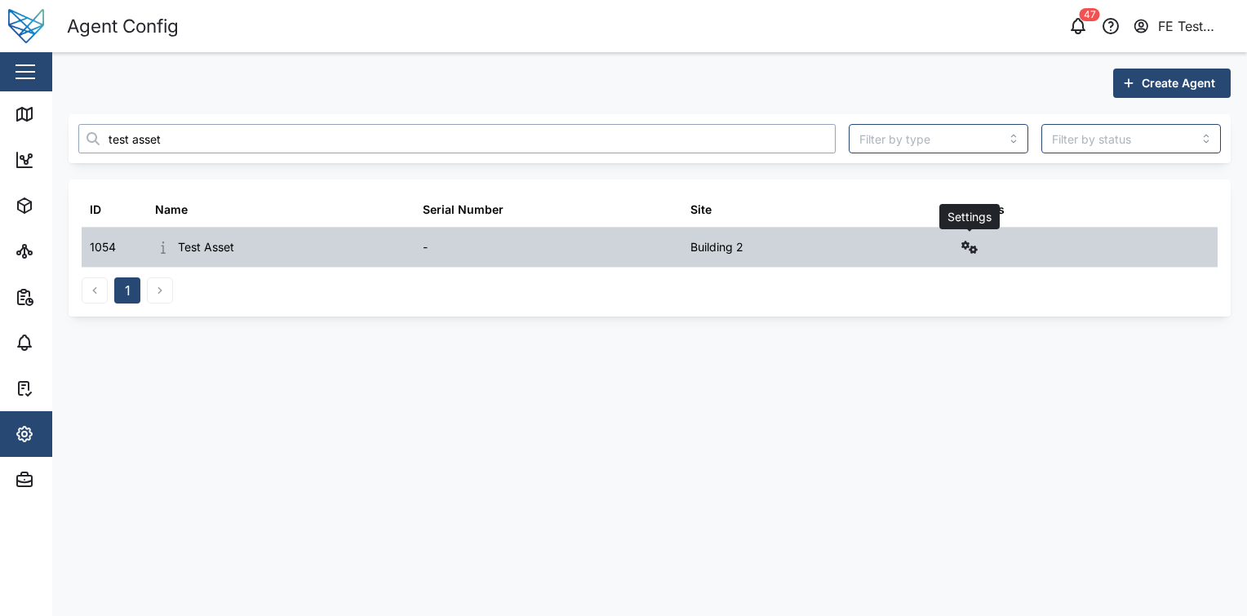
type input "test asset"
click at [966, 243] on icon "button" at bounding box center [969, 247] width 16 height 13
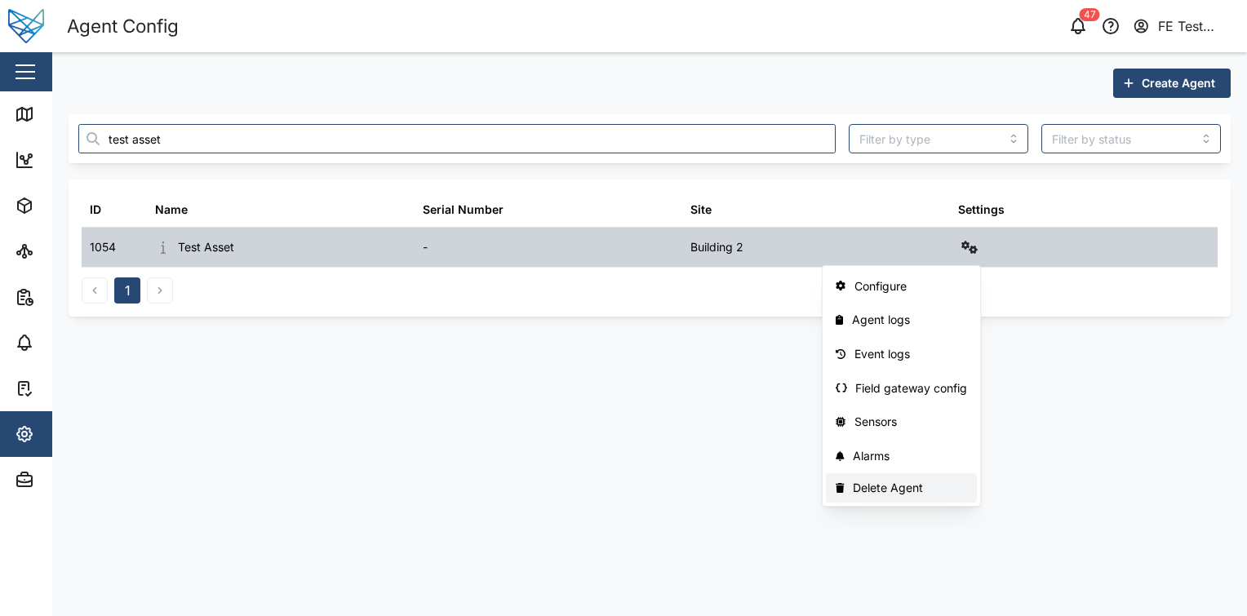
click at [893, 499] on button "Delete Agent" at bounding box center [901, 487] width 151 height 29
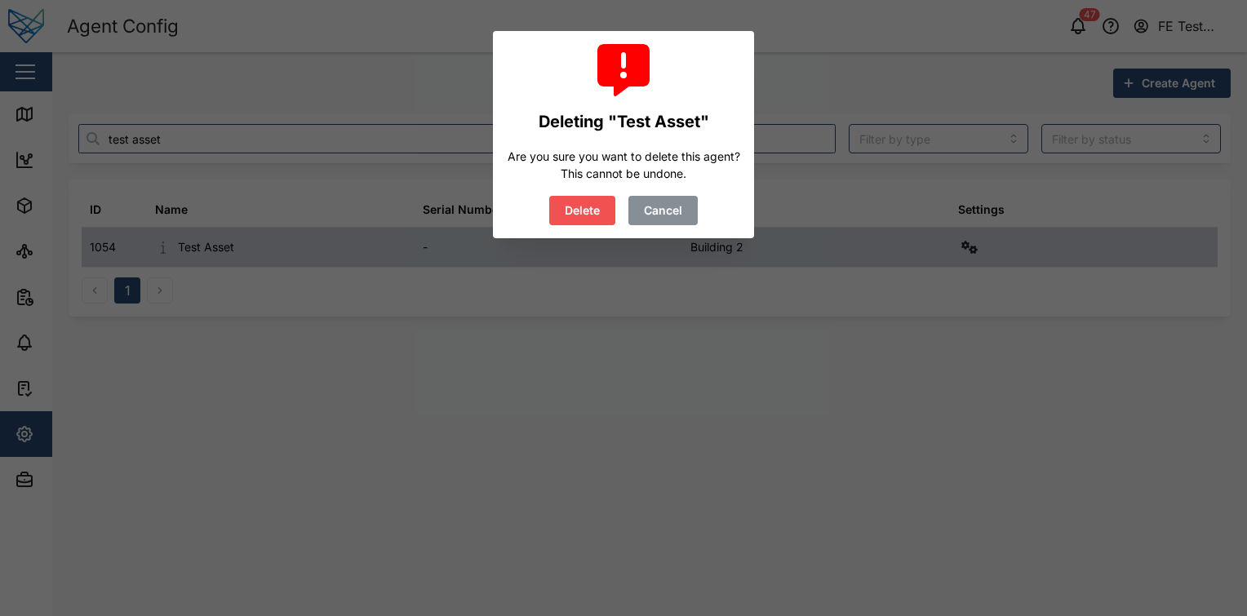
click at [549, 196] on button "Delete" at bounding box center [582, 210] width 66 height 29
